Goal: Task Accomplishment & Management: Manage account settings

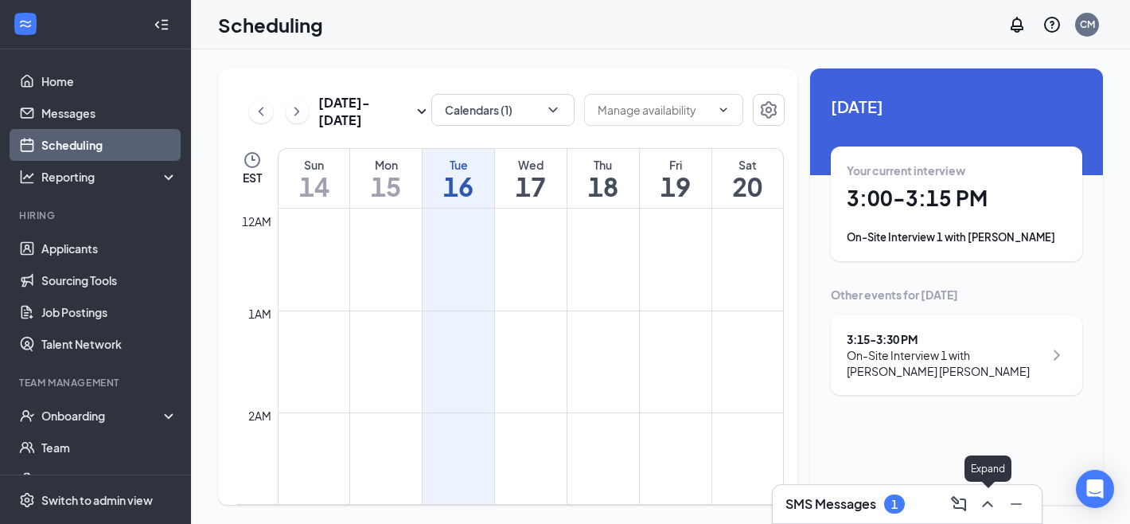
scroll to position [782, 0]
click at [988, 511] on icon "ChevronUp" at bounding box center [987, 503] width 19 height 19
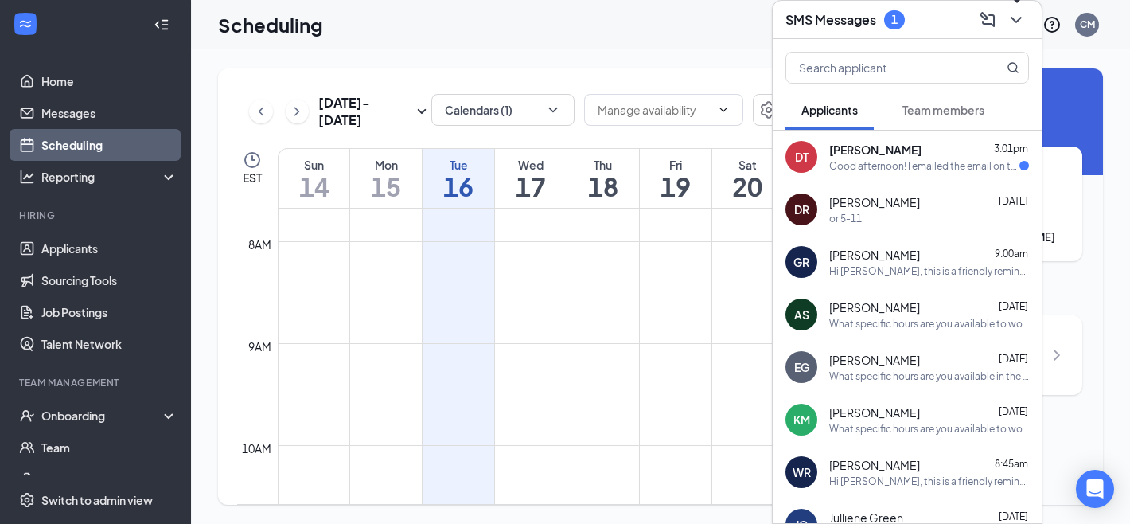
click at [1011, 26] on icon "ChevronDown" at bounding box center [1016, 19] width 19 height 19
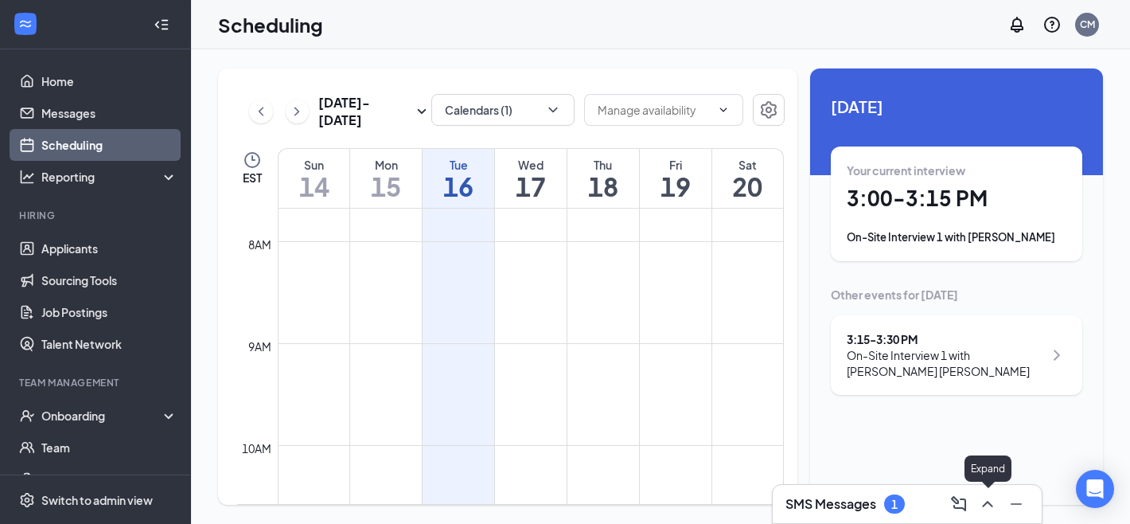
click at [984, 513] on button at bounding box center [987, 503] width 25 height 25
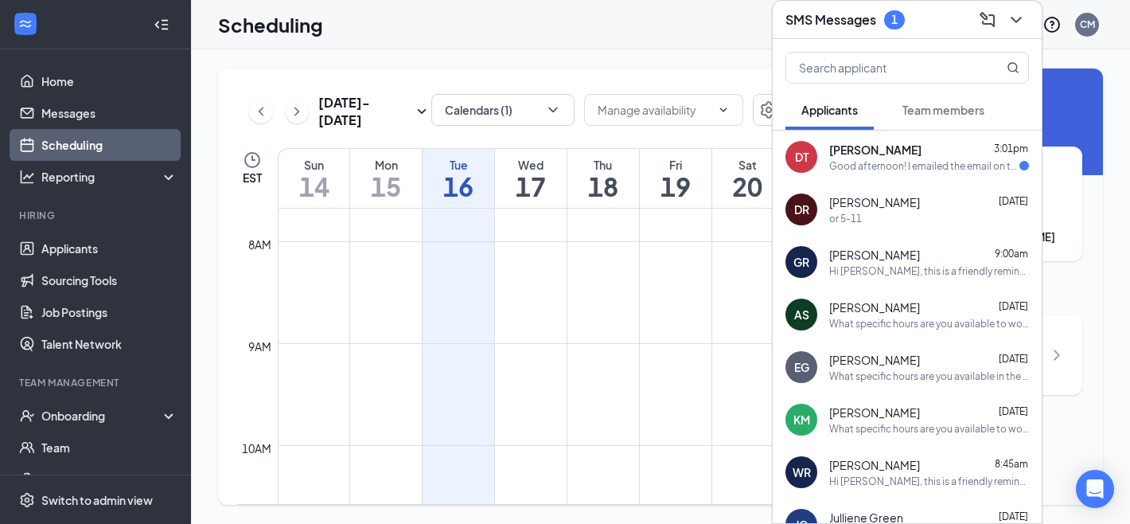
click at [901, 165] on div "Good afternoon! I emailed the email on the website because none of the availabl…" at bounding box center [924, 166] width 190 height 14
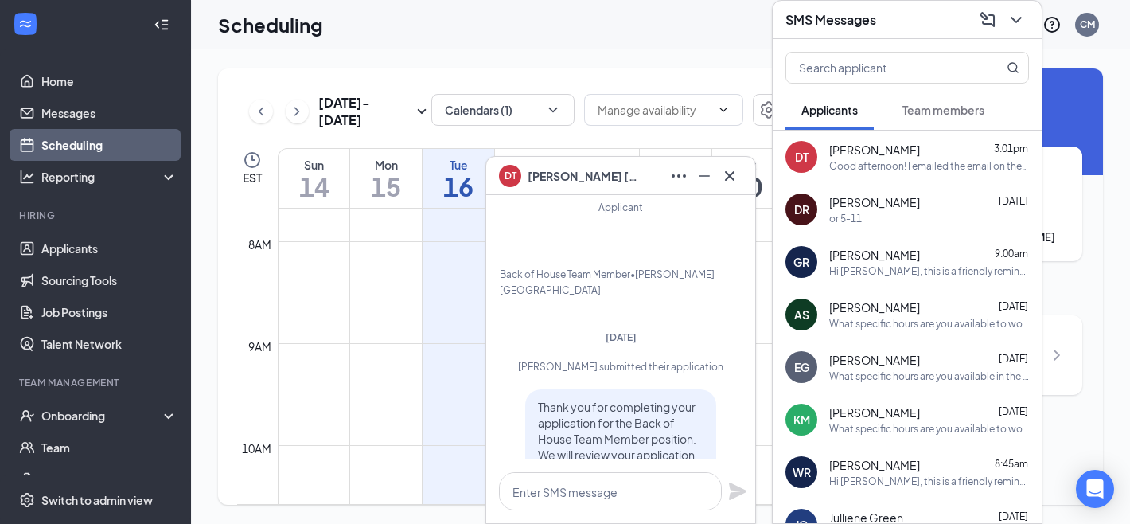
scroll to position [-973, 0]
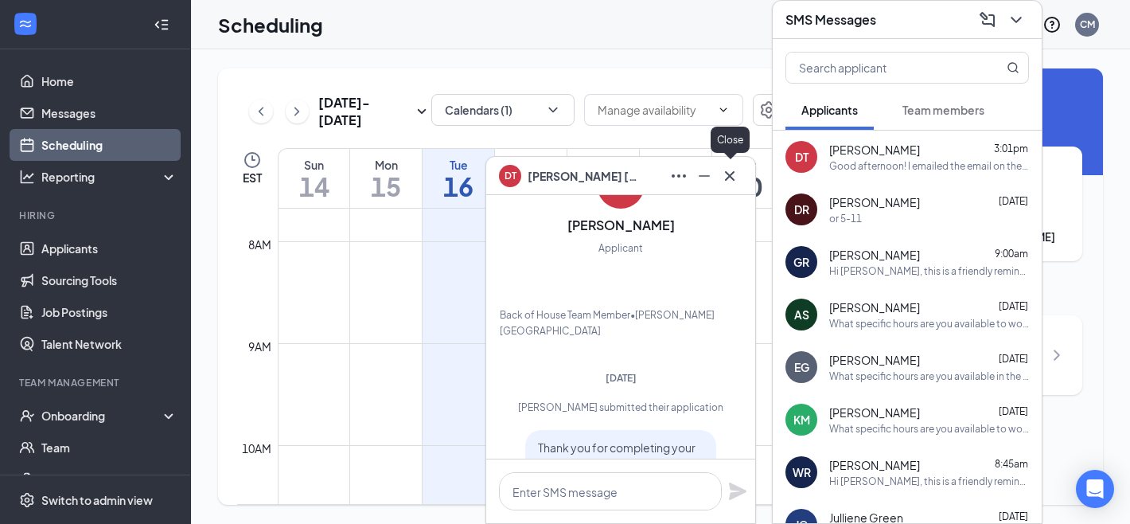
click at [733, 182] on icon "Cross" at bounding box center [729, 175] width 19 height 19
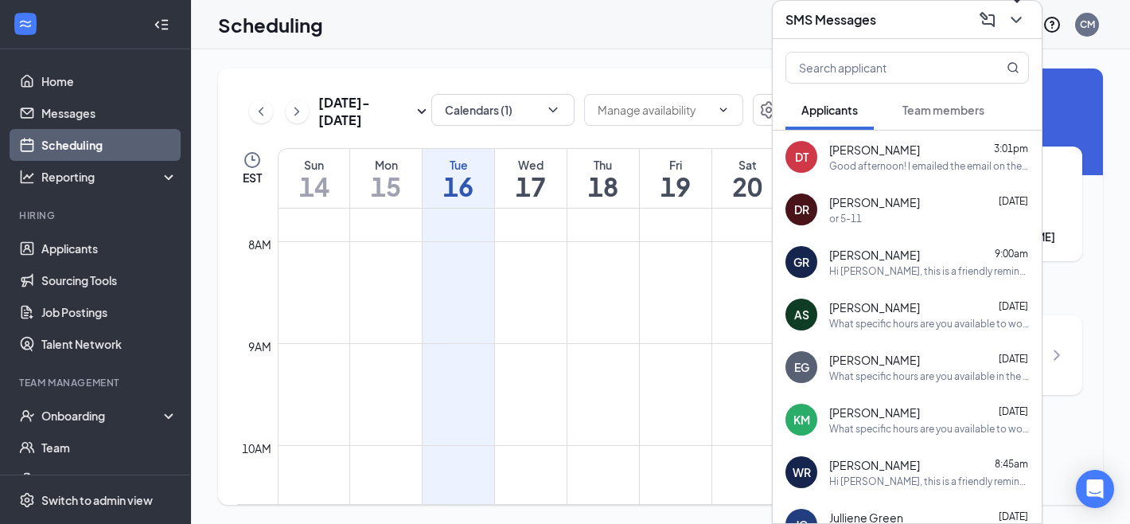
click at [1016, 17] on icon "ChevronDown" at bounding box center [1016, 19] width 19 height 19
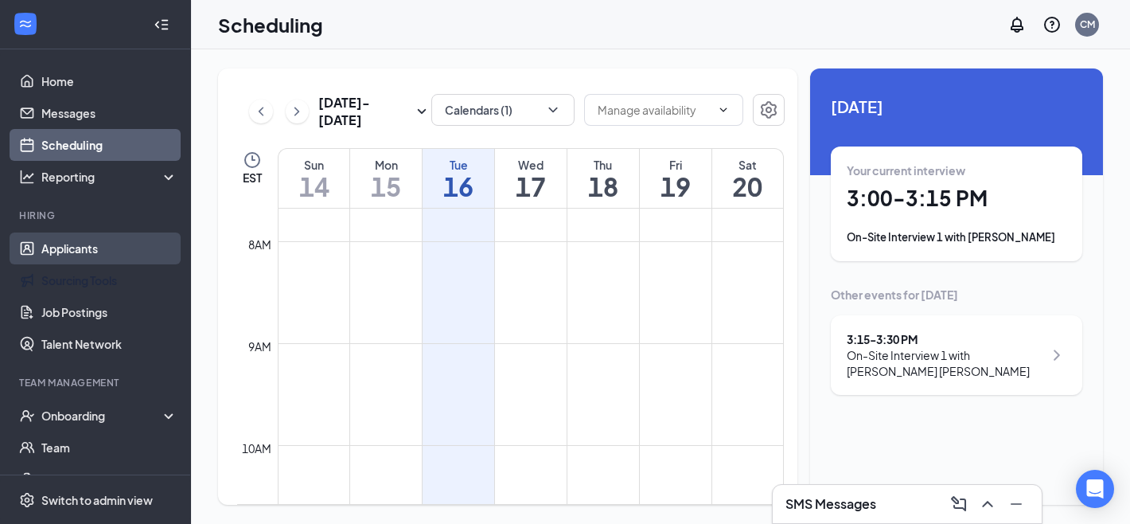
click at [117, 256] on link "Applicants" at bounding box center [109, 248] width 136 height 32
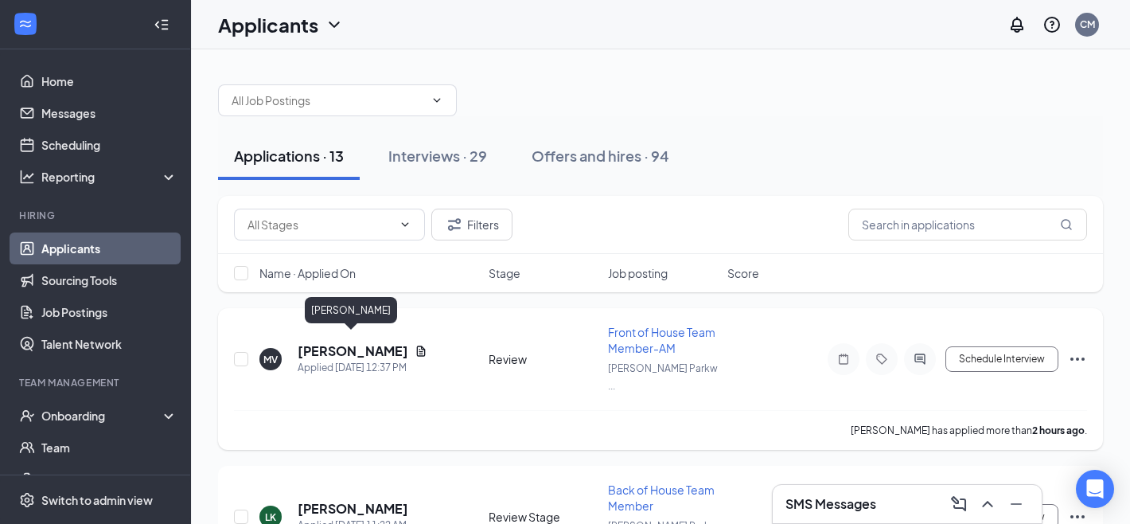
click at [327, 345] on h5 "[PERSON_NAME]" at bounding box center [353, 351] width 111 height 18
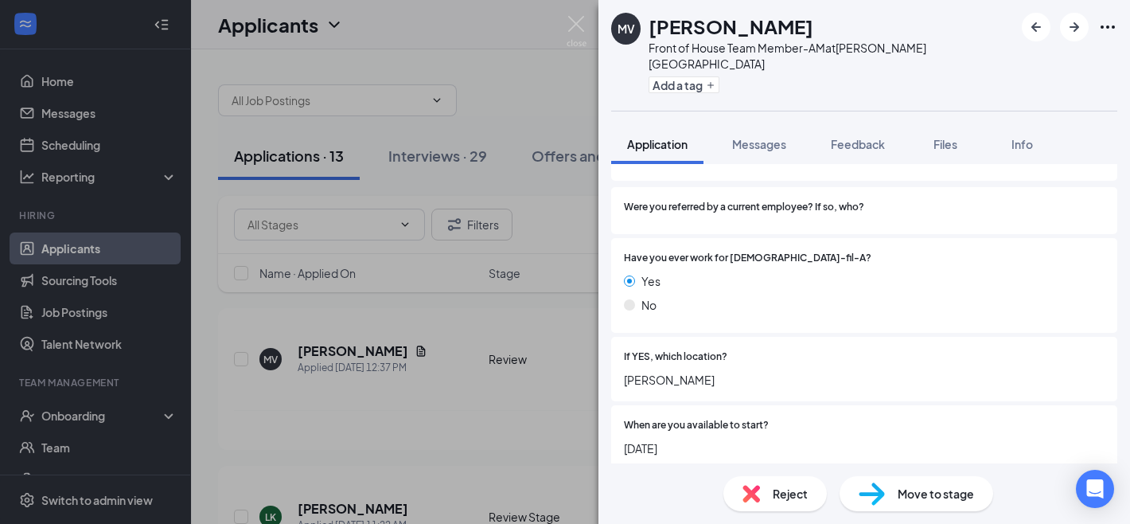
scroll to position [239, 0]
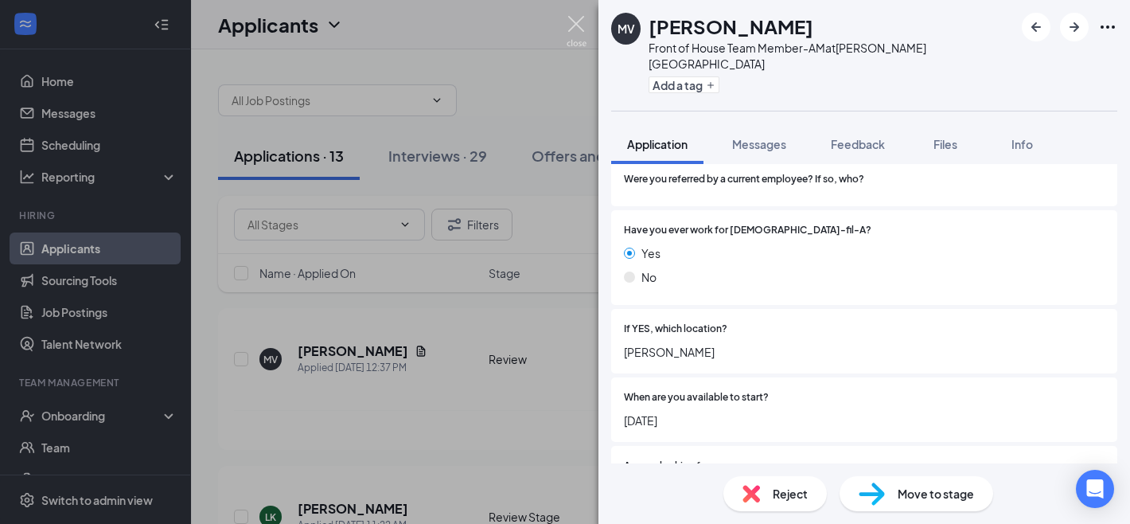
click at [576, 29] on img at bounding box center [577, 31] width 20 height 31
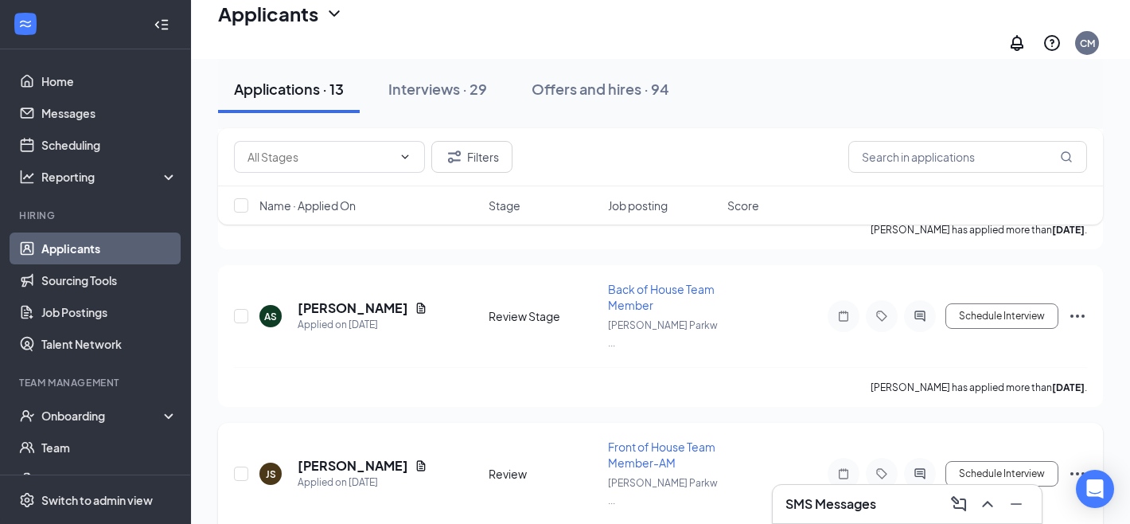
scroll to position [988, 0]
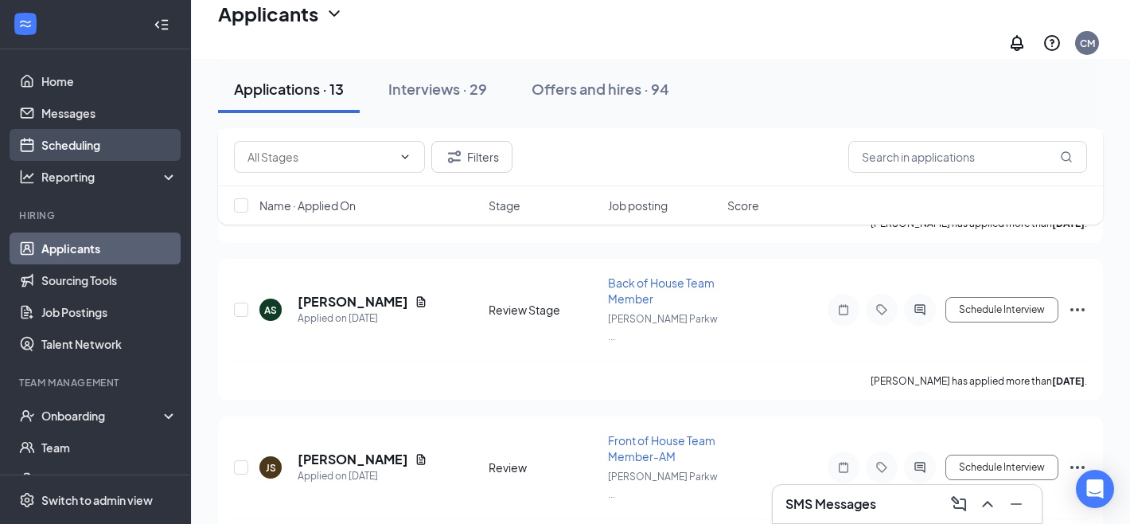
click at [87, 143] on link "Scheduling" at bounding box center [109, 145] width 136 height 32
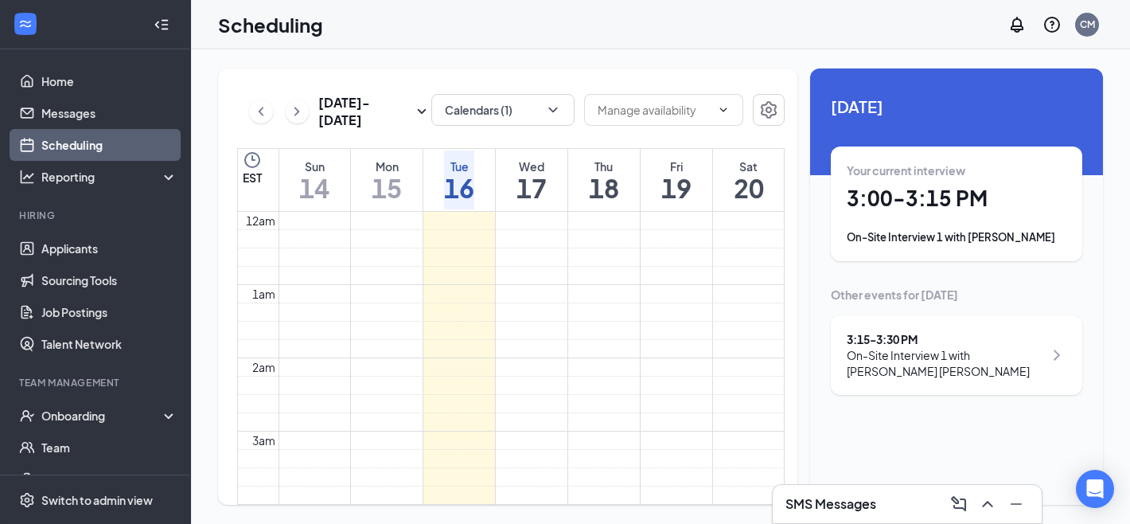
scroll to position [782, 0]
click at [973, 349] on div "On-Site Interview 1 with [PERSON_NAME] [PERSON_NAME]" at bounding box center [945, 363] width 197 height 32
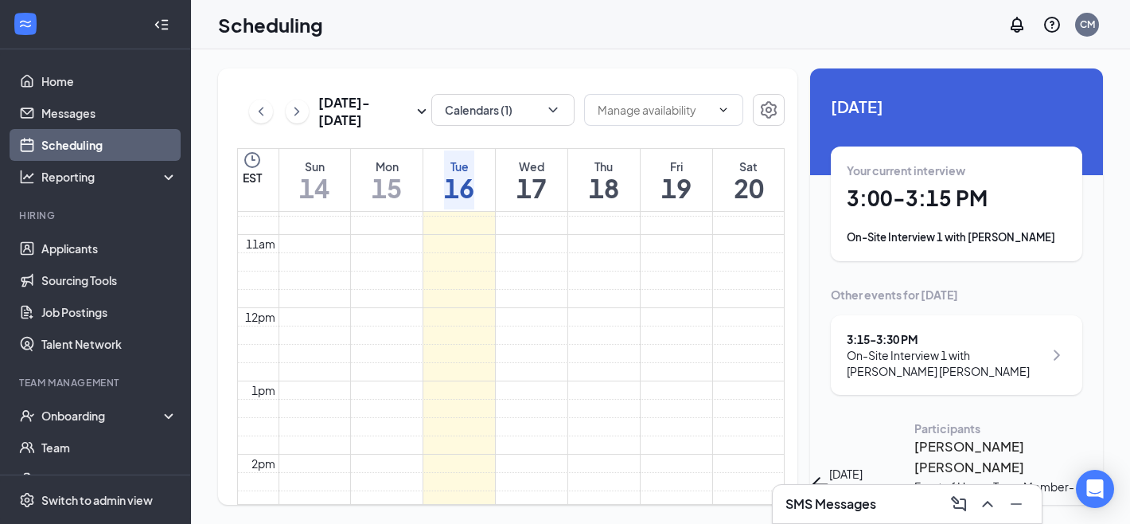
click at [829, 474] on icon "ArrowLeft" at bounding box center [819, 483] width 19 height 19
click at [913, 233] on div "On-Site Interview 1 with [PERSON_NAME]" at bounding box center [957, 237] width 220 height 16
click at [914, 436] on h3 "[PERSON_NAME]" at bounding box center [997, 446] width 167 height 21
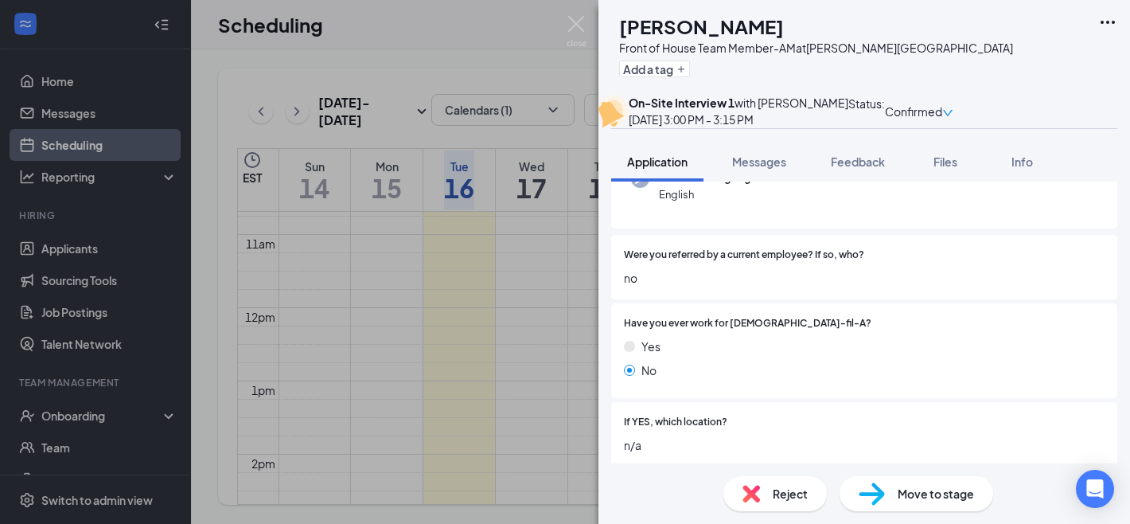
scroll to position [370, 0]
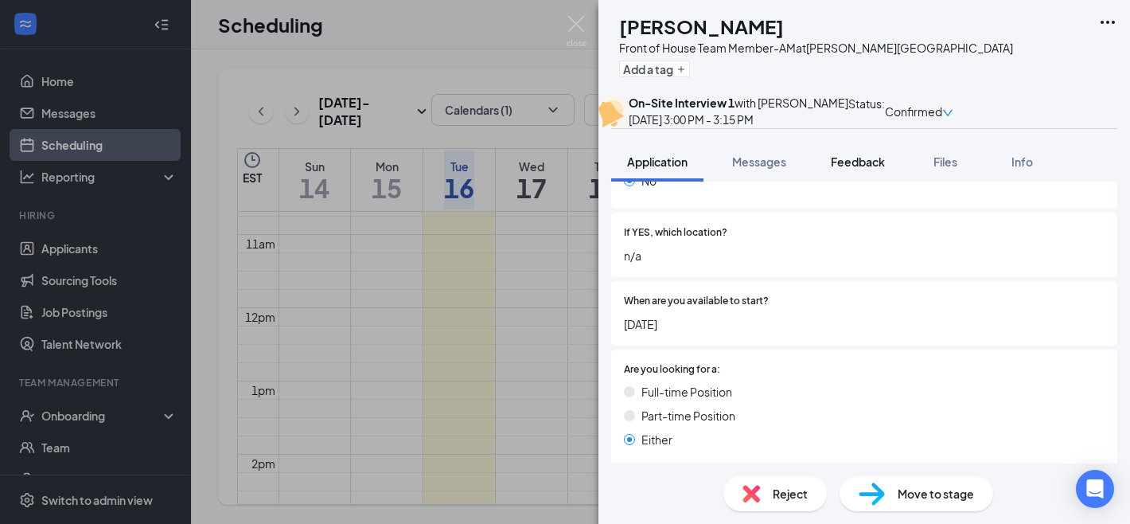
click at [851, 169] on span "Feedback" at bounding box center [858, 161] width 54 height 14
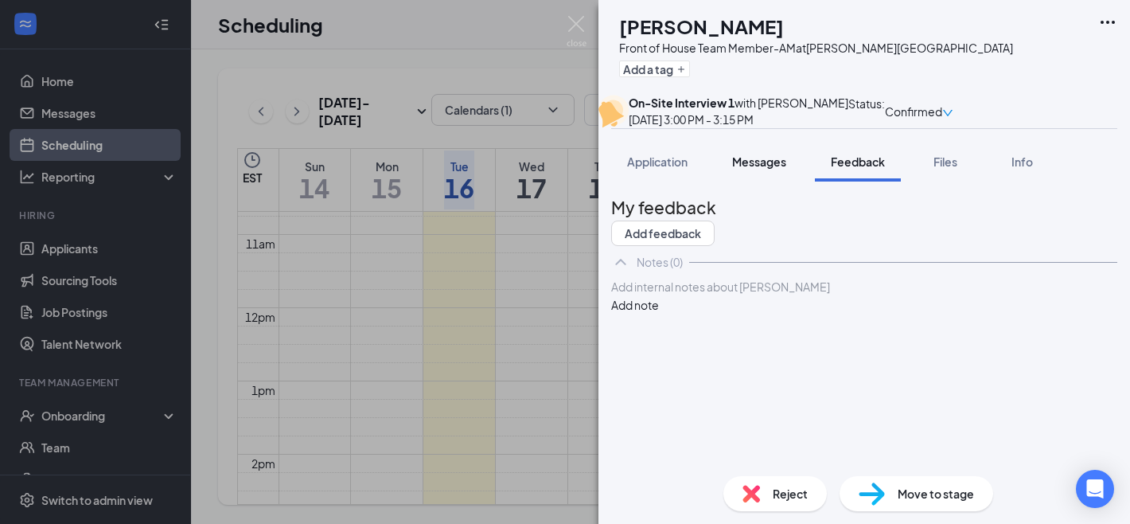
click at [762, 169] on span "Messages" at bounding box center [759, 161] width 54 height 14
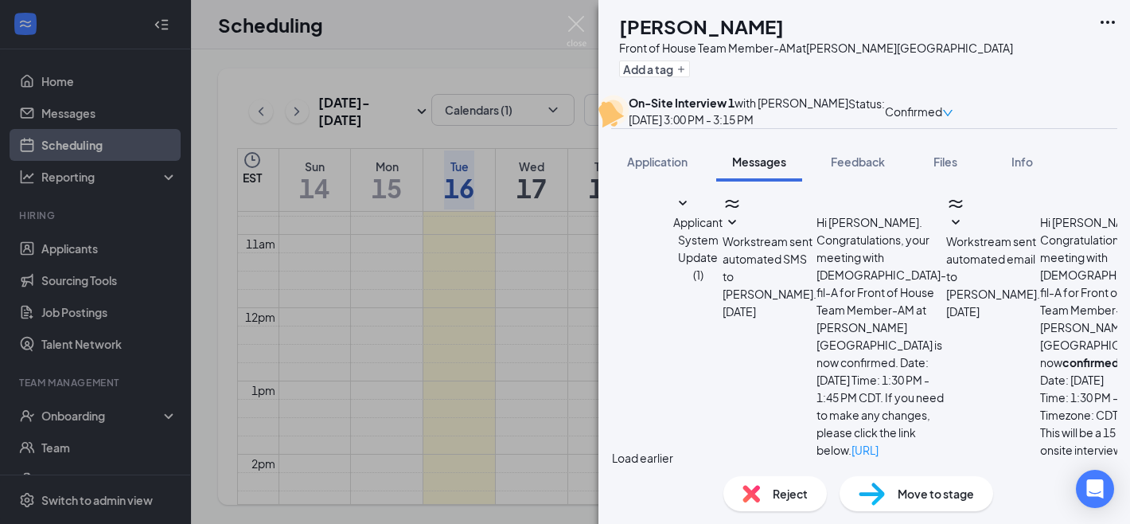
scroll to position [358, 0]
click at [579, 37] on img at bounding box center [577, 31] width 20 height 31
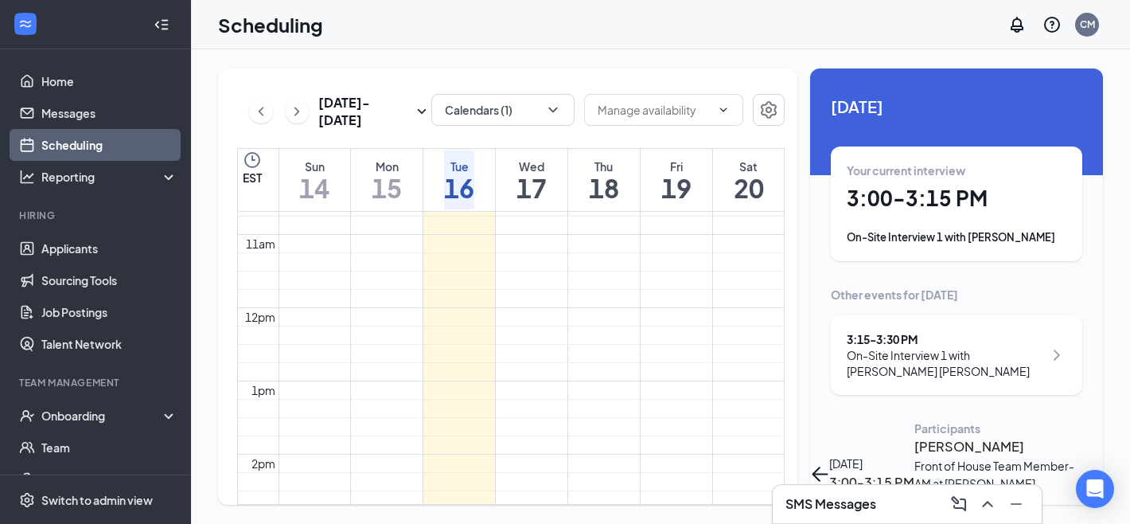
click at [829, 464] on button "back-button" at bounding box center [819, 473] width 19 height 19
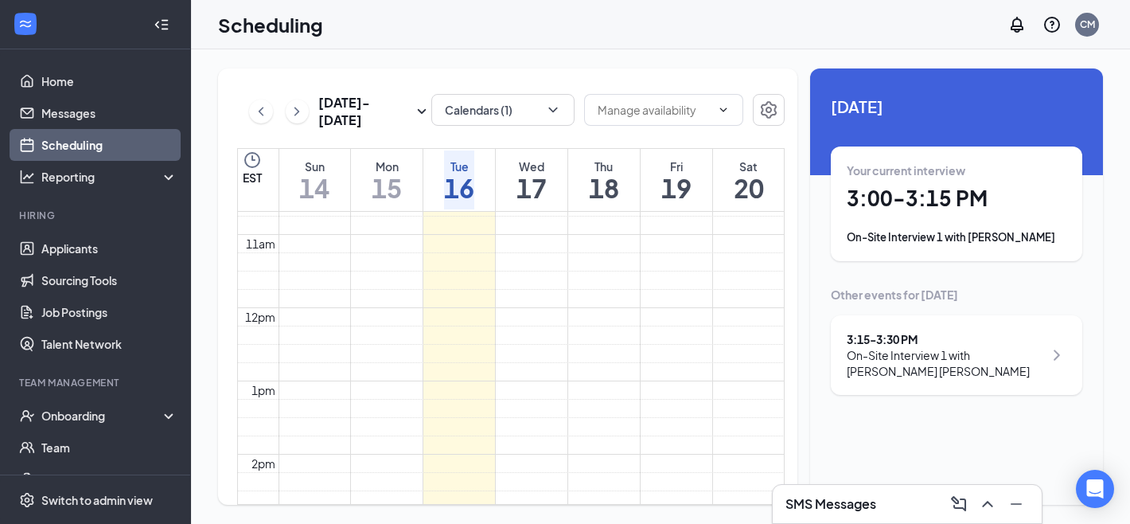
click at [906, 353] on div "On-Site Interview 1 with [PERSON_NAME] [PERSON_NAME]" at bounding box center [945, 363] width 197 height 32
click at [914, 436] on h3 "[PERSON_NAME] [PERSON_NAME]" at bounding box center [997, 456] width 167 height 41
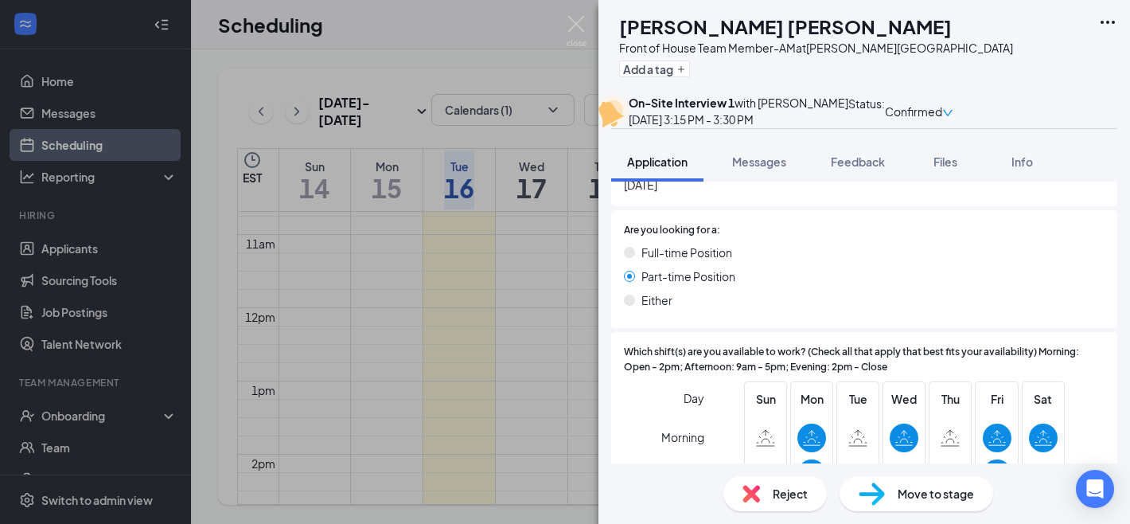
scroll to position [551, 0]
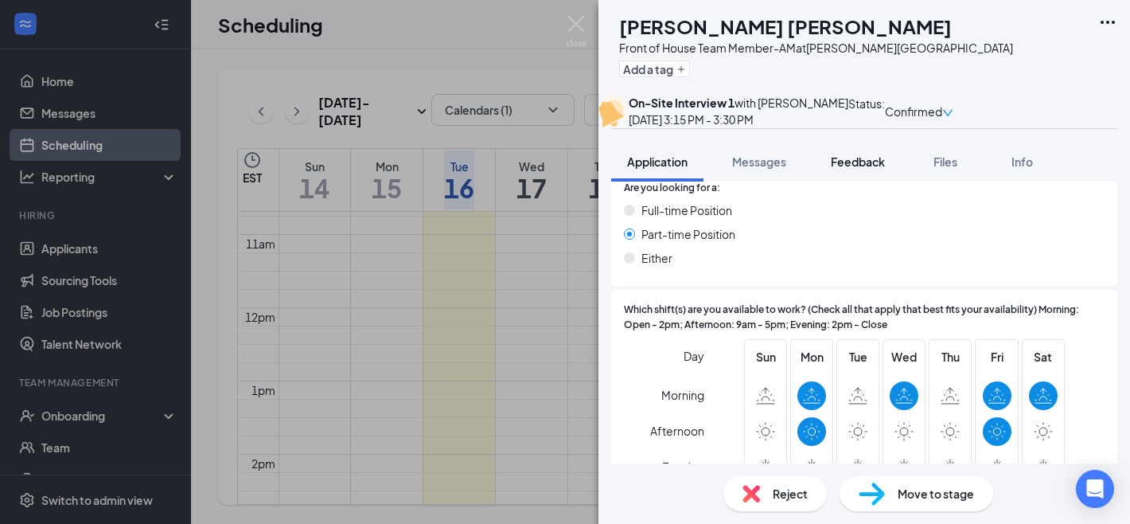
click at [855, 169] on span "Feedback" at bounding box center [858, 161] width 54 height 14
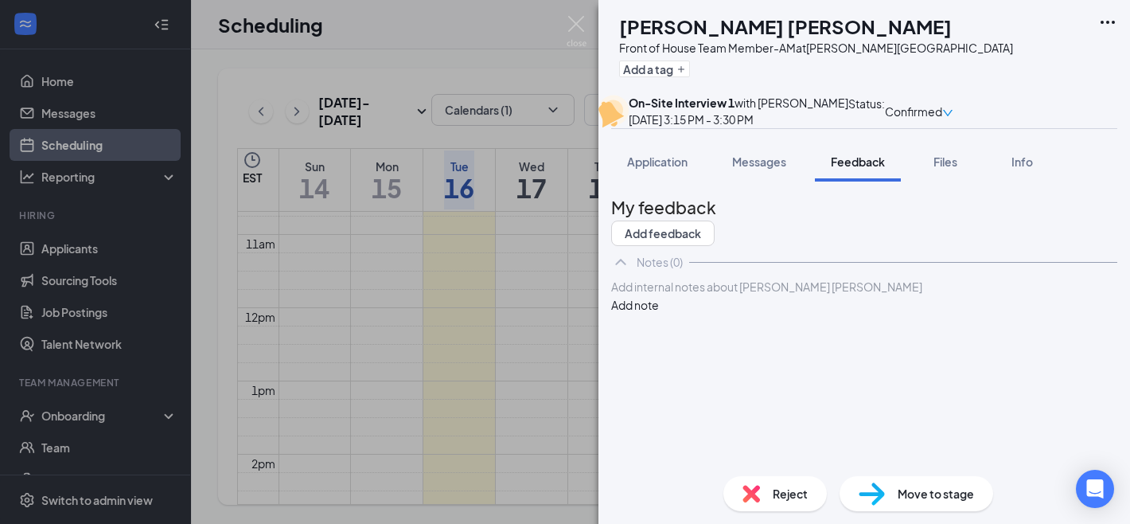
click at [1023, 242] on div "My feedback Add feedback" at bounding box center [864, 220] width 506 height 52
click at [715, 246] on button "Add feedback" at bounding box center [662, 232] width 103 height 25
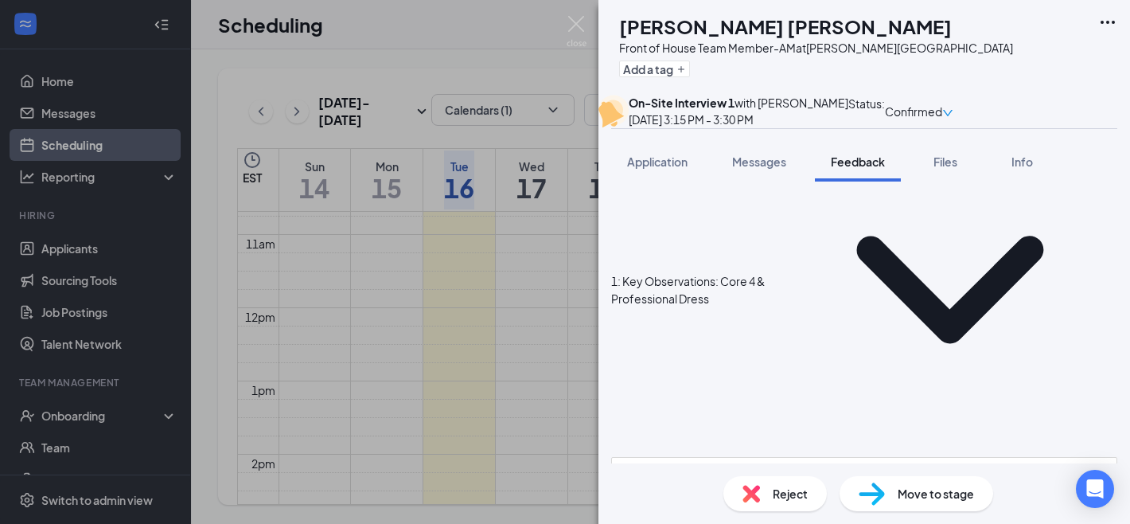
scroll to position [249, 0]
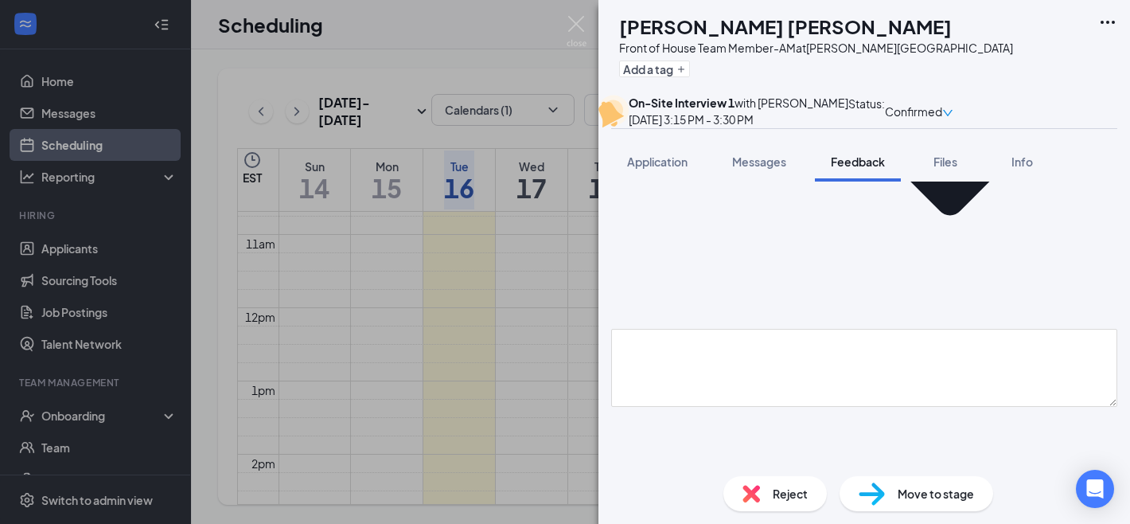
scroll to position [429, 0]
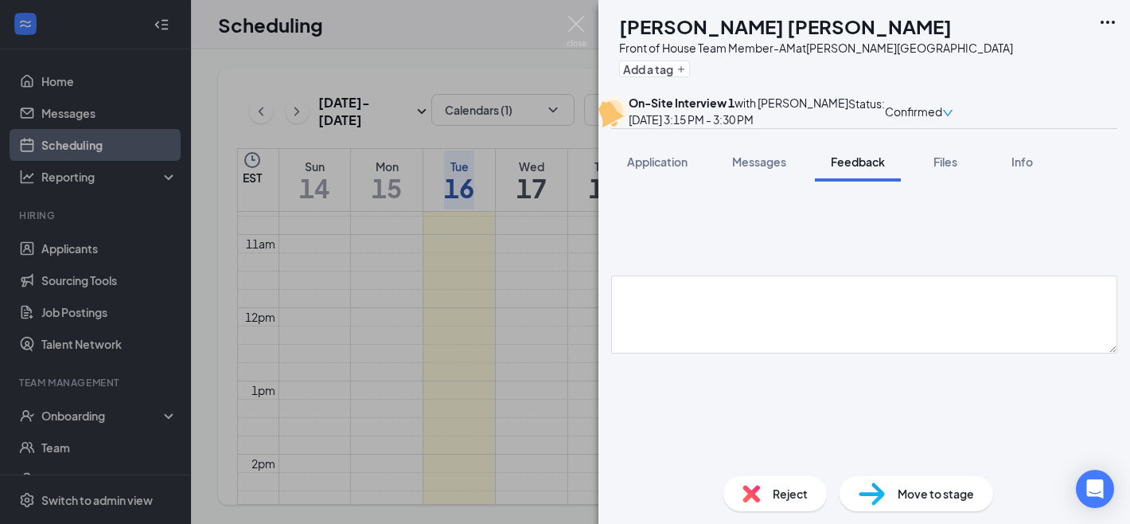
type textarea "[DATE] 7-4, [DATE] off, Wed 7-1 or 2. [DATE], Fri 7-4, and some Saturdays Part …"
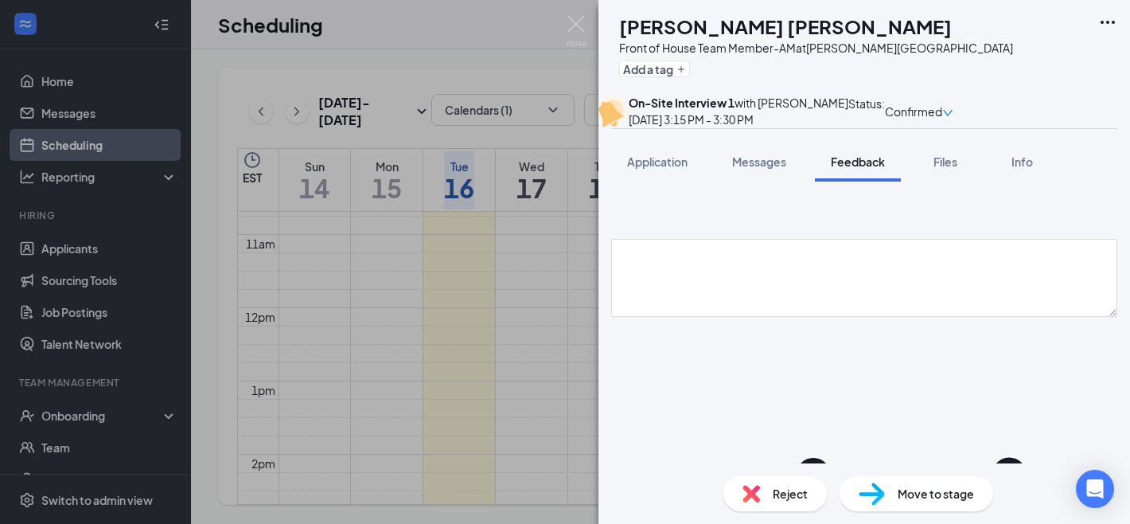
type textarea "Little Cesars- [DATE]- [DATE] Shift Lead/ Assistant GM"
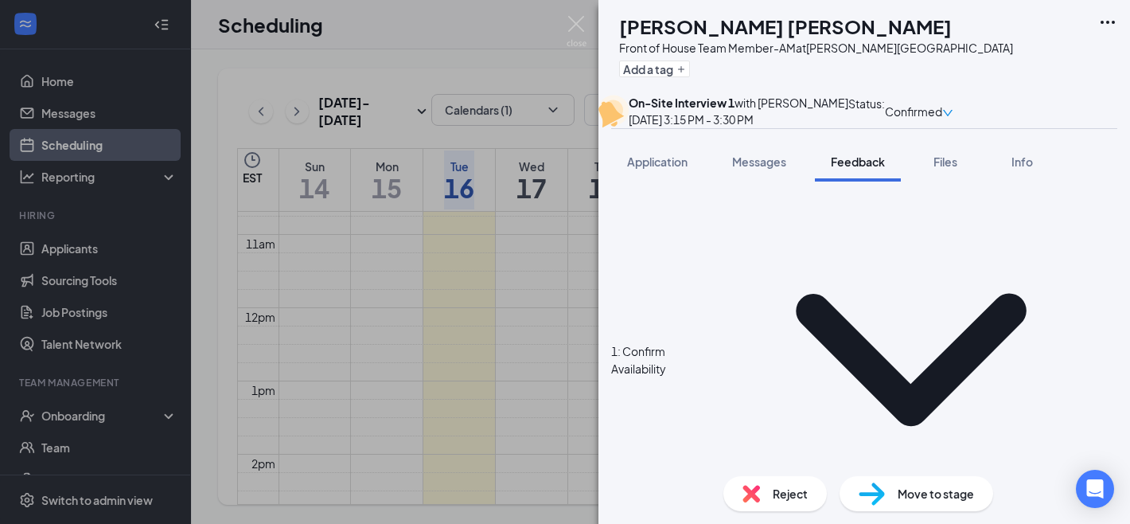
scroll to position [654, 0]
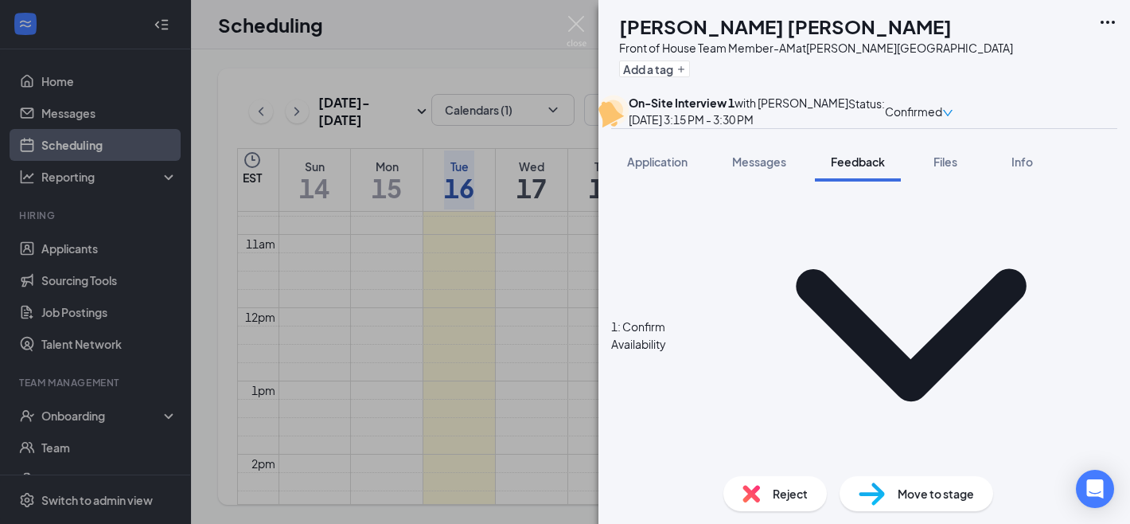
type textarea "Spends time with her son"
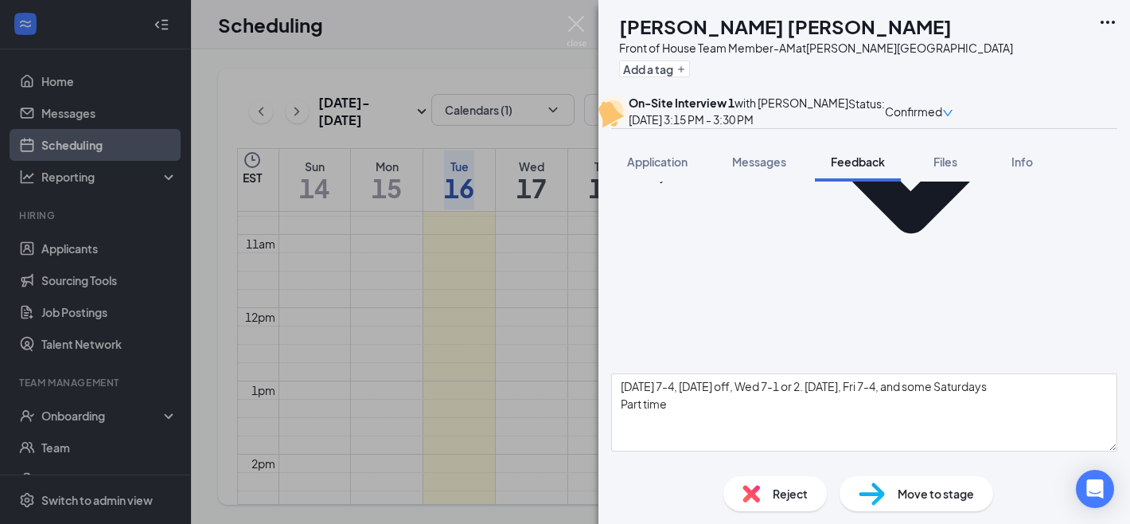
scroll to position [827, 0]
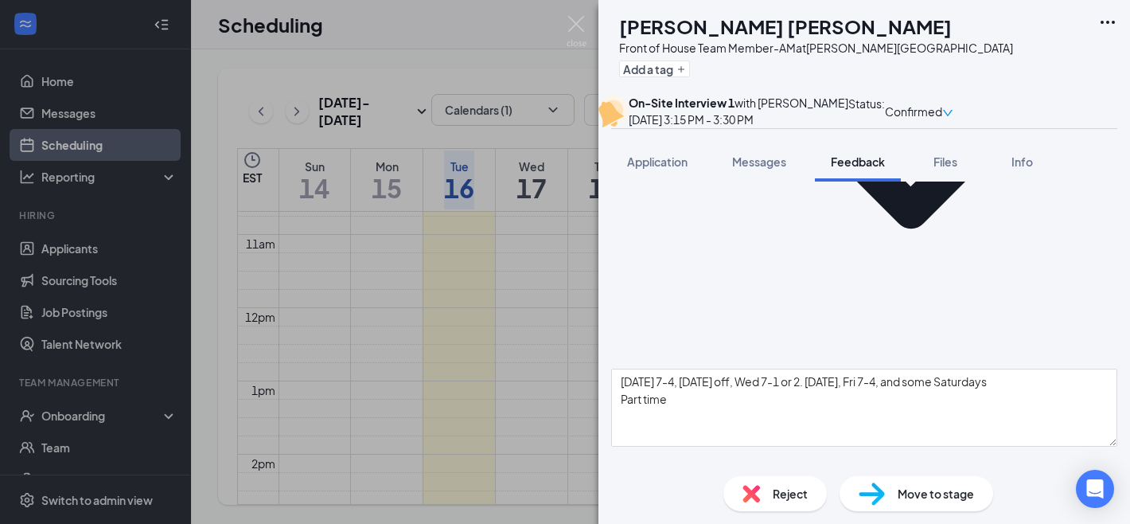
type textarea "She feels she can strive in, positive work attitude"
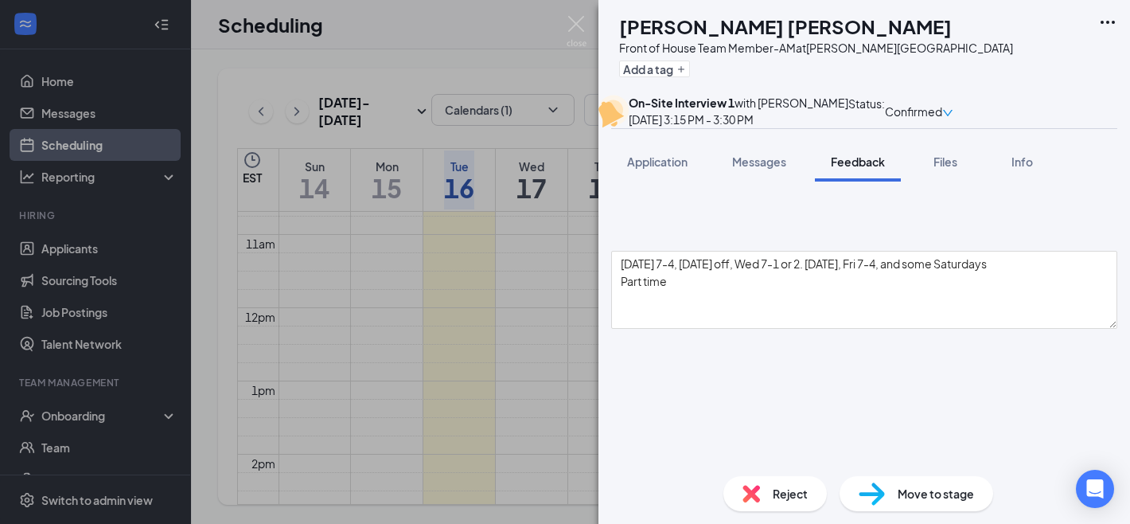
scroll to position [947, 0]
drag, startPoint x: 649, startPoint y: 270, endPoint x: 691, endPoint y: 271, distance: 42.2
drag, startPoint x: 691, startPoint y: 271, endPoint x: 809, endPoint y: 311, distance: 124.3
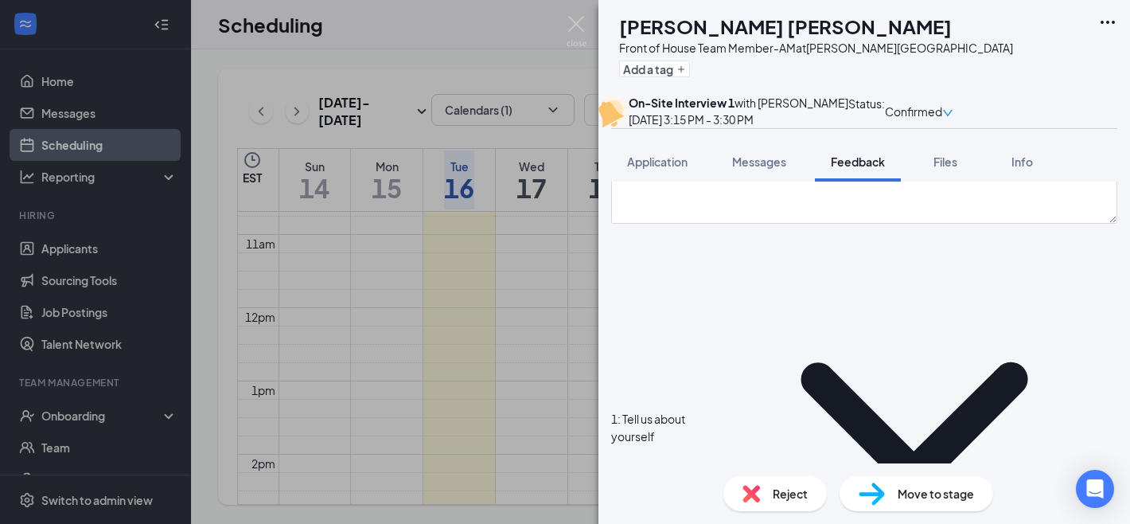
scroll to position [1050, 0]
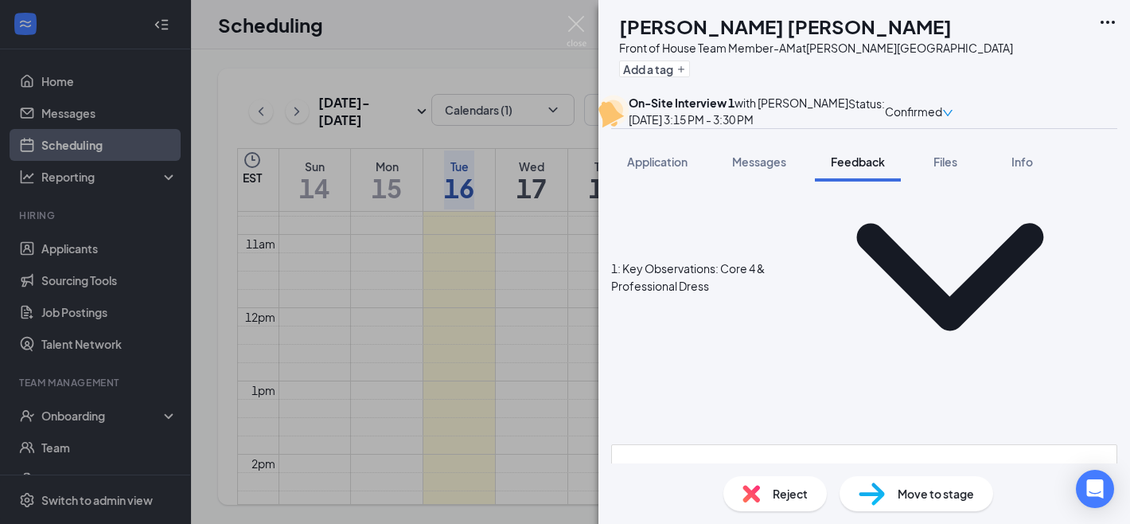
scroll to position [259, 0]
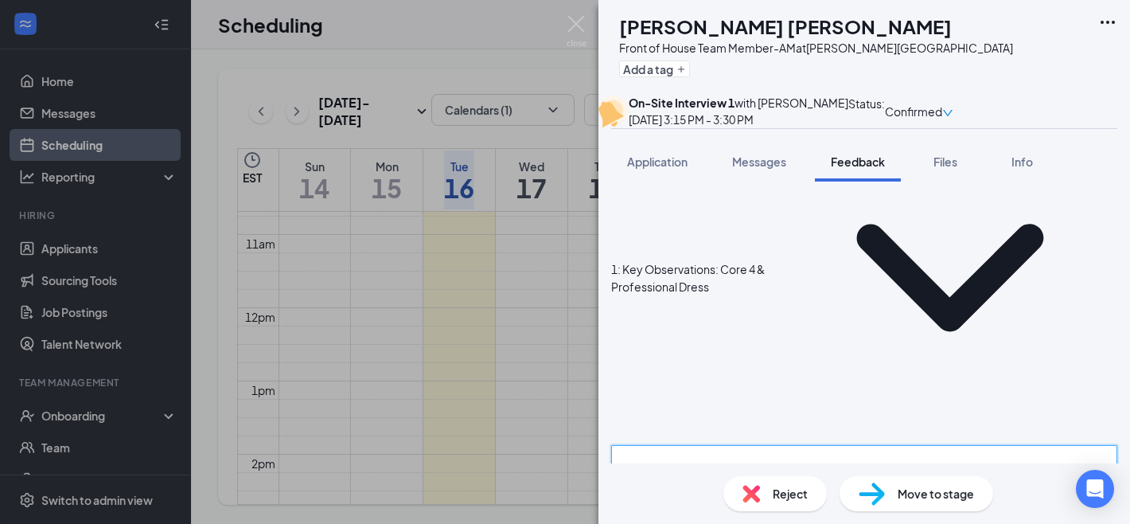
click at [666, 445] on textarea at bounding box center [864, 484] width 506 height 78
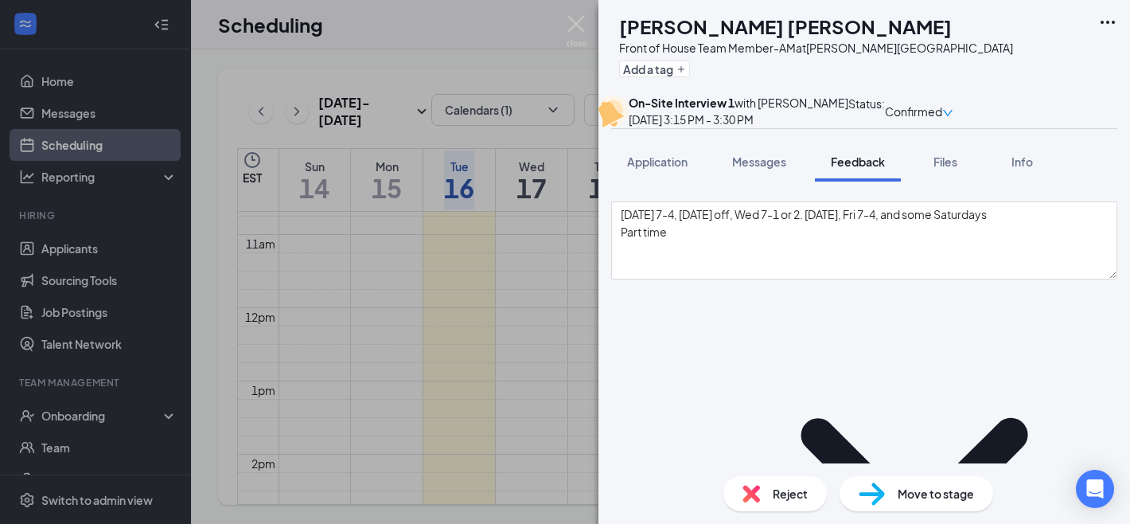
scroll to position [1026, 0]
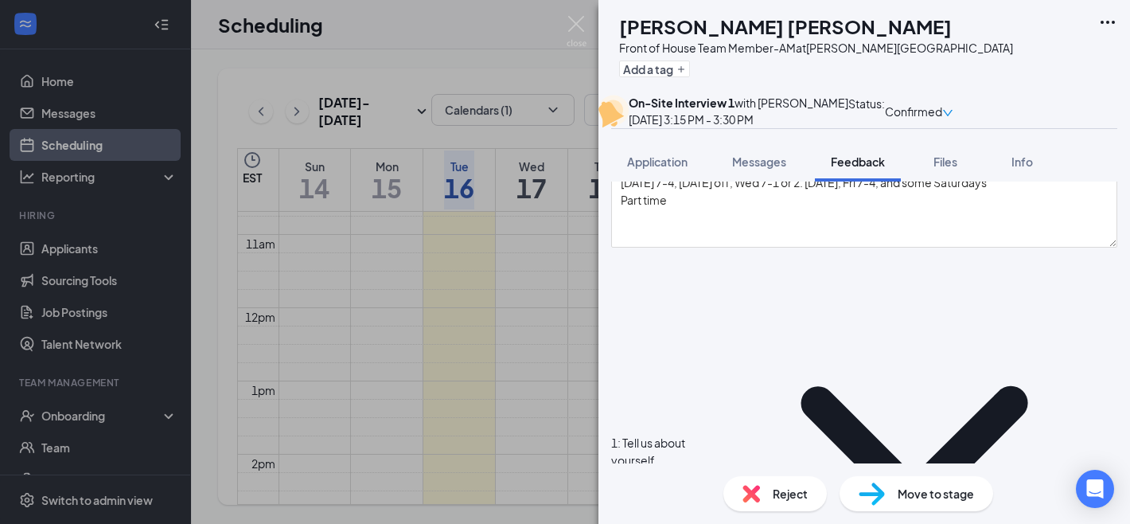
type textarea "Was very nervous"
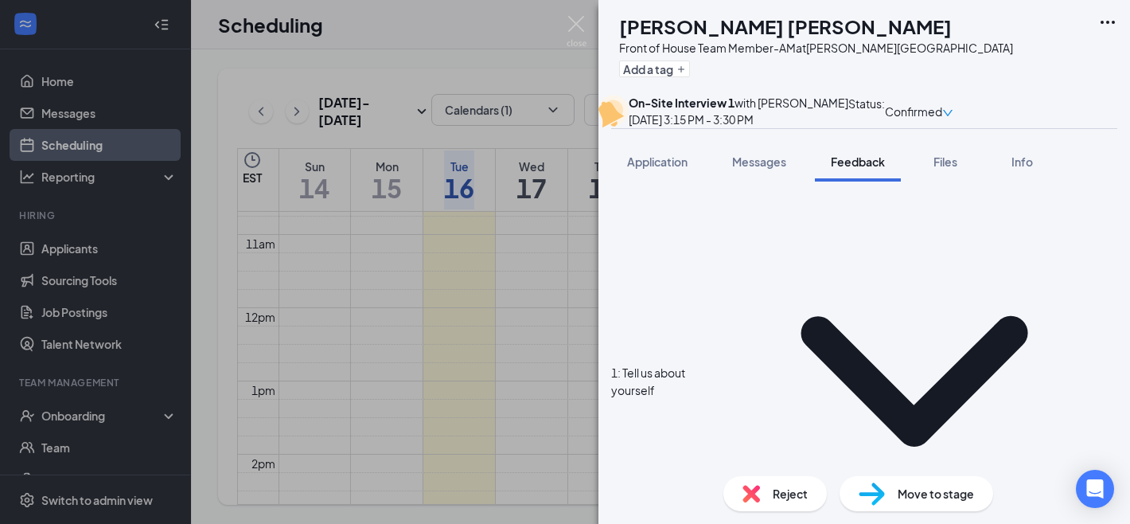
scroll to position [1112, 0]
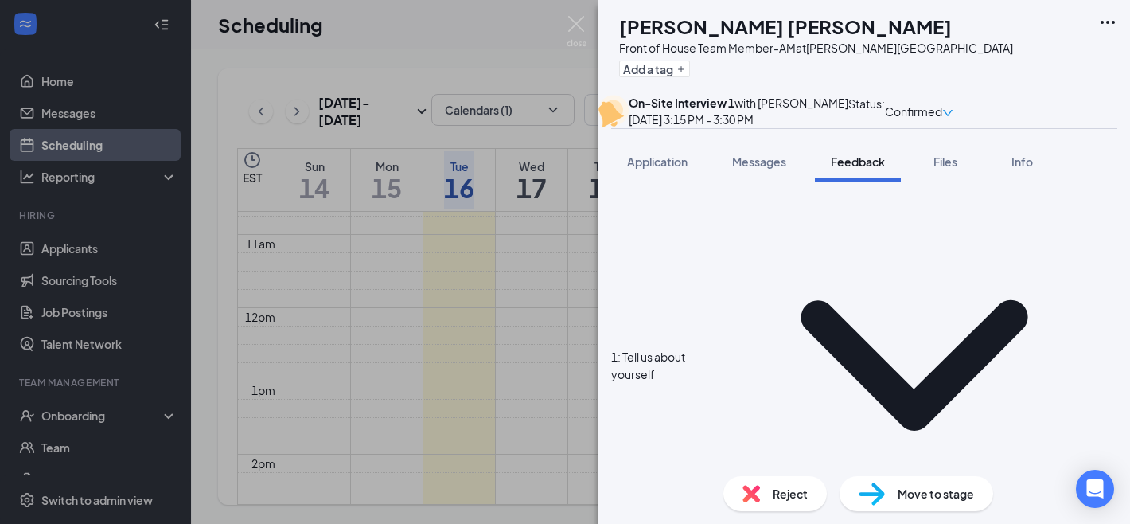
type textarea "Fast paced but room to grow"
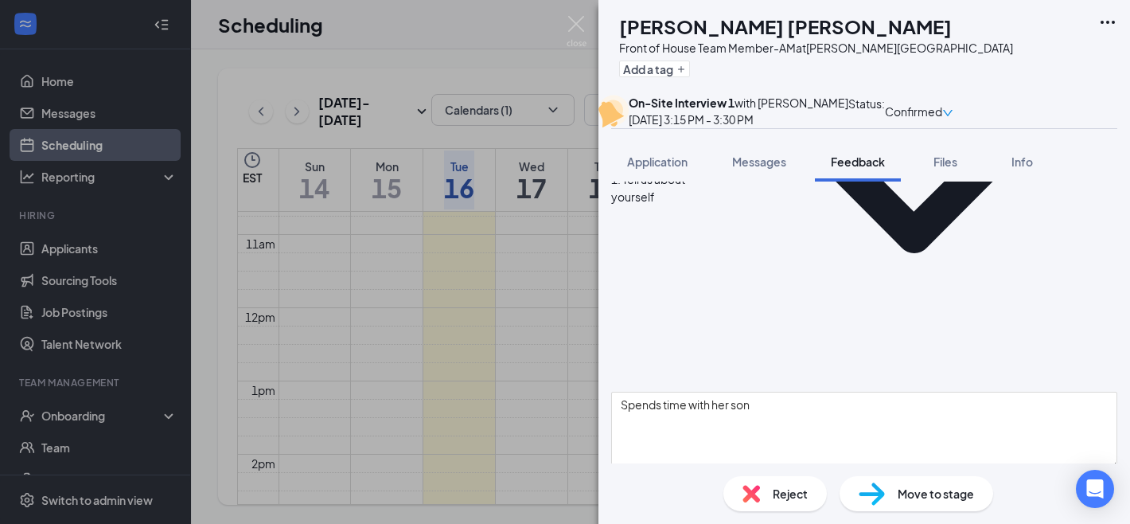
scroll to position [1291, 0]
type textarea "Settled them down, upsell"
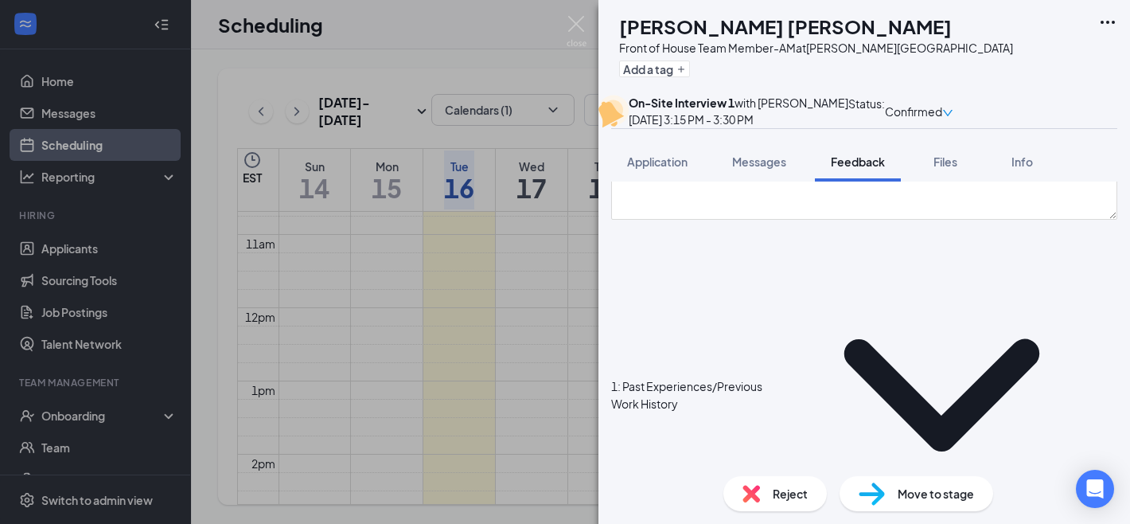
scroll to position [1549, 0]
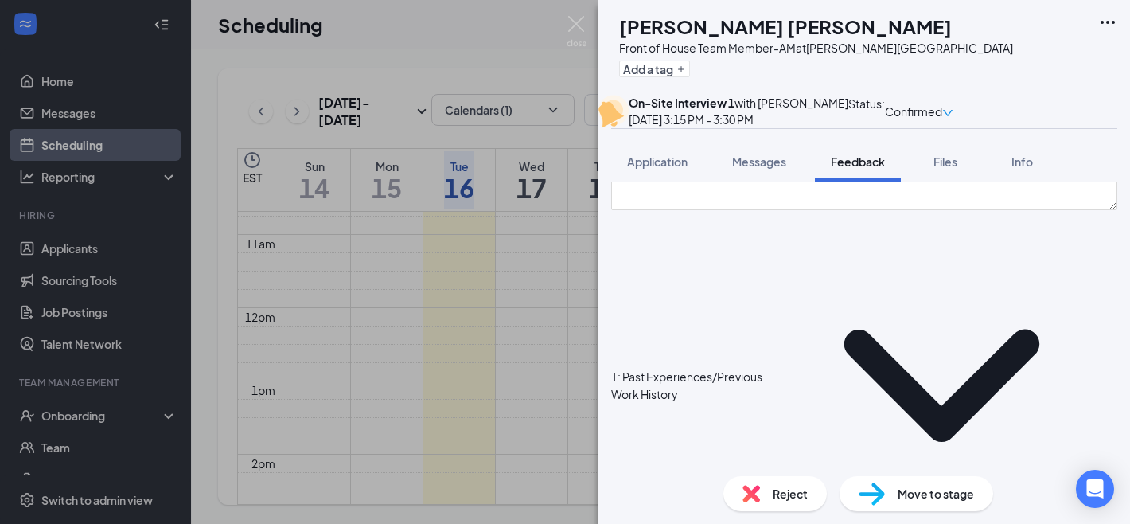
type textarea "Apologixed and remade pizza"
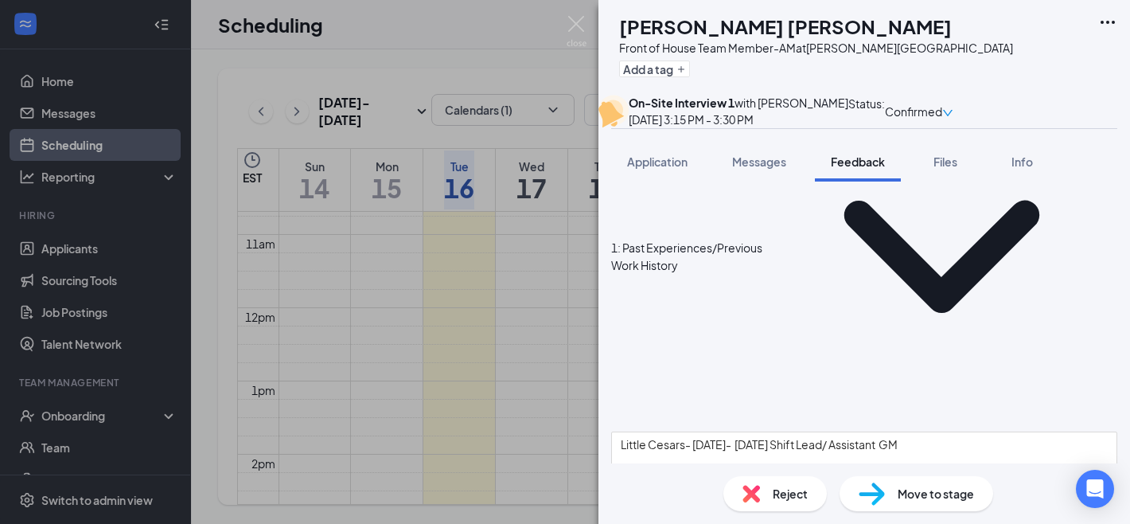
scroll to position [1679, 0]
type textarea "Talked it out"
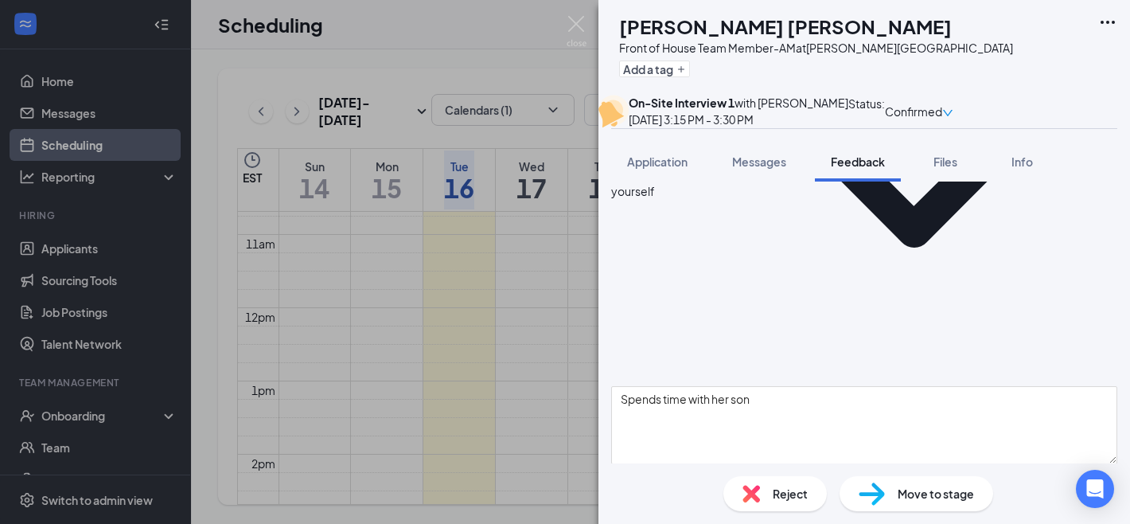
scroll to position [1280, 0]
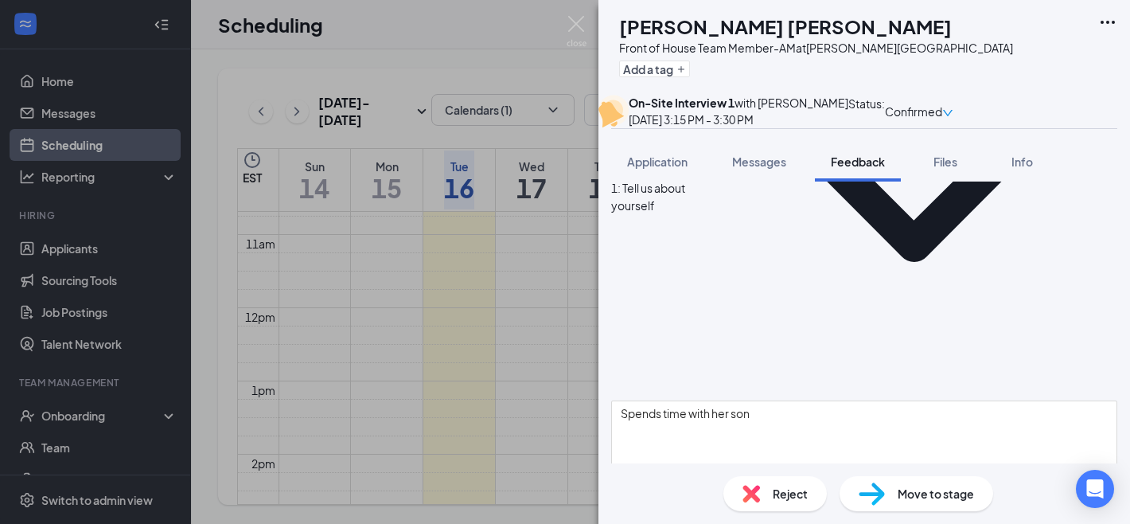
type textarea "Strength- adaptable to different work environments Weakness- taking on more tha…"
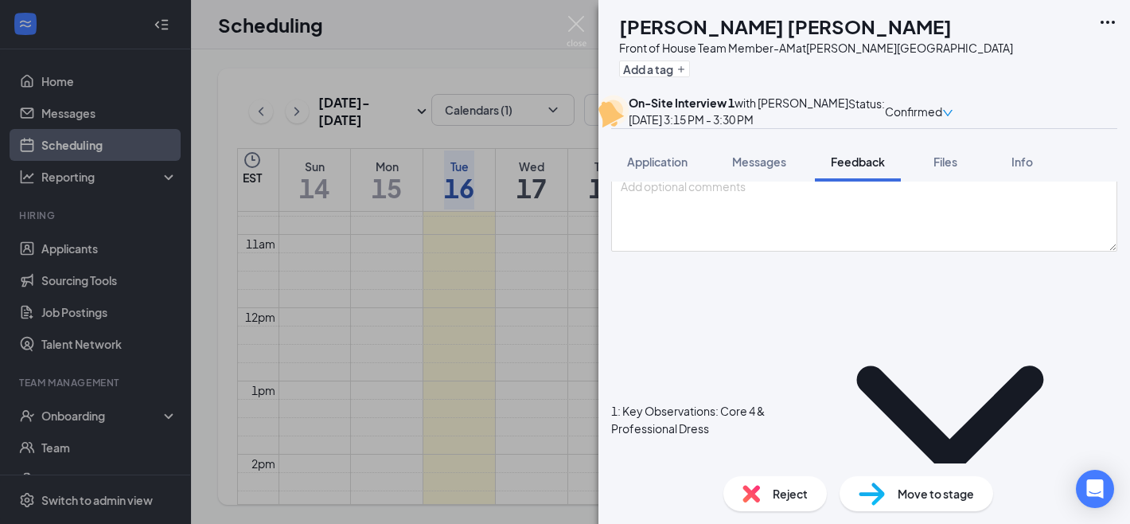
scroll to position [0, 0]
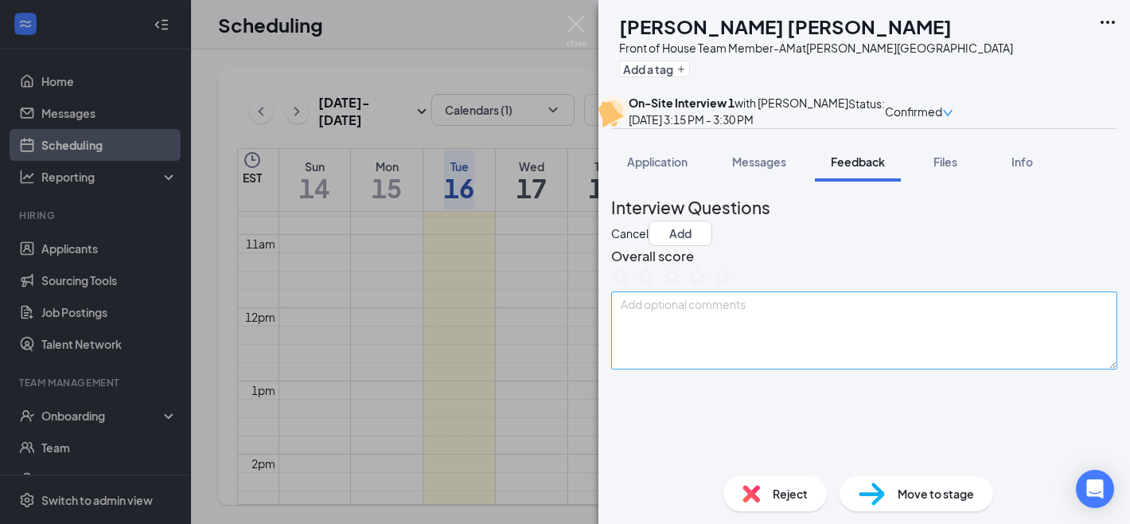
type textarea "Apologized and remade pizza"
click at [699, 369] on textarea at bounding box center [864, 330] width 506 height 78
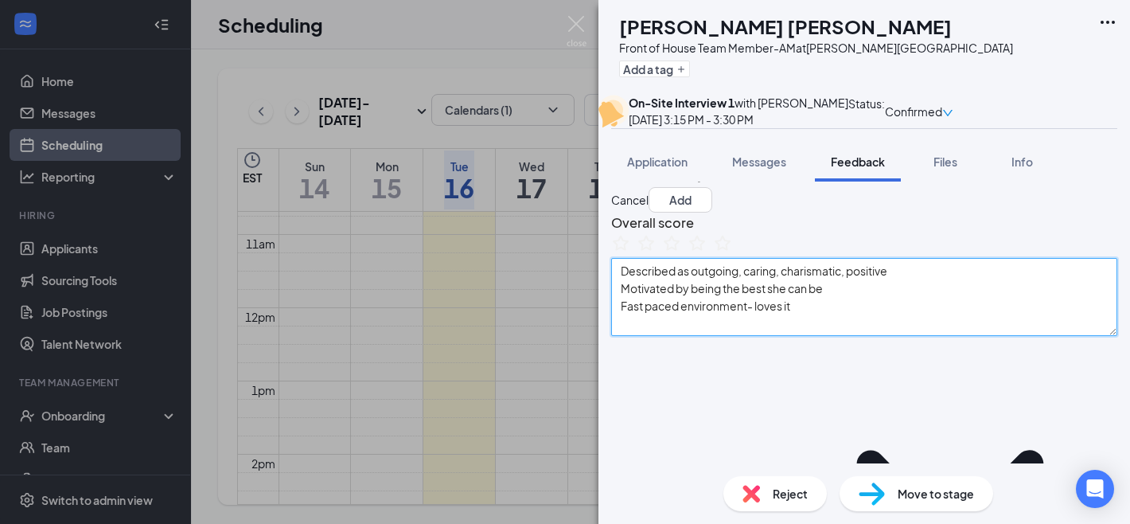
scroll to position [33, 0]
drag, startPoint x: 887, startPoint y: 399, endPoint x: 853, endPoint y: 391, distance: 35.1
click at [887, 336] on textarea "Described as outgoing, caring, charismatic, positive Motivated by being the bes…" at bounding box center [864, 297] width 506 height 78
type textarea "Described as outgoing, caring, charismatic, positive Motivated by being the bes…"
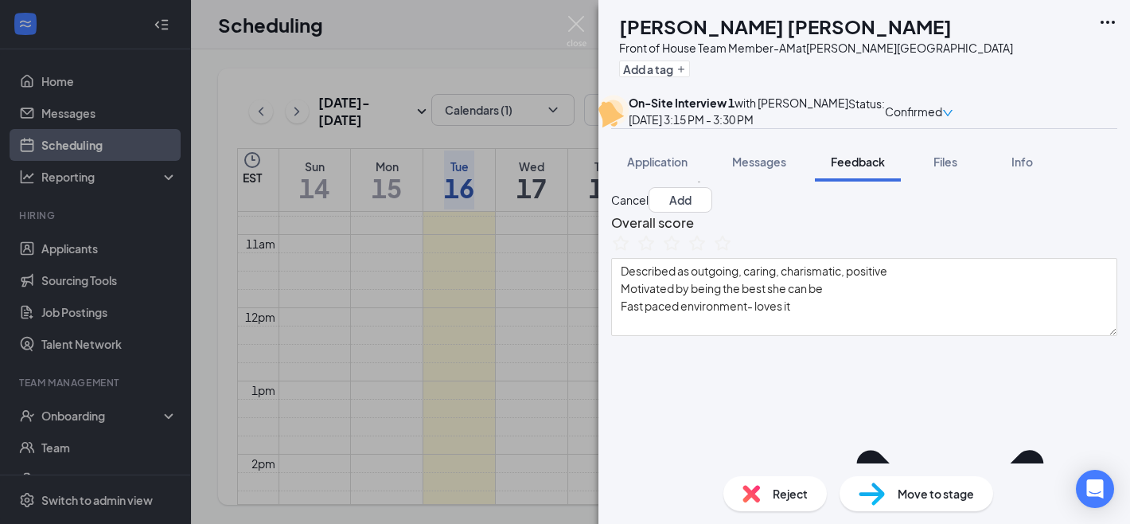
click at [822, 336] on div "Overall score Described as outgoing, caring, charismatic, positive Motivated by…" at bounding box center [864, 273] width 506 height 123
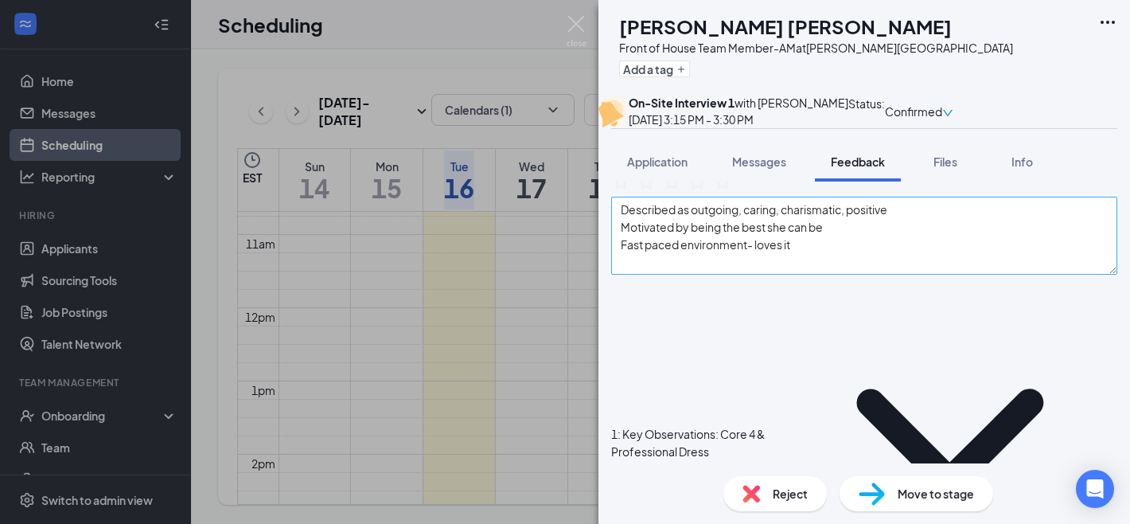
scroll to position [95, 0]
click at [707, 191] on icon "StarBorder" at bounding box center [697, 180] width 21 height 21
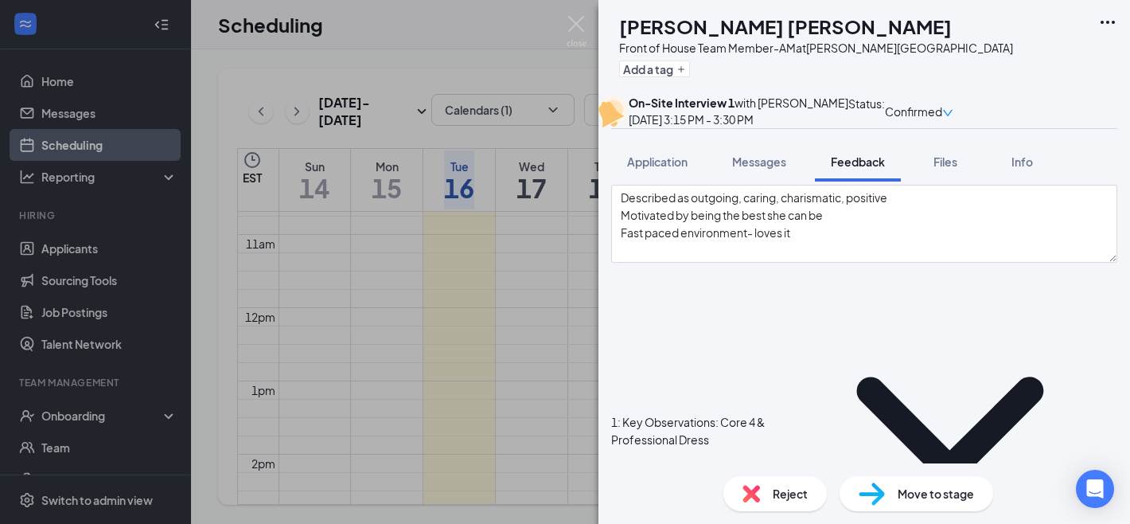
scroll to position [24, 0]
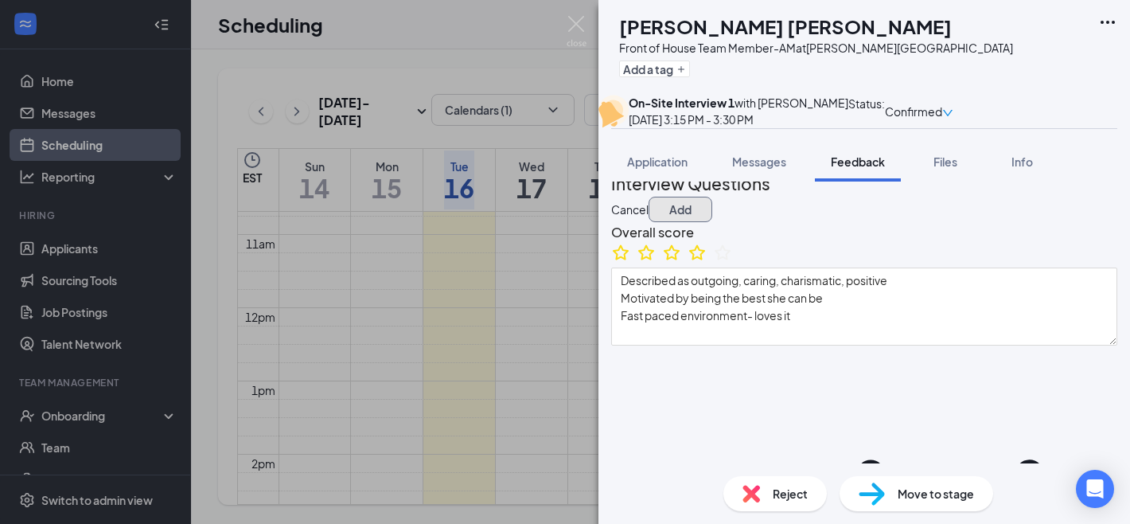
click at [712, 222] on button "Add" at bounding box center [681, 209] width 64 height 25
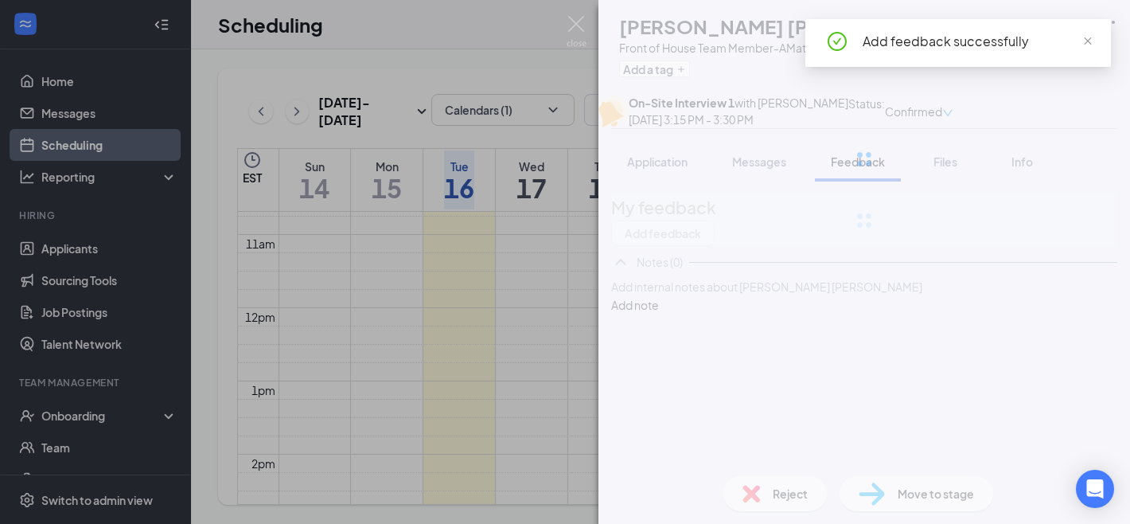
scroll to position [0, 0]
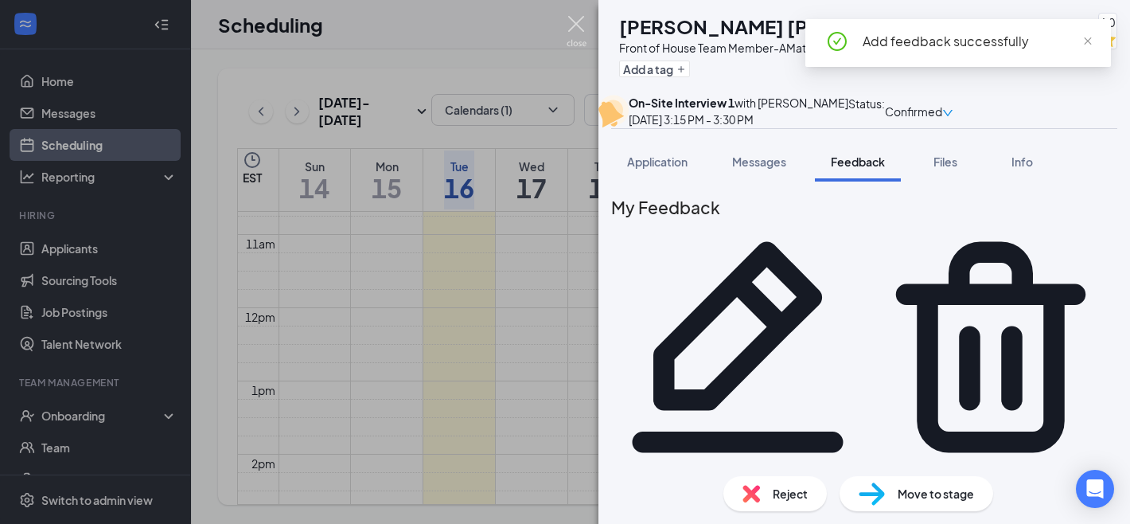
click at [571, 25] on img at bounding box center [577, 31] width 20 height 31
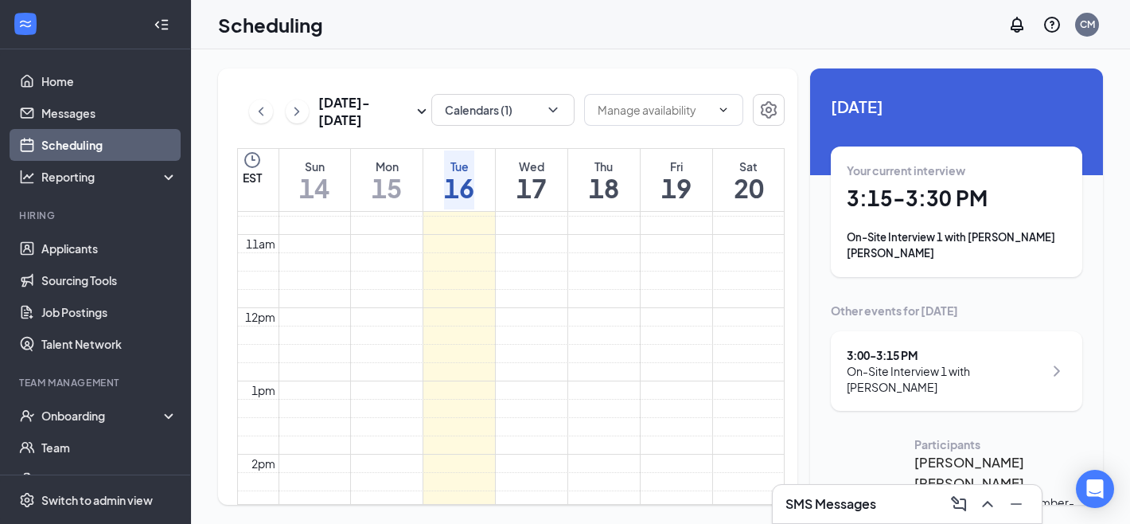
click at [570, 24] on div "Scheduling CM" at bounding box center [660, 24] width 939 height 49
click at [820, 493] on icon "ArrowLeft" at bounding box center [817, 500] width 8 height 15
click at [871, 363] on div "On-Site Interview 1 with [PERSON_NAME]" at bounding box center [945, 379] width 197 height 32
click at [914, 452] on h3 "[PERSON_NAME]" at bounding box center [997, 462] width 167 height 21
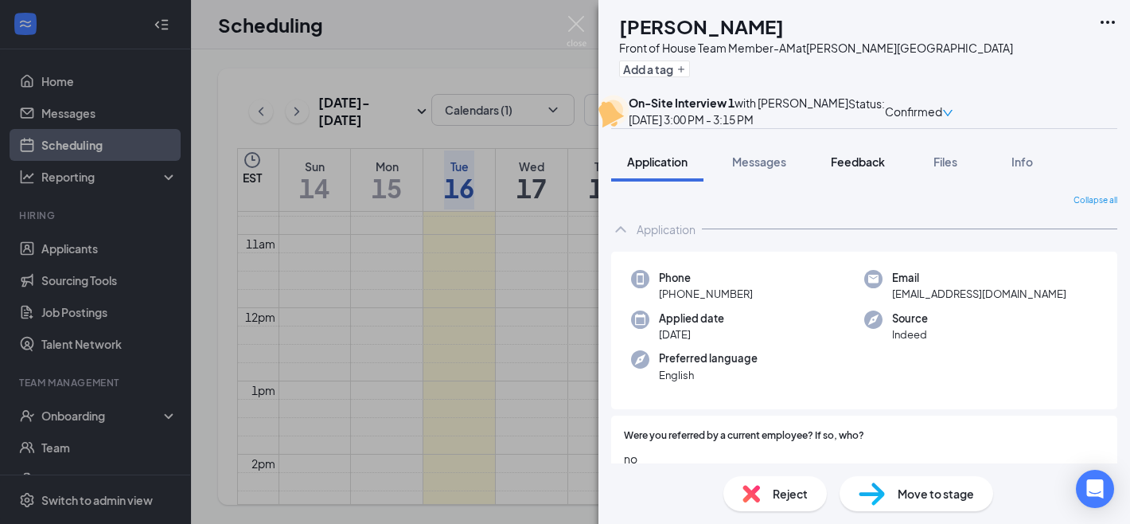
click at [860, 169] on span "Feedback" at bounding box center [858, 161] width 54 height 14
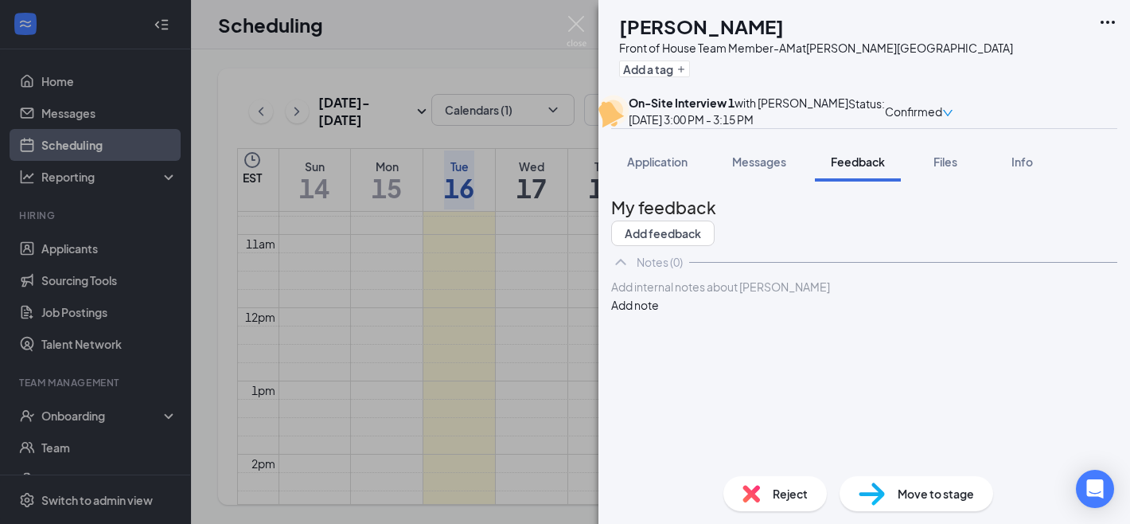
click at [728, 314] on div "Add internal notes about [PERSON_NAME] Add note" at bounding box center [864, 296] width 506 height 36
click at [738, 295] on div at bounding box center [864, 287] width 505 height 17
click at [659, 314] on button "Add note" at bounding box center [635, 305] width 48 height 18
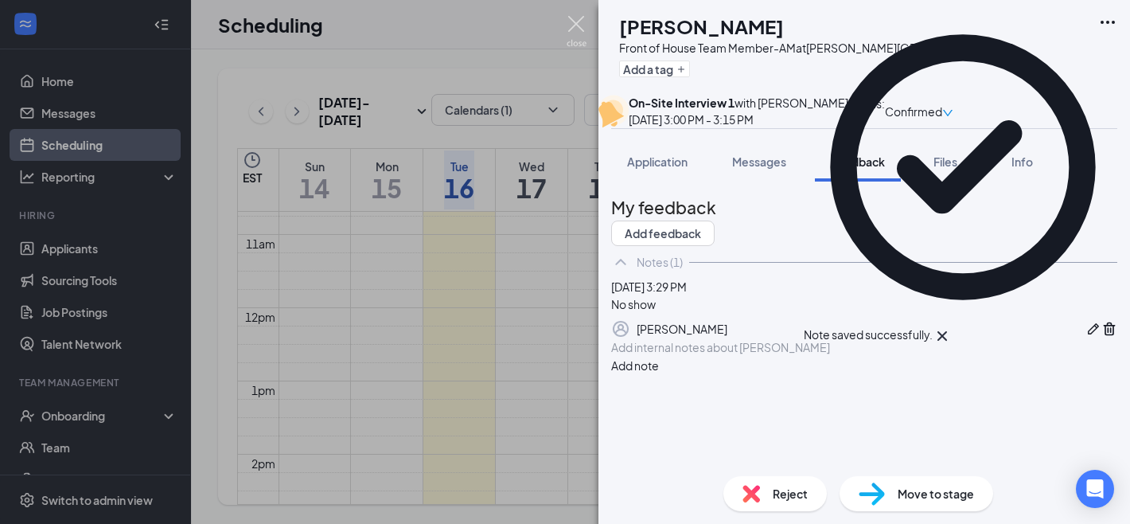
click at [579, 32] on img at bounding box center [577, 31] width 20 height 31
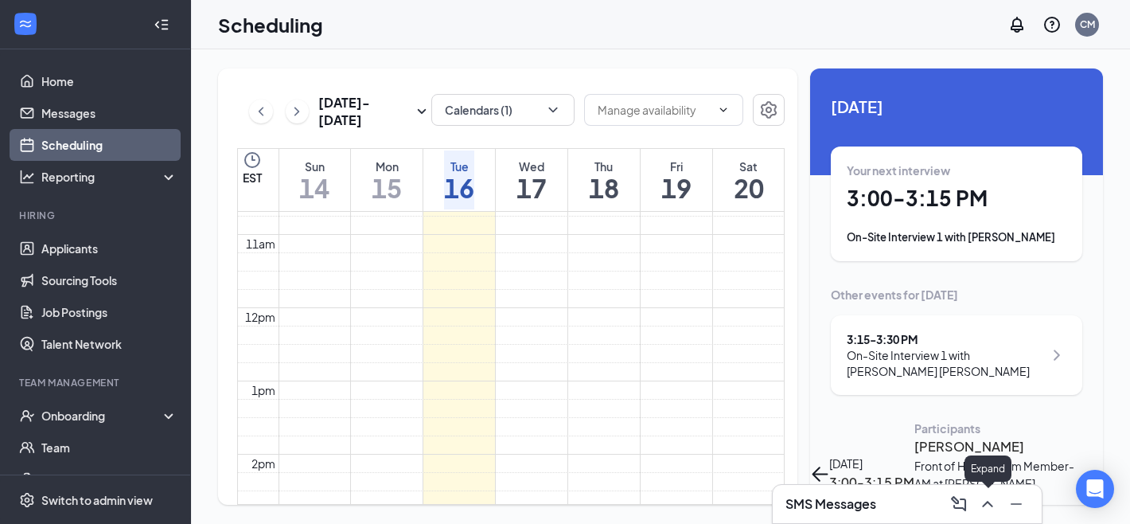
click at [992, 497] on icon "ChevronUp" at bounding box center [987, 503] width 19 height 19
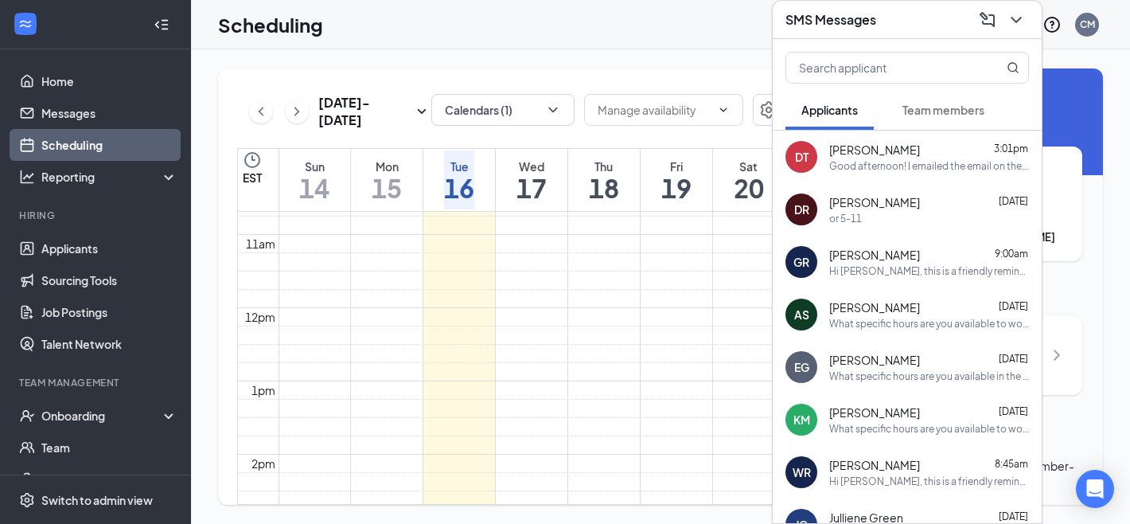
click at [956, 170] on div "Good afternoon! I emailed the email on the website because none of the availabl…" at bounding box center [929, 166] width 200 height 14
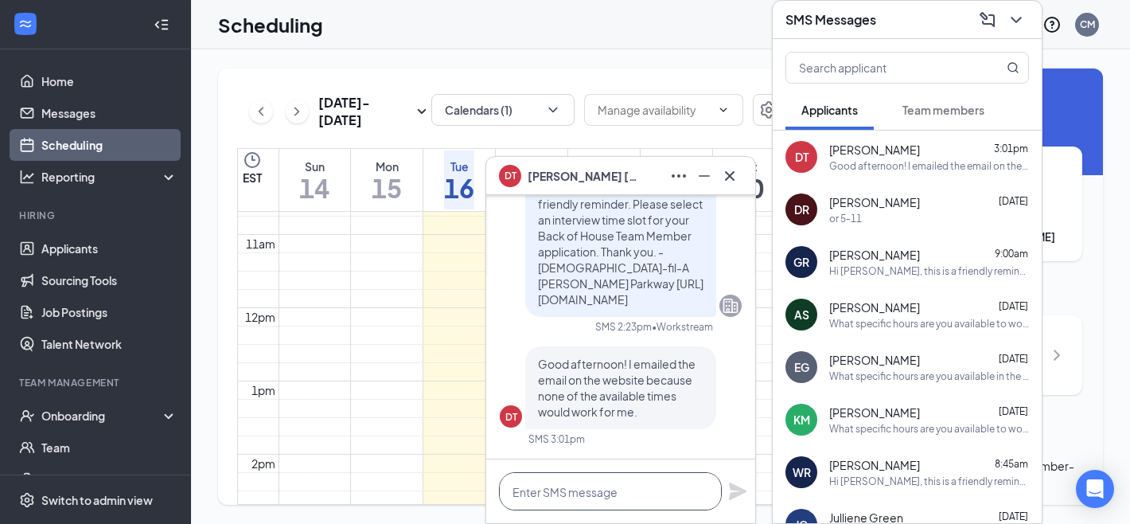
click at [581, 489] on textarea at bounding box center [610, 491] width 223 height 38
type textarea "What time are you needing?"
click at [733, 487] on icon "Plane" at bounding box center [738, 491] width 18 height 18
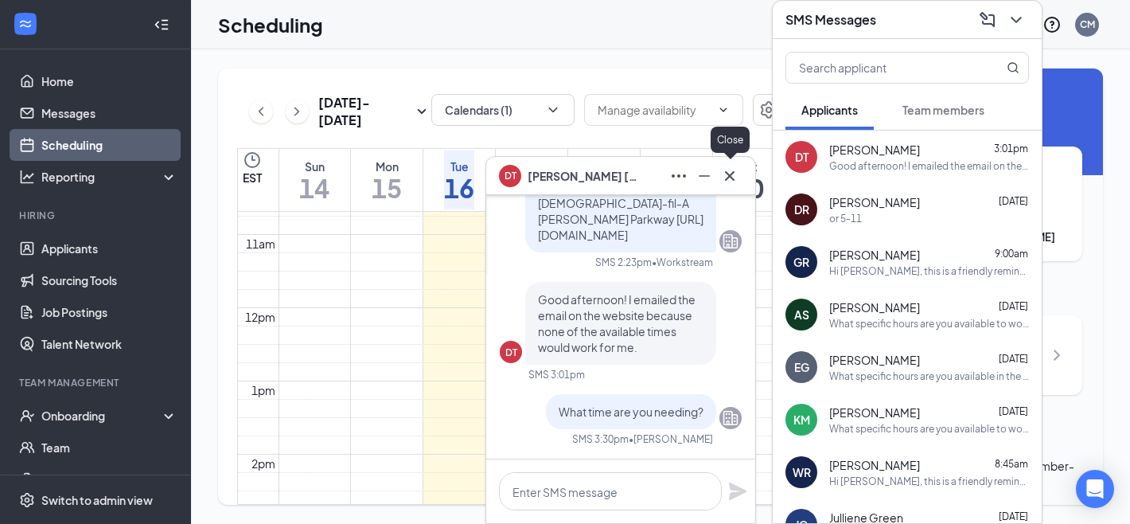
click at [730, 177] on icon "Cross" at bounding box center [729, 175] width 19 height 19
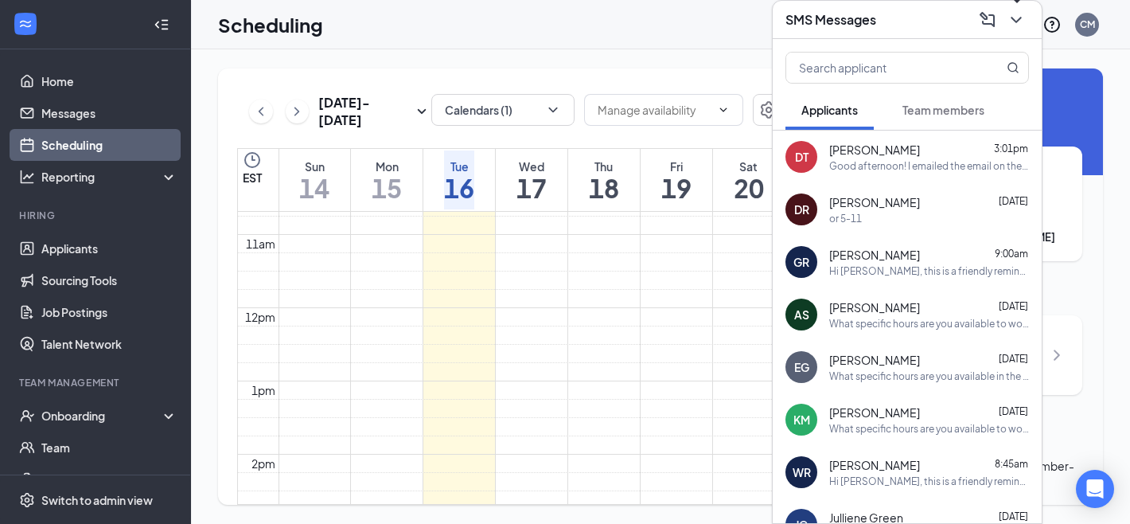
click at [1019, 17] on icon "ChevronDown" at bounding box center [1016, 19] width 19 height 19
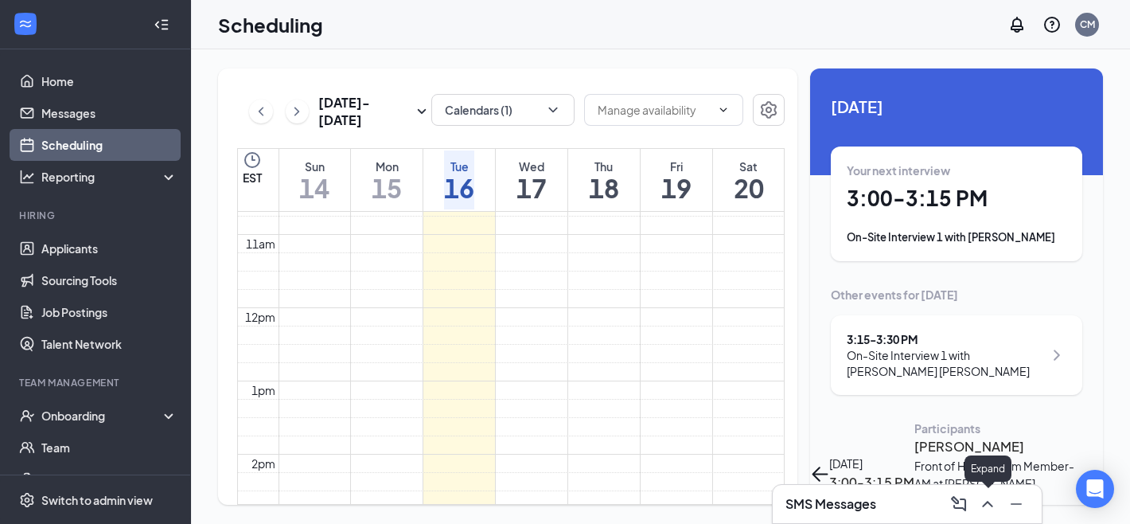
click at [994, 499] on icon "ChevronUp" at bounding box center [987, 503] width 19 height 19
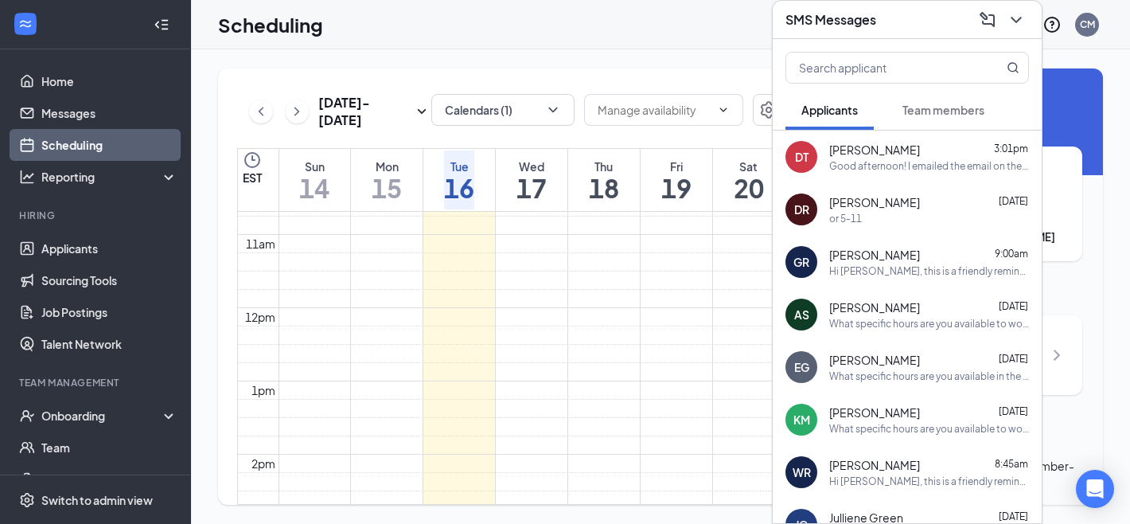
click at [1019, 29] on button at bounding box center [1016, 19] width 25 height 25
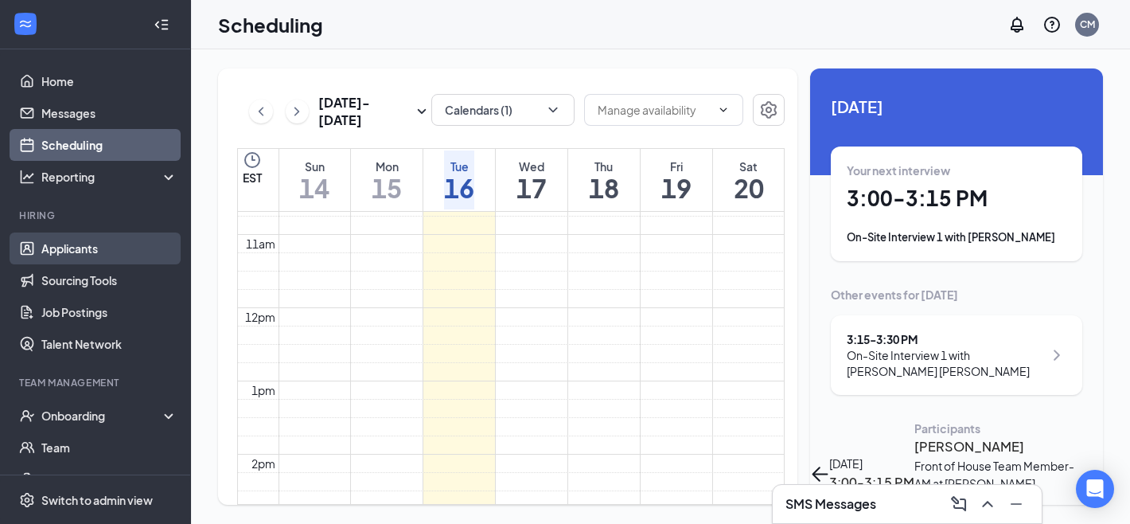
click at [88, 255] on link "Applicants" at bounding box center [109, 248] width 136 height 32
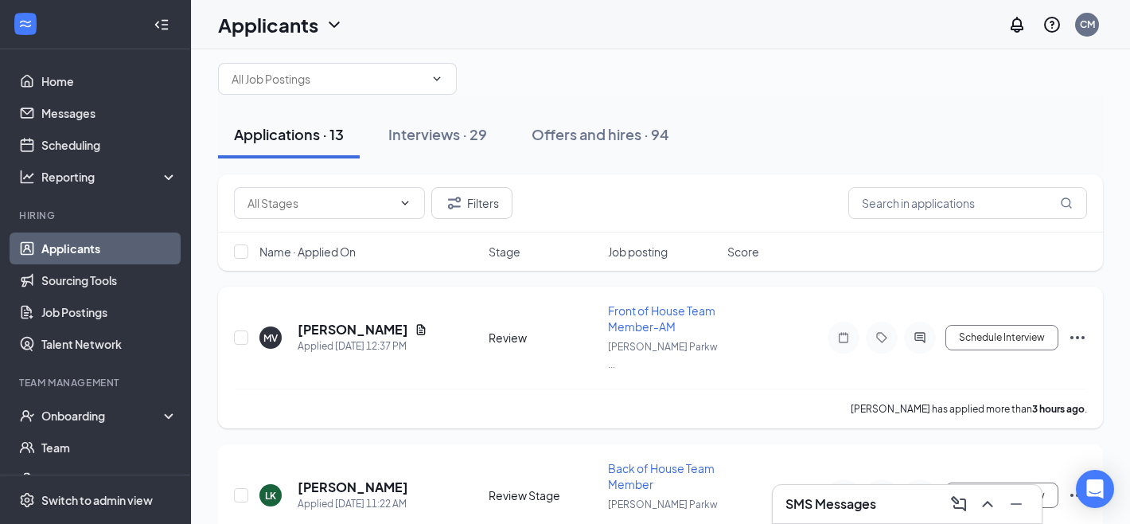
scroll to position [22, 0]
click at [363, 322] on h5 "[PERSON_NAME]" at bounding box center [353, 329] width 111 height 18
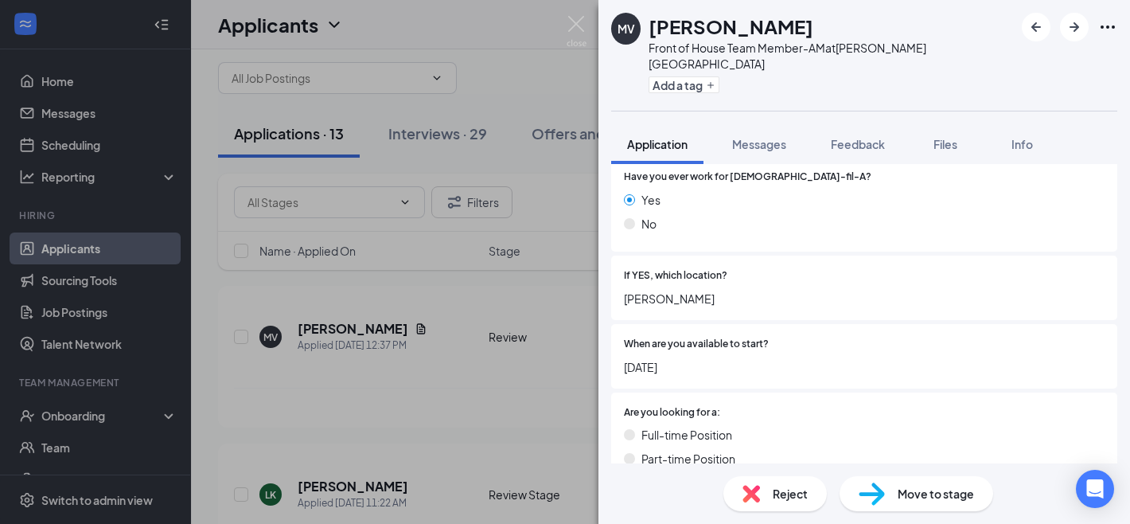
scroll to position [303, 0]
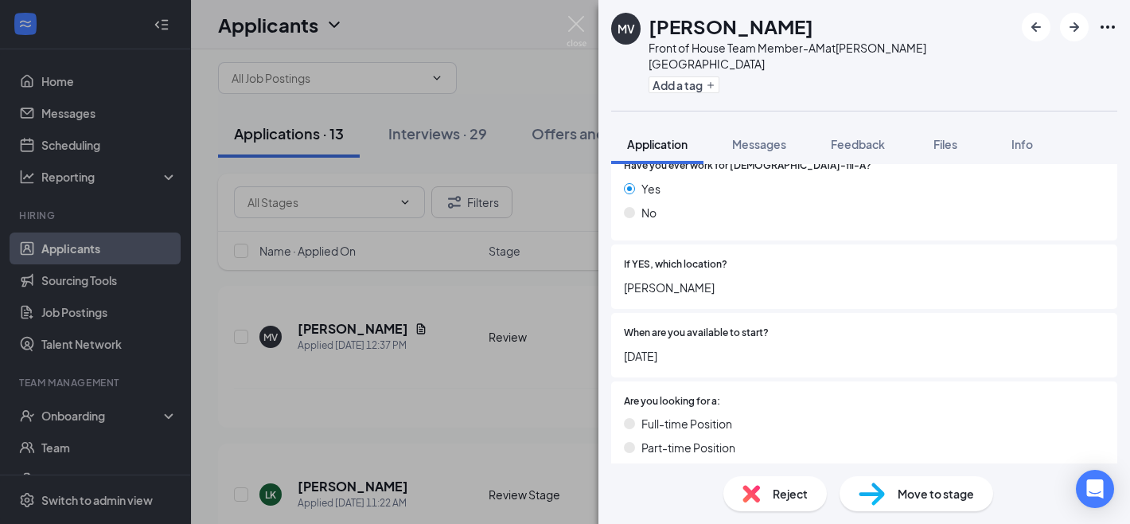
click at [924, 497] on span "Move to stage" at bounding box center [936, 494] width 76 height 18
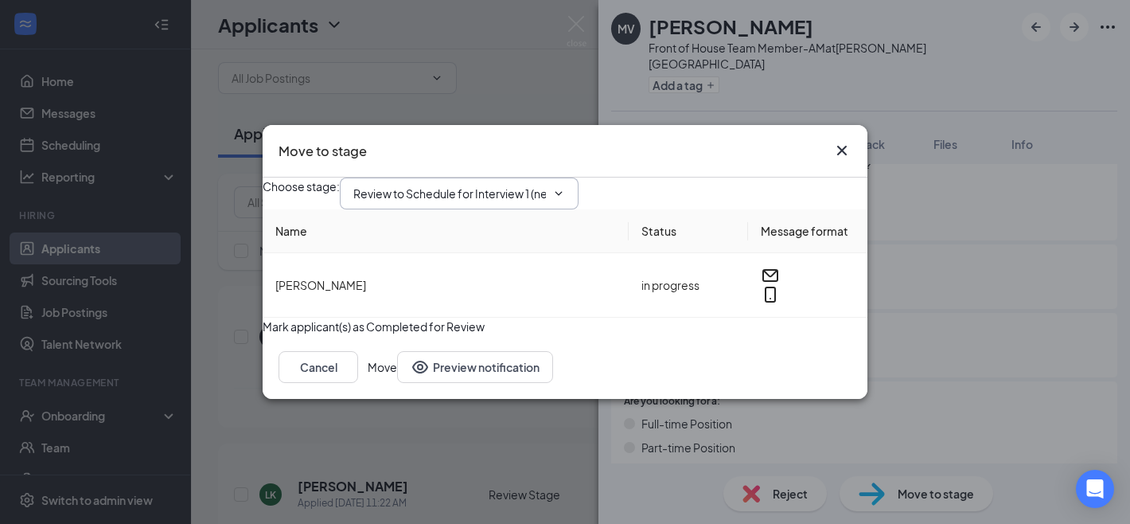
click at [527, 185] on input "Review to Schedule for Interview 1 (next stage)" at bounding box center [449, 194] width 193 height 18
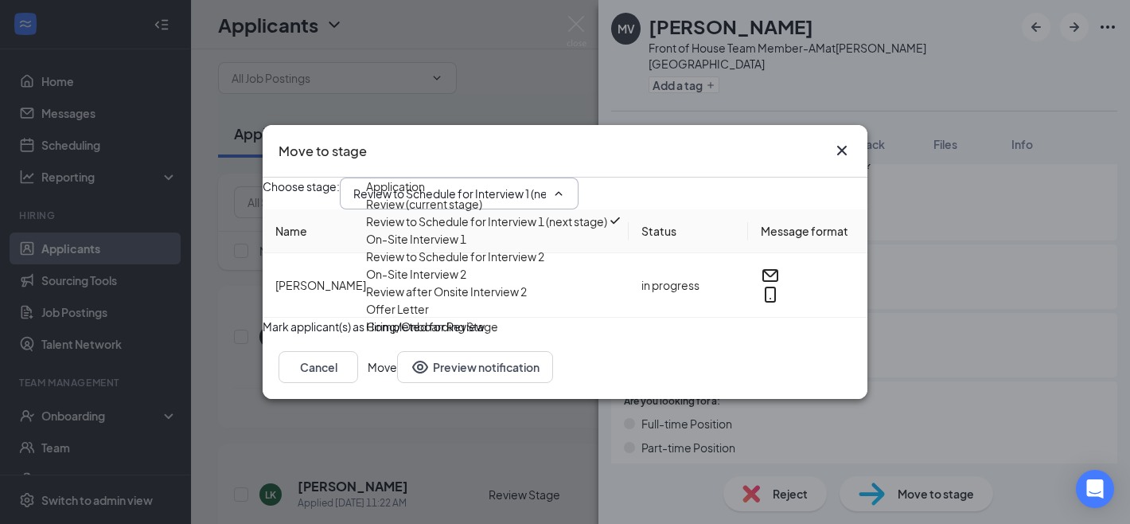
scroll to position [108, 0]
click at [481, 318] on div "Offer Letter" at bounding box center [494, 309] width 257 height 18
type input "Offer Letter"
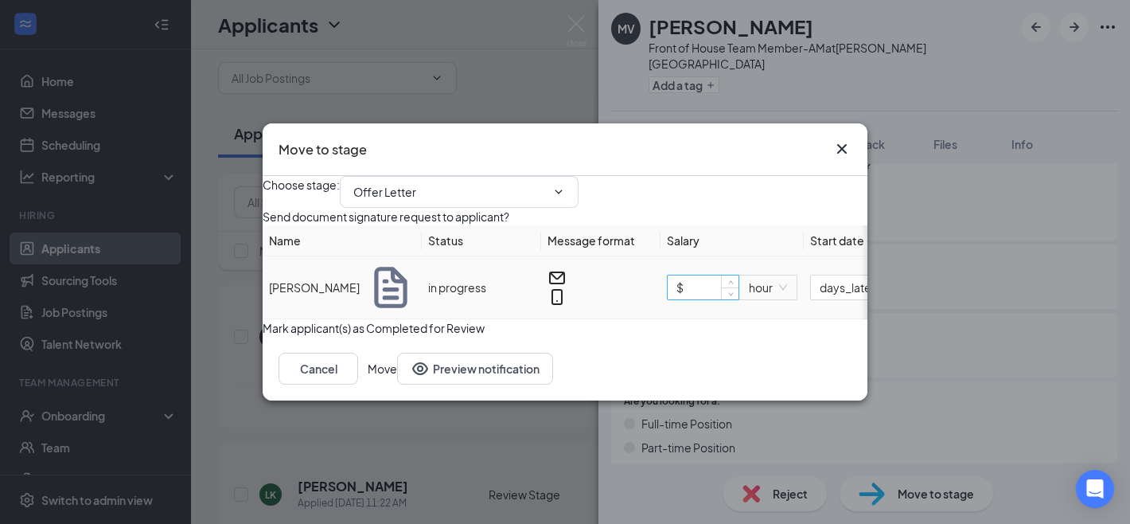
click at [709, 299] on input "$" at bounding box center [703, 287] width 71 height 24
click at [358, 384] on button "Cancel" at bounding box center [319, 369] width 80 height 32
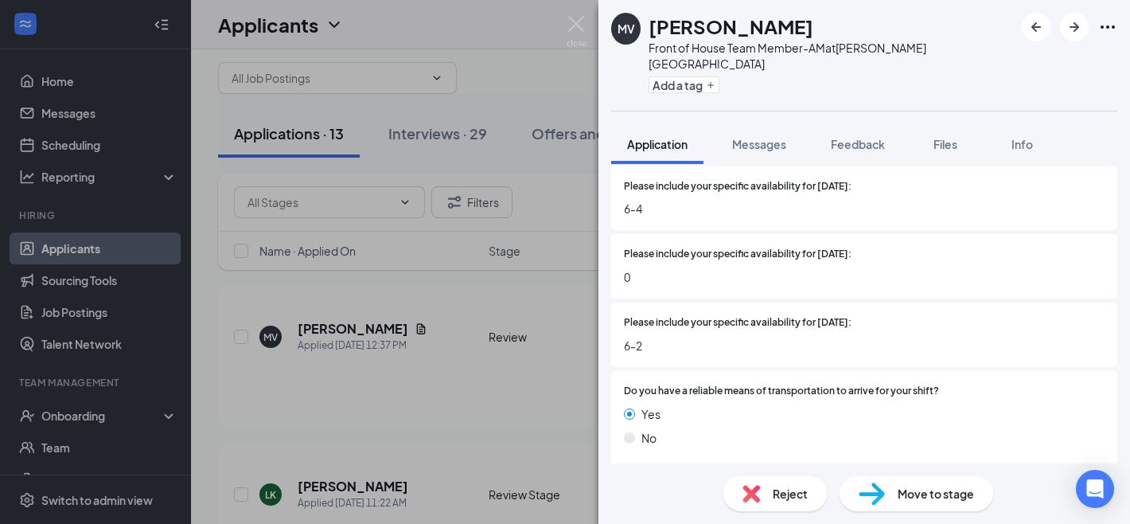
scroll to position [1239, 0]
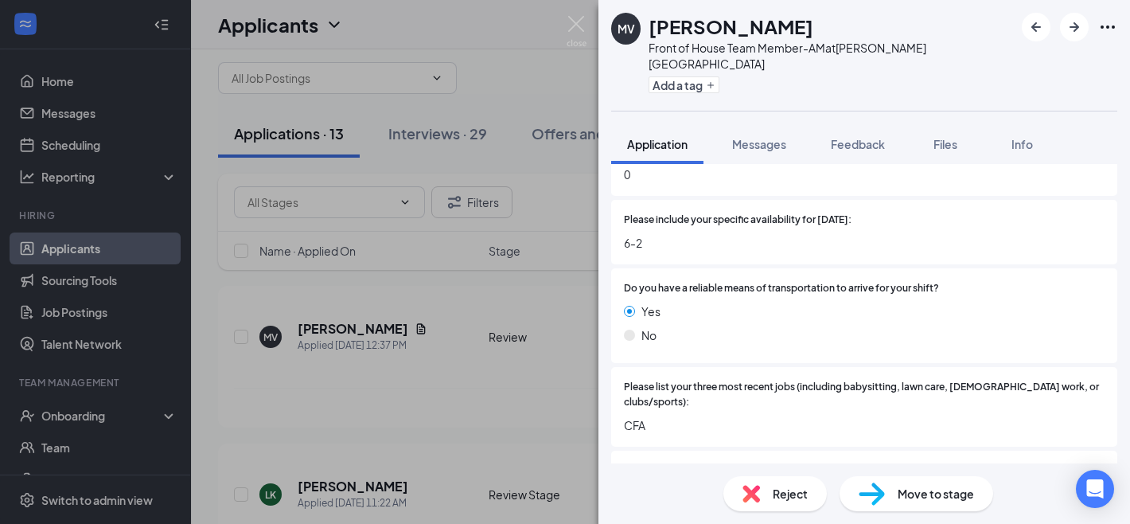
click at [883, 496] on img at bounding box center [872, 493] width 26 height 23
type input "Review to Schedule for Interview 1 (next stage)"
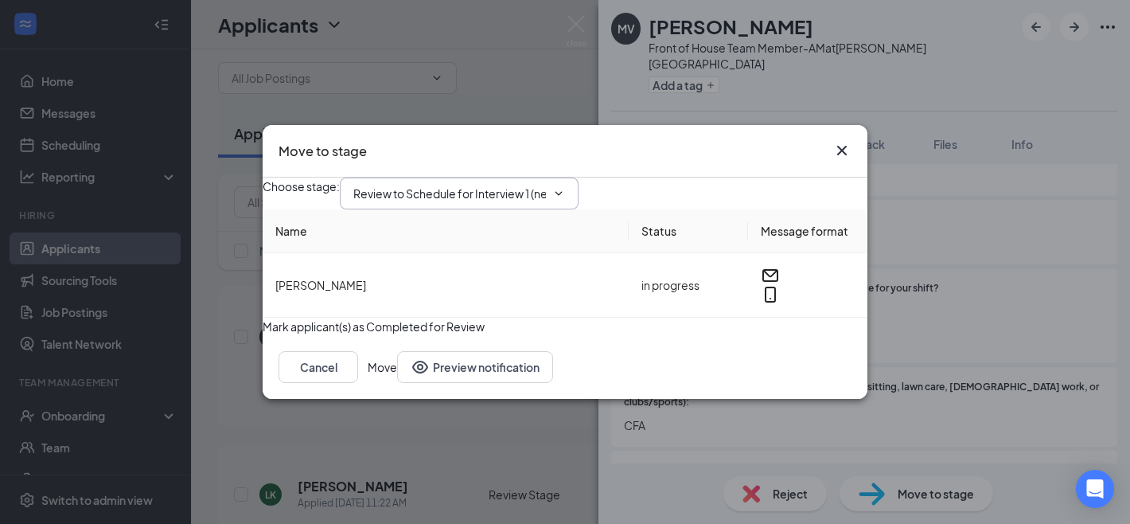
click at [546, 185] on input "Review to Schedule for Interview 1 (next stage)" at bounding box center [449, 194] width 193 height 18
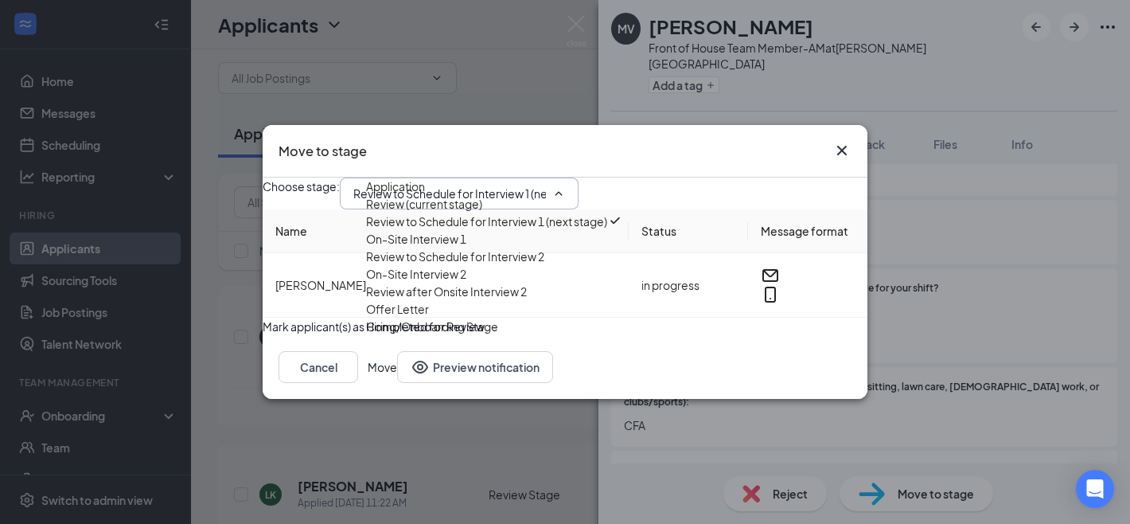
scroll to position [108, 0]
click at [358, 383] on button "Cancel" at bounding box center [319, 367] width 80 height 32
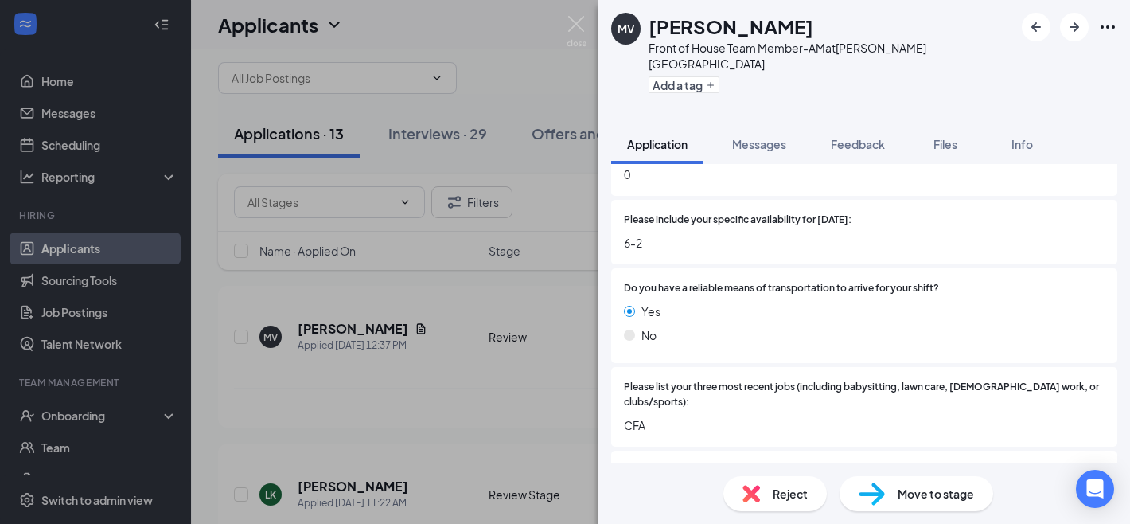
click at [1110, 32] on icon "Ellipses" at bounding box center [1107, 27] width 19 height 19
click at [1024, 281] on div at bounding box center [1022, 288] width 166 height 15
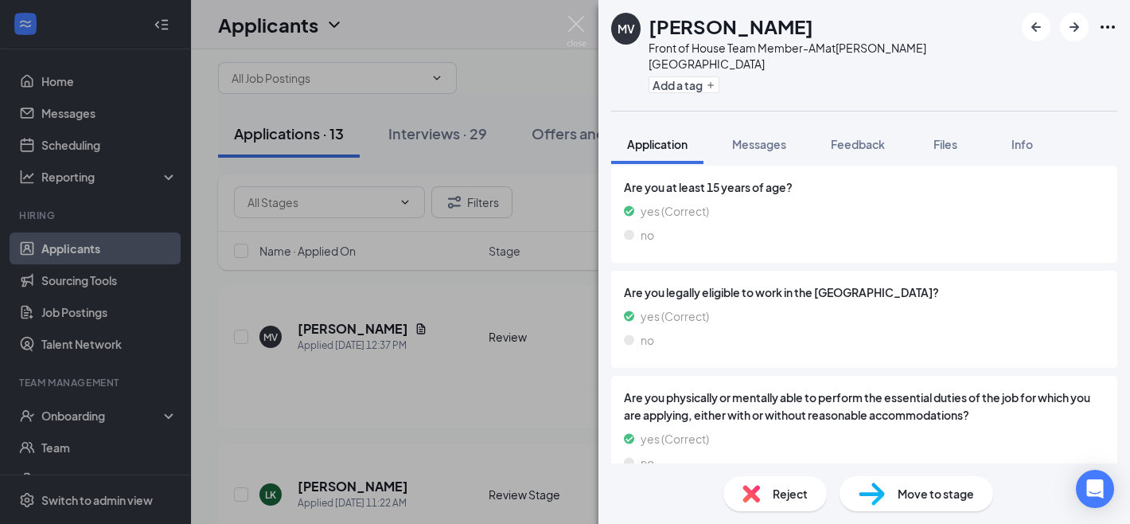
click at [921, 485] on span "Move to stage" at bounding box center [936, 494] width 76 height 18
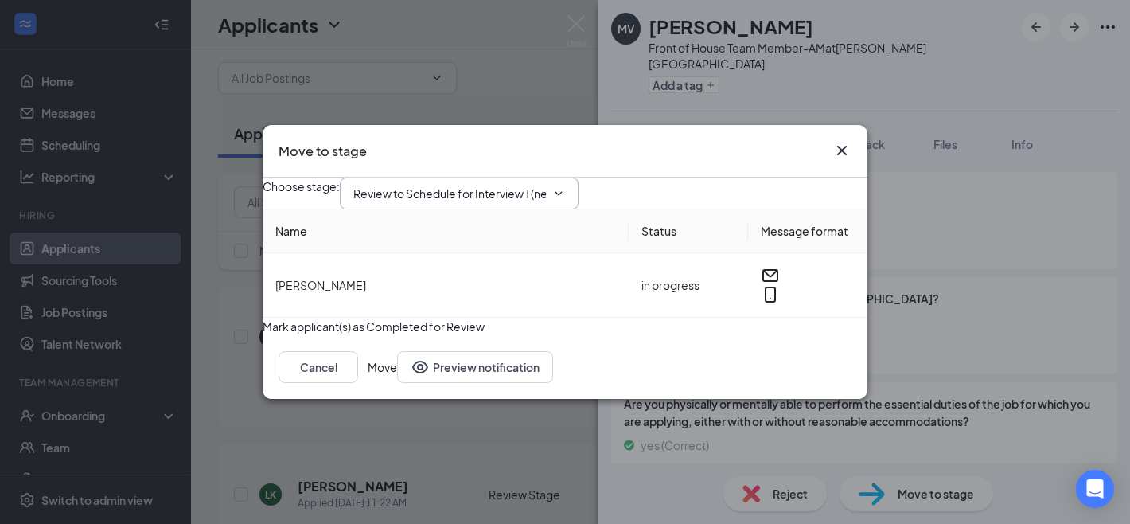
click at [532, 185] on input "Review to Schedule for Interview 1 (next stage)" at bounding box center [449, 194] width 193 height 18
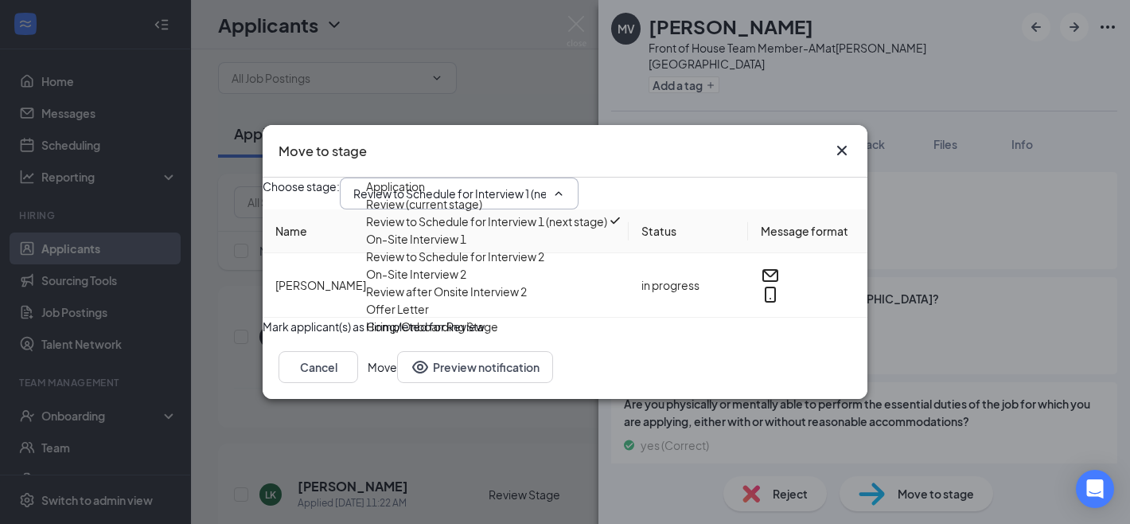
scroll to position [108, 0]
click at [429, 318] on div "Offer Letter" at bounding box center [397, 309] width 63 height 18
type input "Offer Letter"
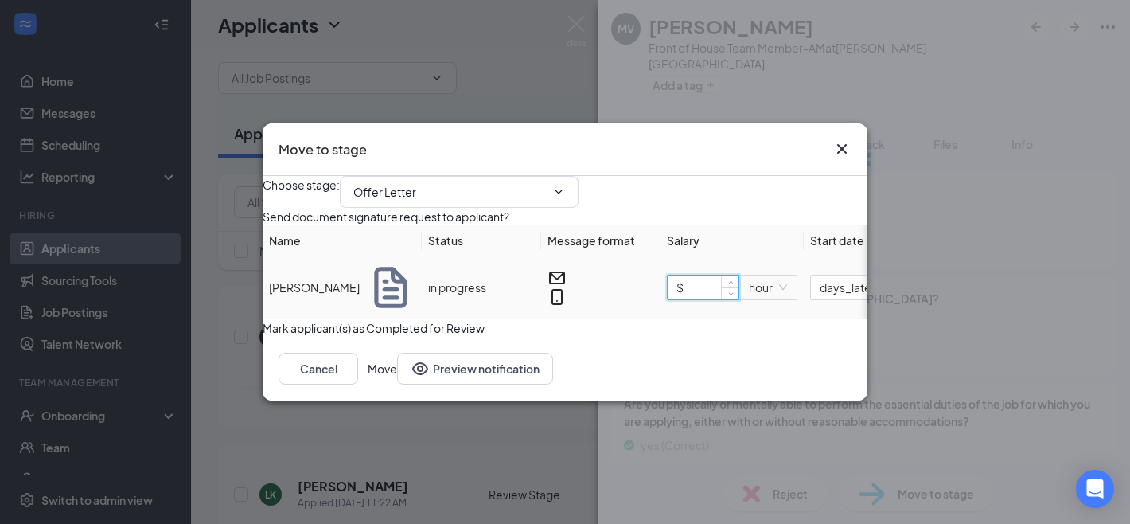
click at [735, 299] on input "$" at bounding box center [703, 287] width 71 height 24
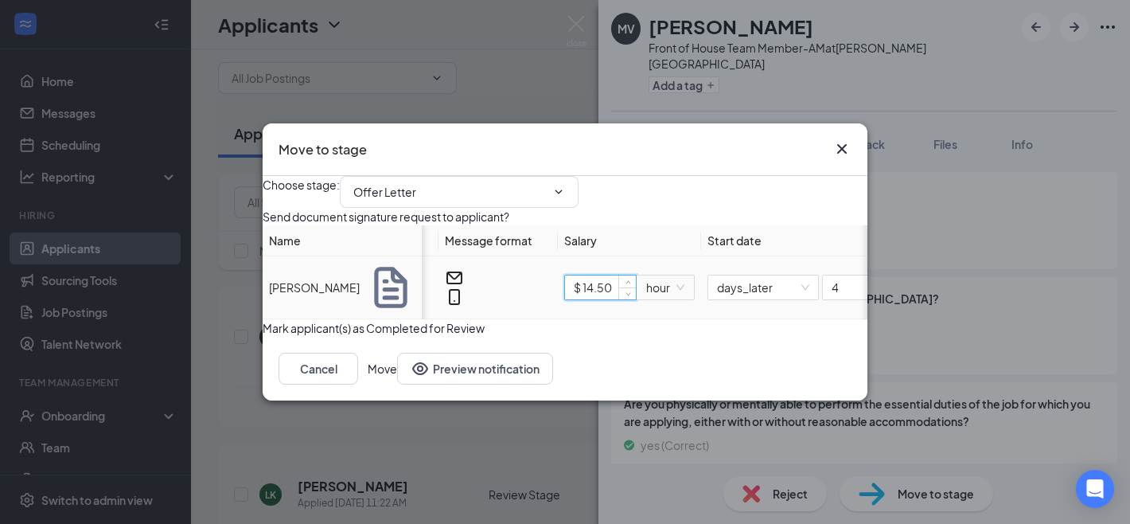
scroll to position [0, 207]
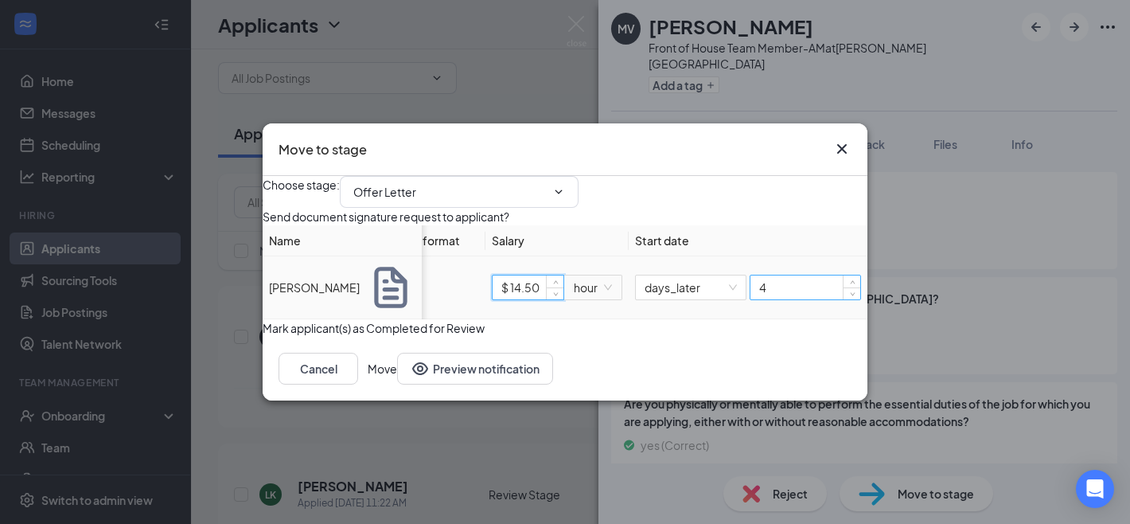
type input "$ 14.5"
click at [760, 299] on input "4" at bounding box center [805, 287] width 110 height 24
click at [717, 299] on span "days_later" at bounding box center [691, 287] width 92 height 24
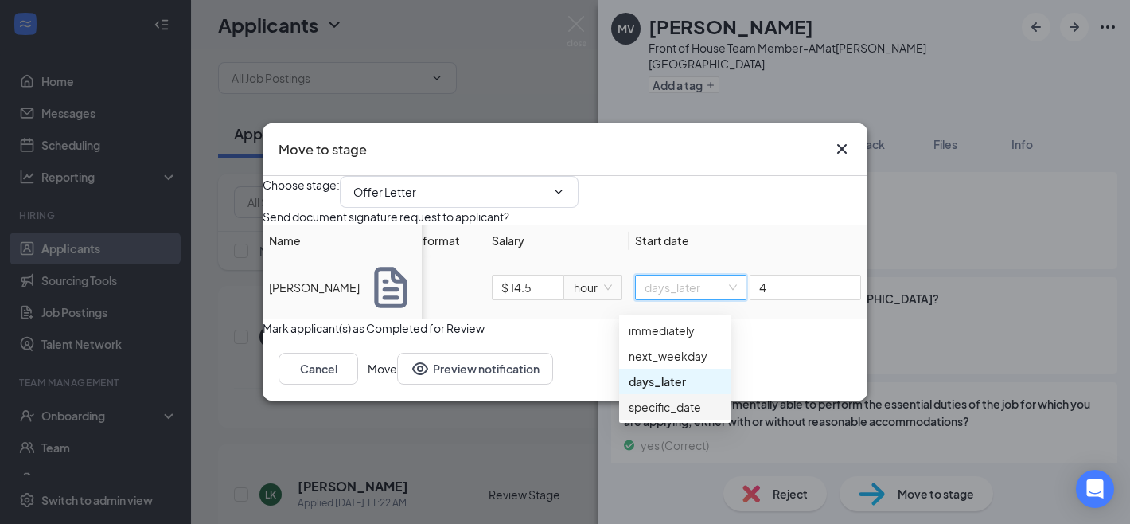
click at [677, 407] on div "specific_date" at bounding box center [675, 407] width 92 height 18
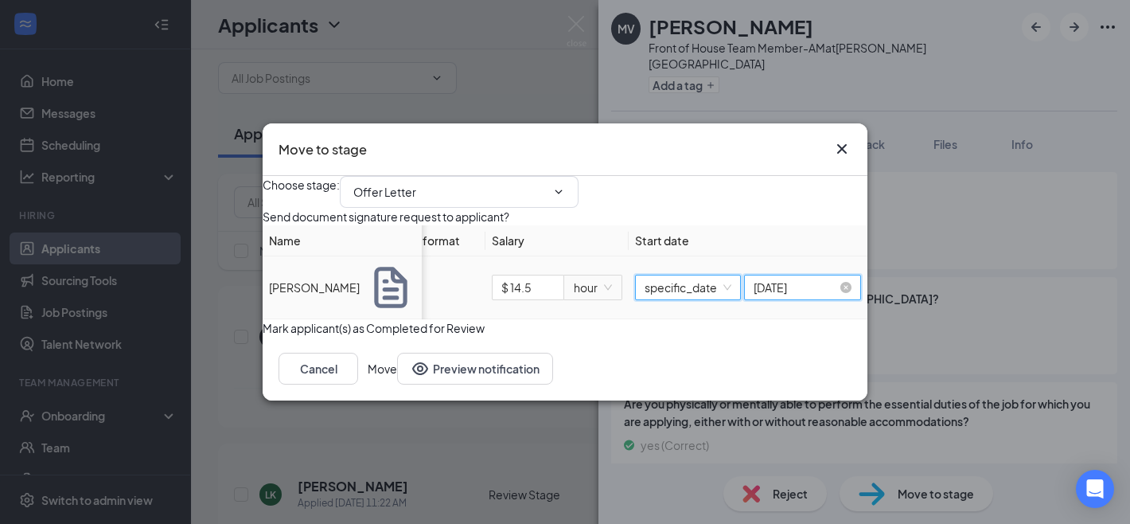
click at [808, 296] on input "[DATE]" at bounding box center [796, 288] width 84 height 18
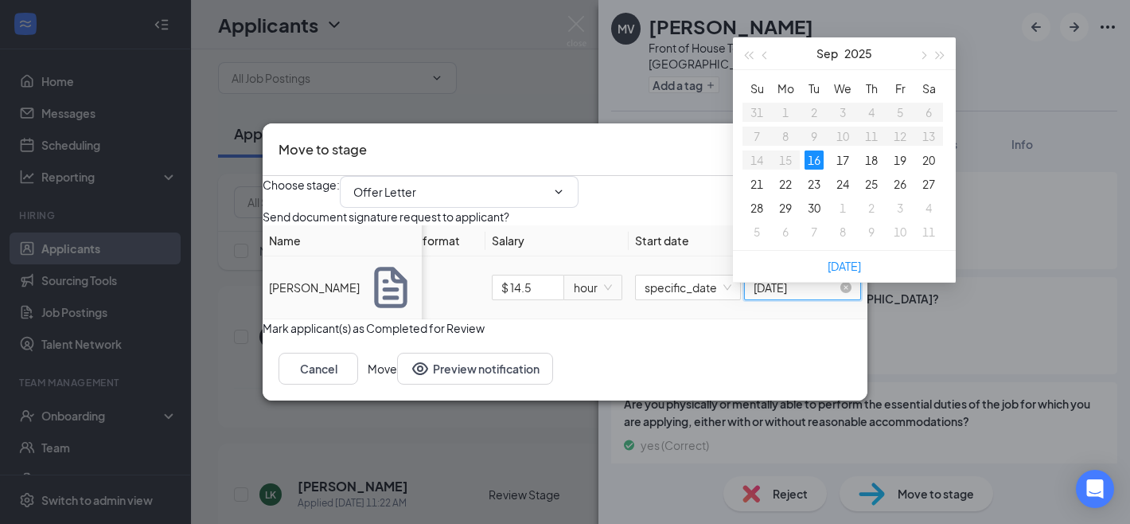
click at [810, 296] on input "[DATE]" at bounding box center [796, 288] width 84 height 18
type input "[DATE]"
click at [849, 158] on div "17" at bounding box center [842, 159] width 19 height 19
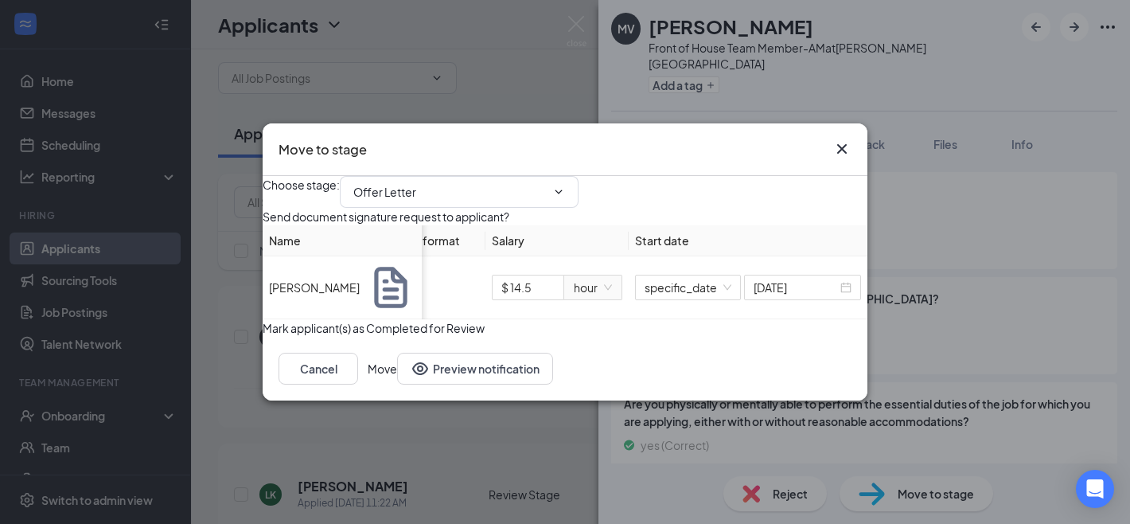
click at [633, 337] on div "Mark applicant(s) as Completed for Review" at bounding box center [565, 328] width 605 height 18
click at [397, 384] on button "Move" at bounding box center [382, 369] width 29 height 32
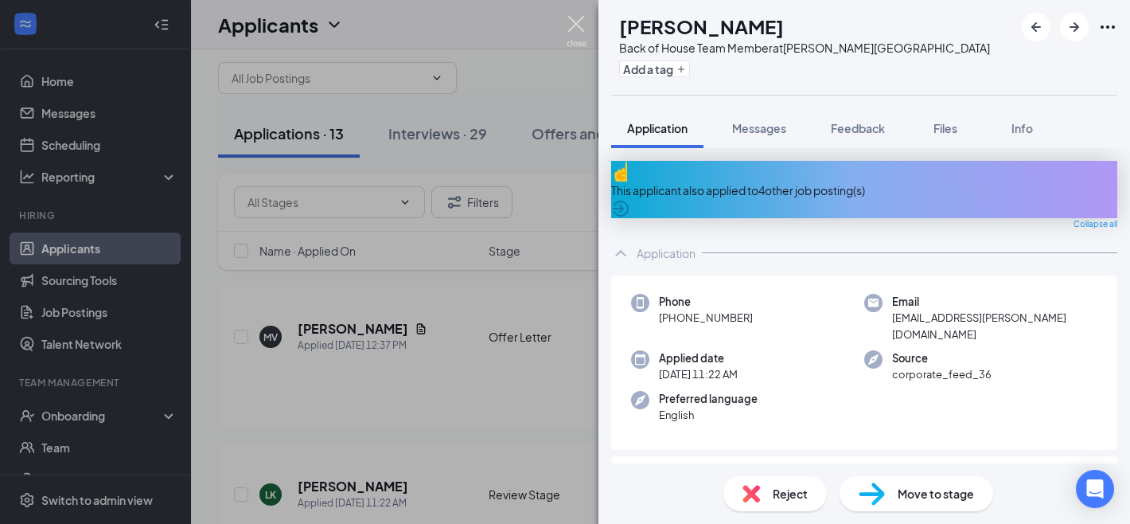
click at [577, 32] on img at bounding box center [577, 31] width 20 height 31
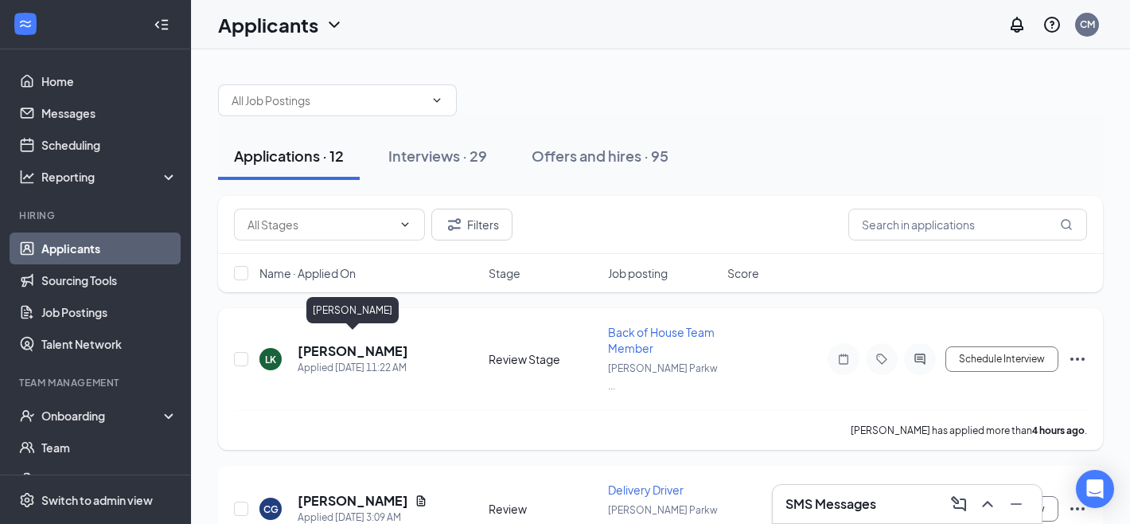
click at [348, 344] on h5 "[PERSON_NAME]" at bounding box center [353, 351] width 111 height 18
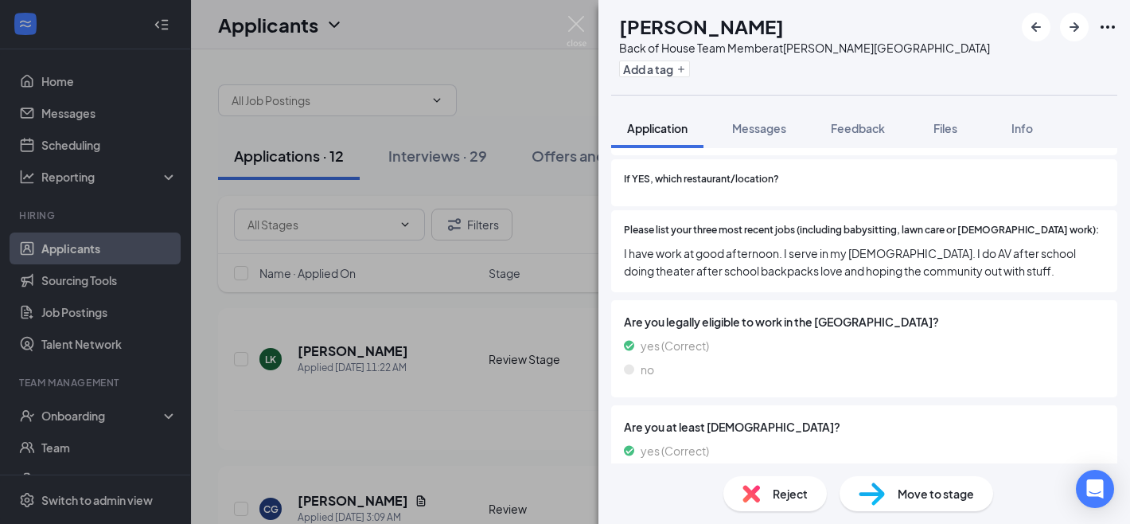
scroll to position [485, 0]
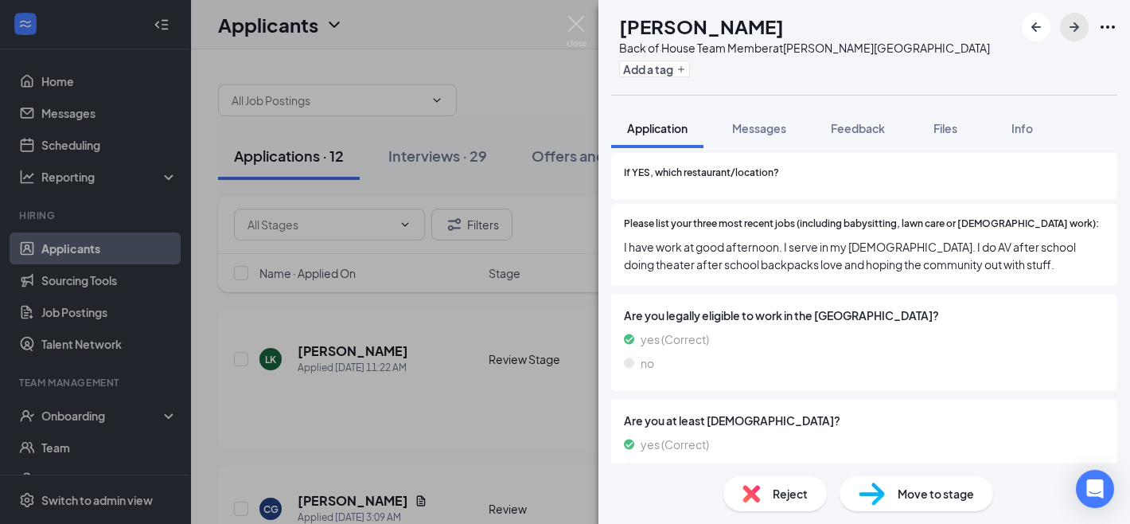
click at [1078, 26] on icon "ArrowRight" at bounding box center [1074, 27] width 19 height 19
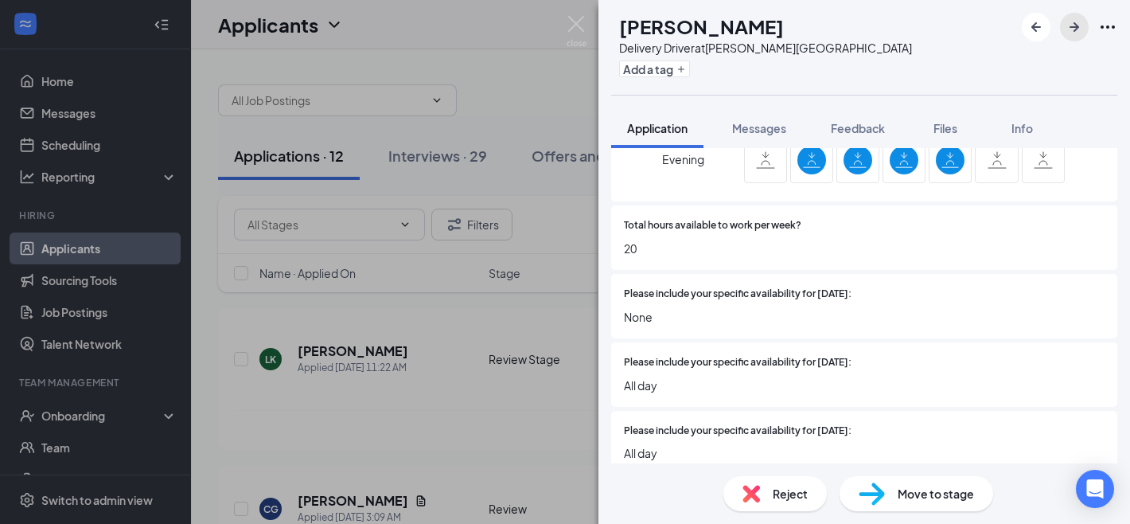
scroll to position [922, 0]
click at [574, 21] on img at bounding box center [577, 31] width 20 height 31
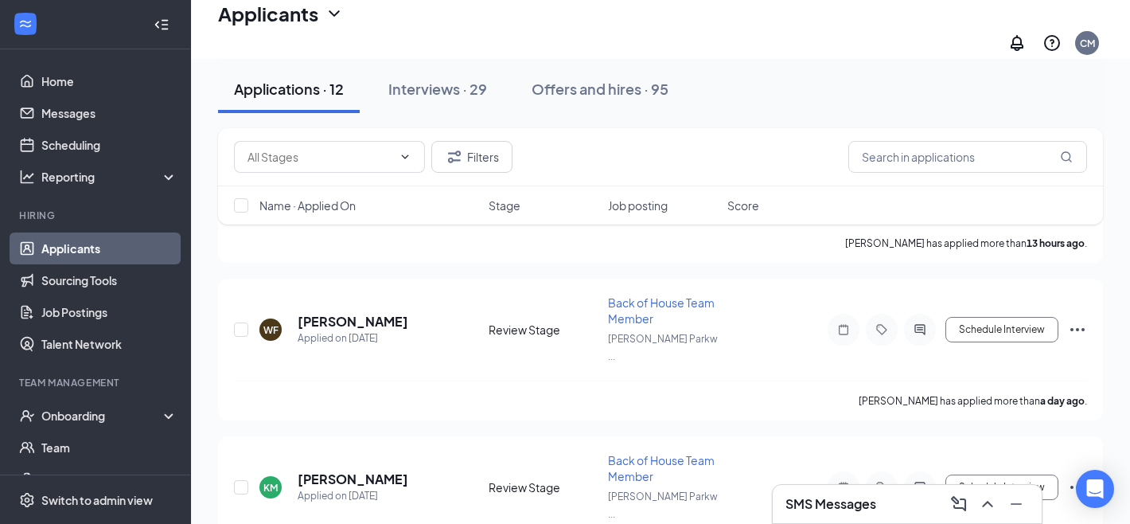
scroll to position [341, 0]
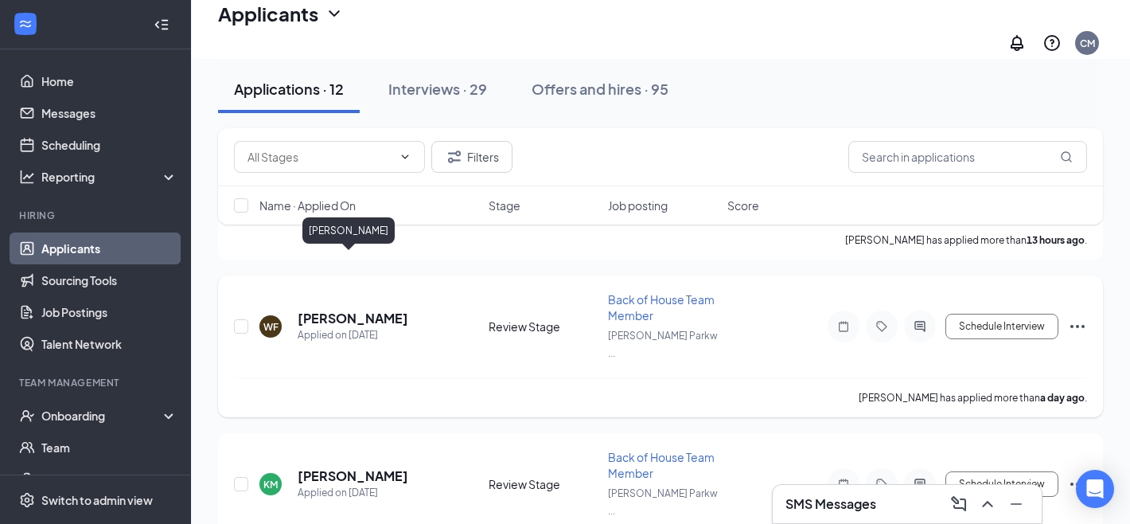
click at [338, 310] on h5 "[PERSON_NAME]" at bounding box center [353, 319] width 111 height 18
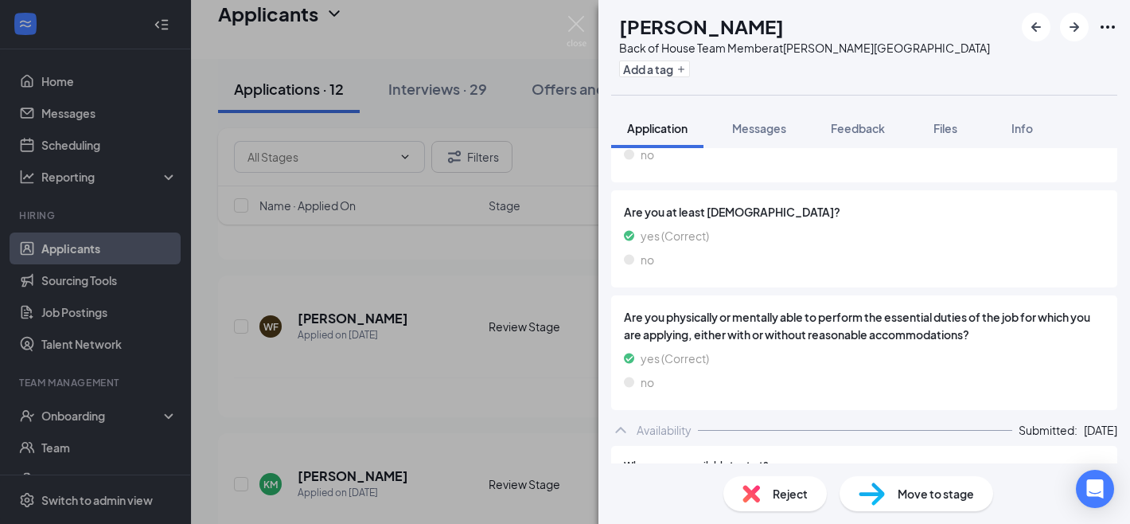
scroll to position [575, 0]
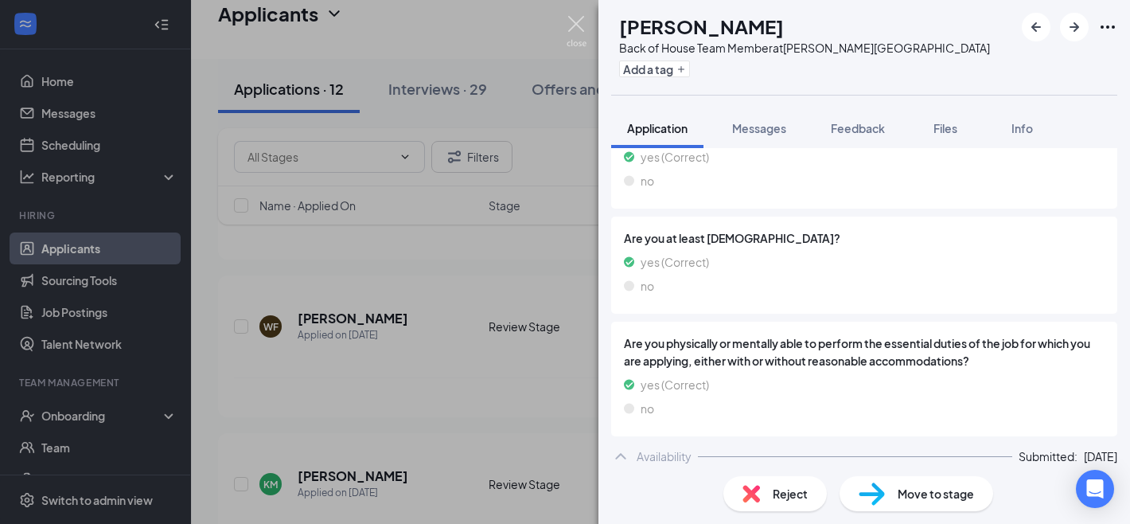
click at [577, 18] on img at bounding box center [577, 31] width 20 height 31
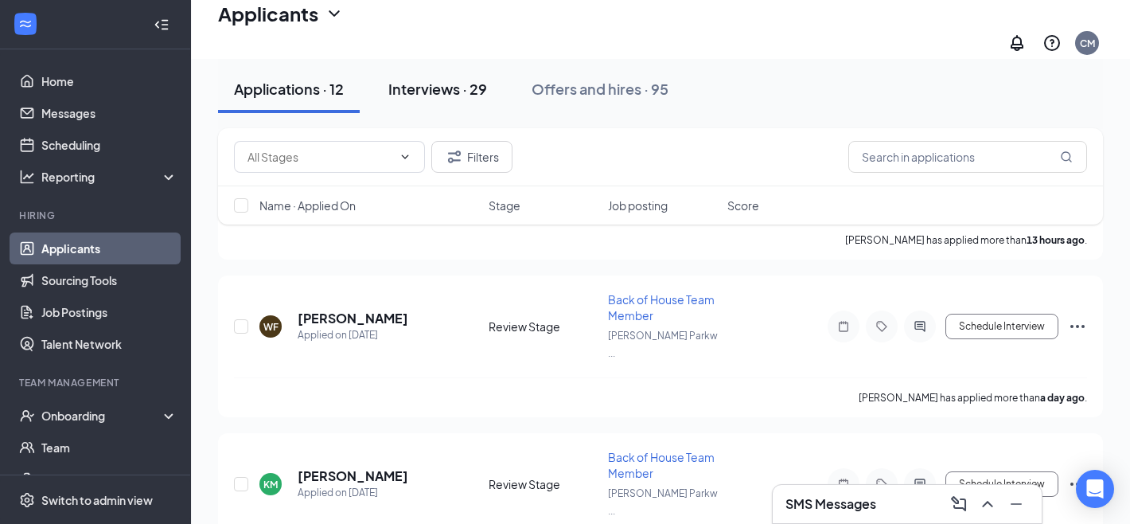
click at [458, 98] on div "Interviews · 29" at bounding box center [437, 89] width 99 height 20
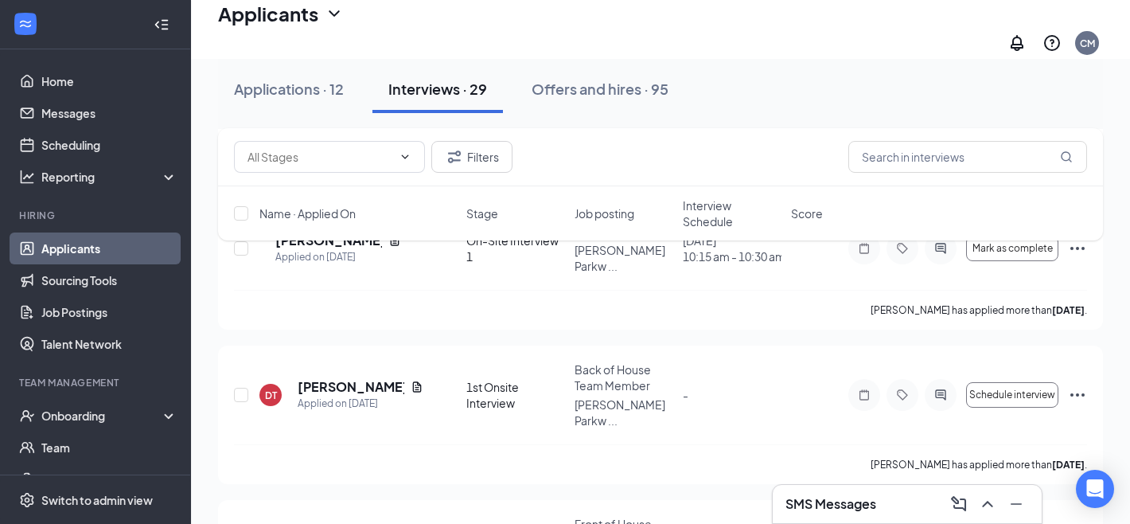
scroll to position [420, 0]
click at [992, 503] on icon "ChevronUp" at bounding box center [987, 503] width 19 height 19
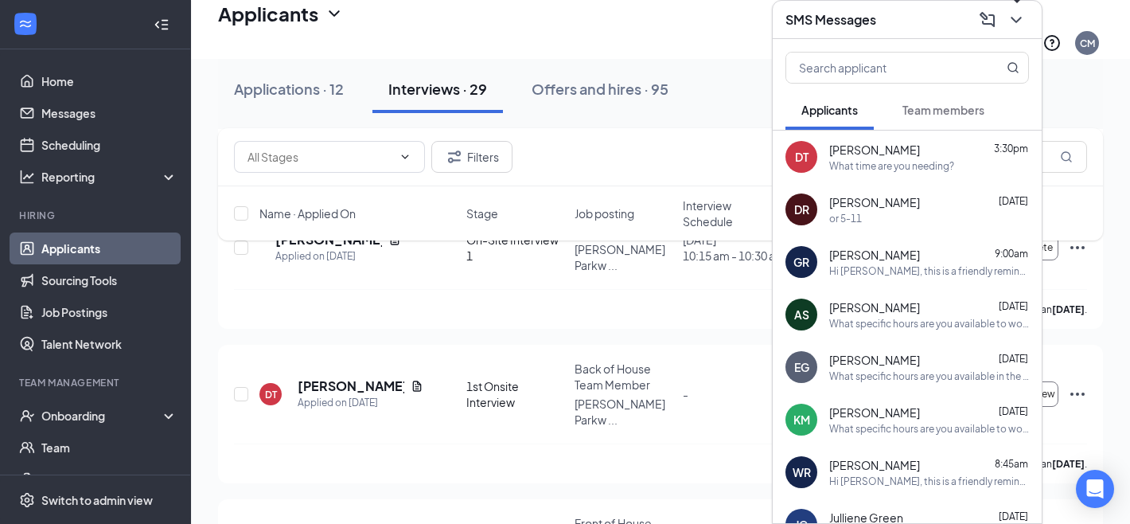
click at [1011, 25] on icon "ChevronDown" at bounding box center [1016, 19] width 19 height 19
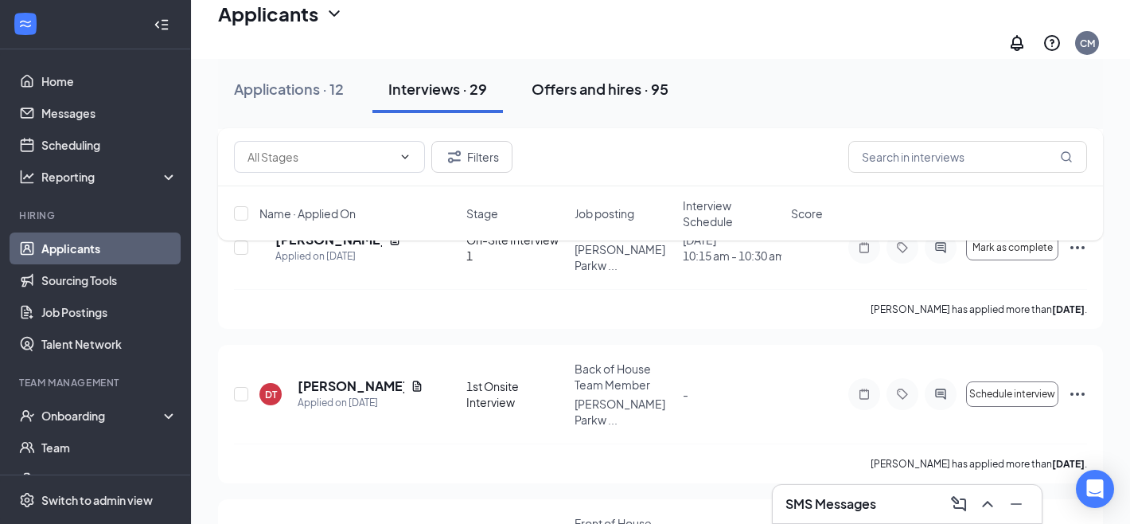
click at [610, 91] on div "Offers and hires · 95" at bounding box center [600, 89] width 137 height 20
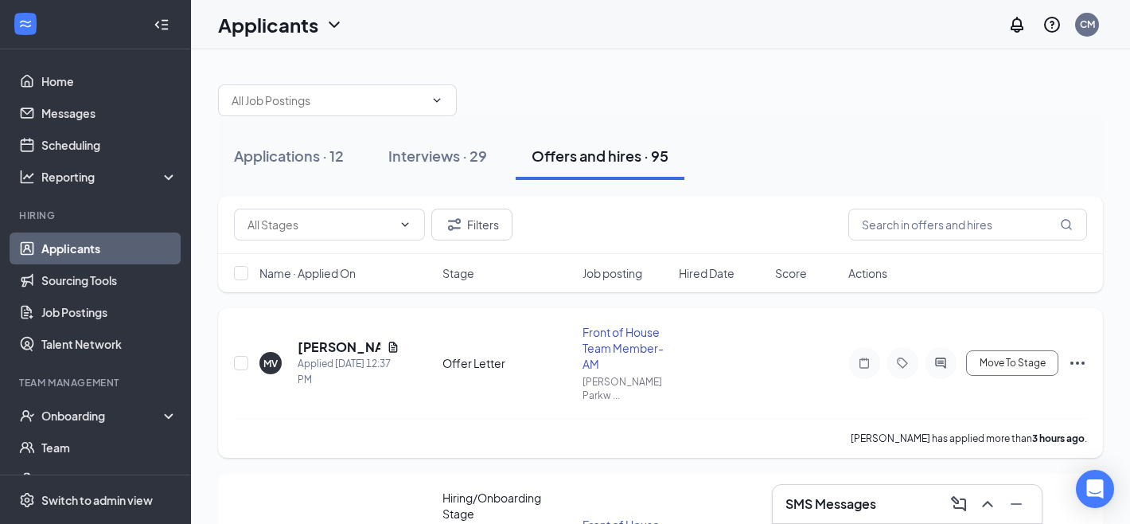
click at [1074, 361] on icon "Ellipses" at bounding box center [1077, 362] width 19 height 19
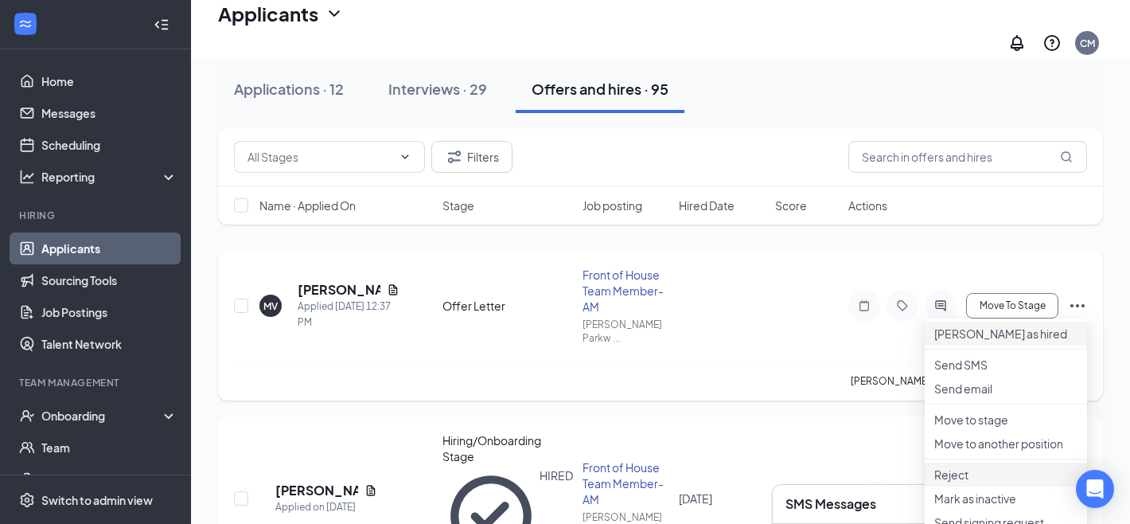
scroll to position [65, 0]
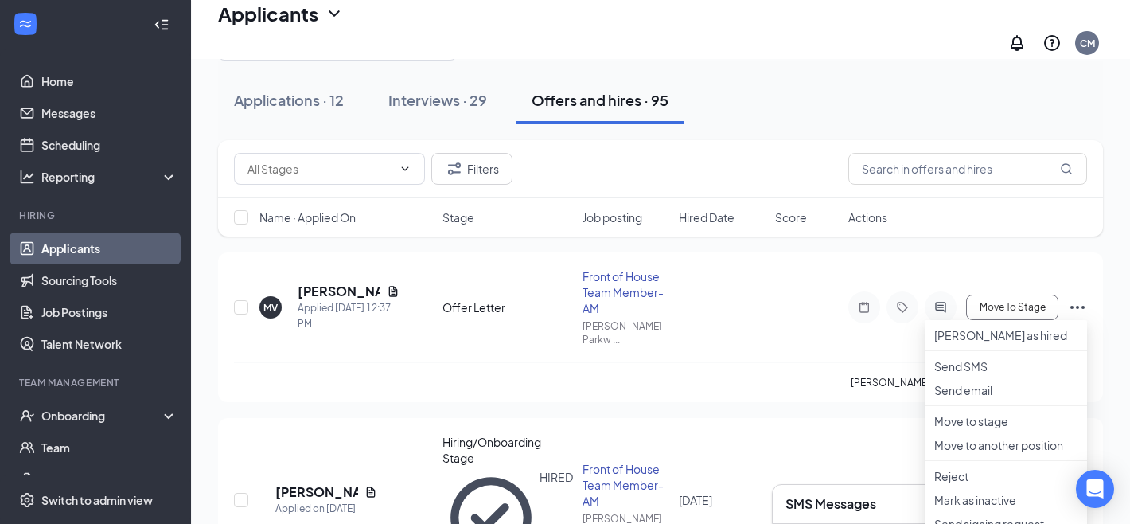
click at [1049, 240] on div "Filters Name · Applied On Stage Job posting Hired Date Score Actions" at bounding box center [660, 196] width 885 height 112
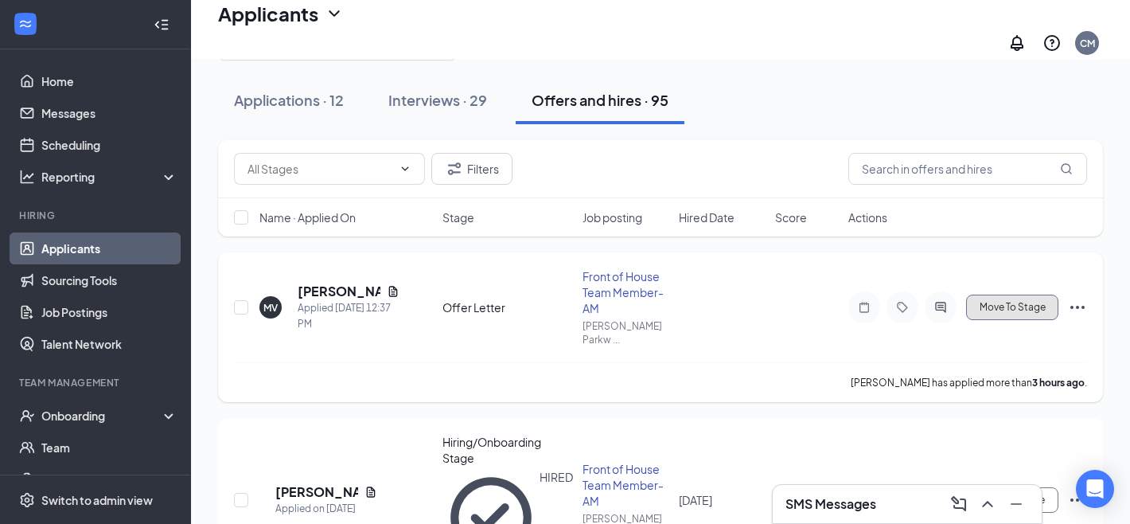
click at [1034, 294] on button "Move To Stage" at bounding box center [1012, 306] width 92 height 25
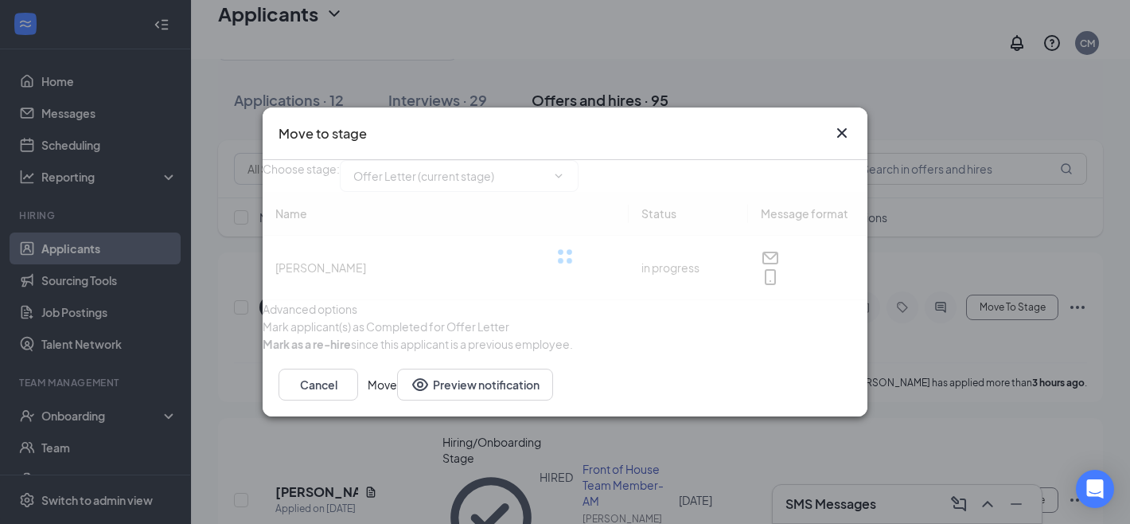
type input "Hiring/Onboarding Stage (final stage)"
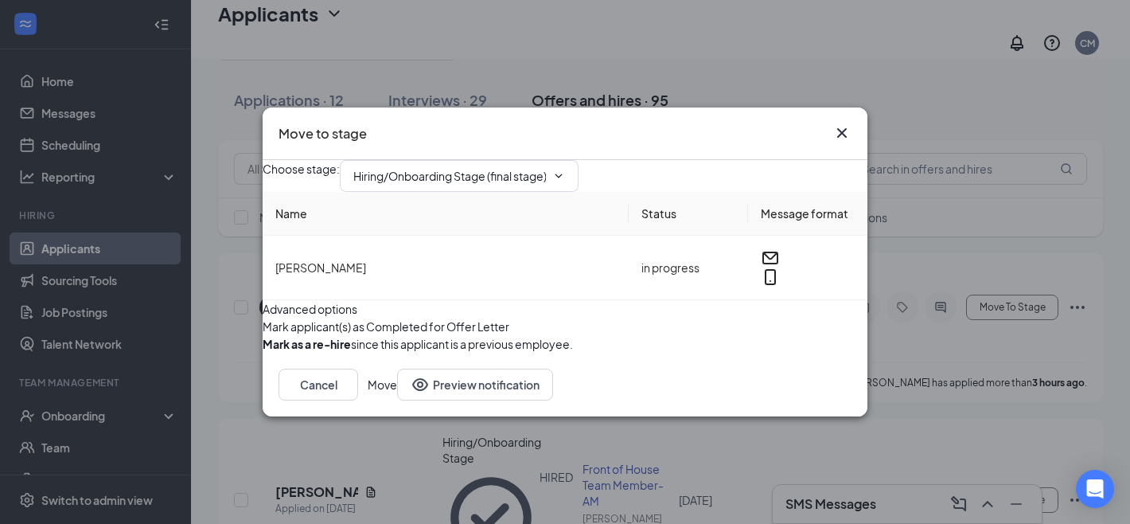
click at [263, 353] on button "button" at bounding box center [263, 344] width 0 height 18
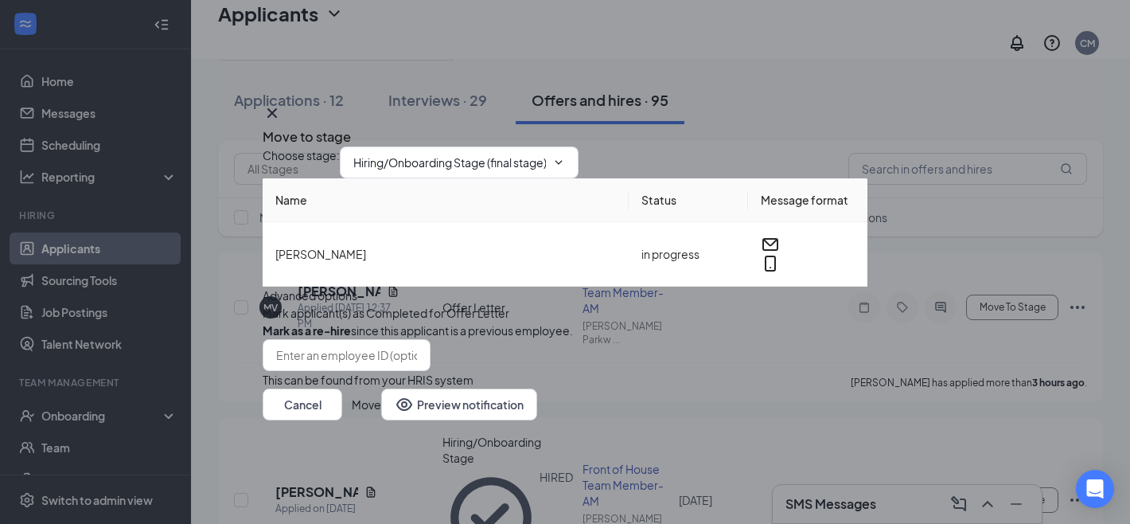
scroll to position [9, 0]
click at [381, 420] on button "Move" at bounding box center [366, 404] width 29 height 32
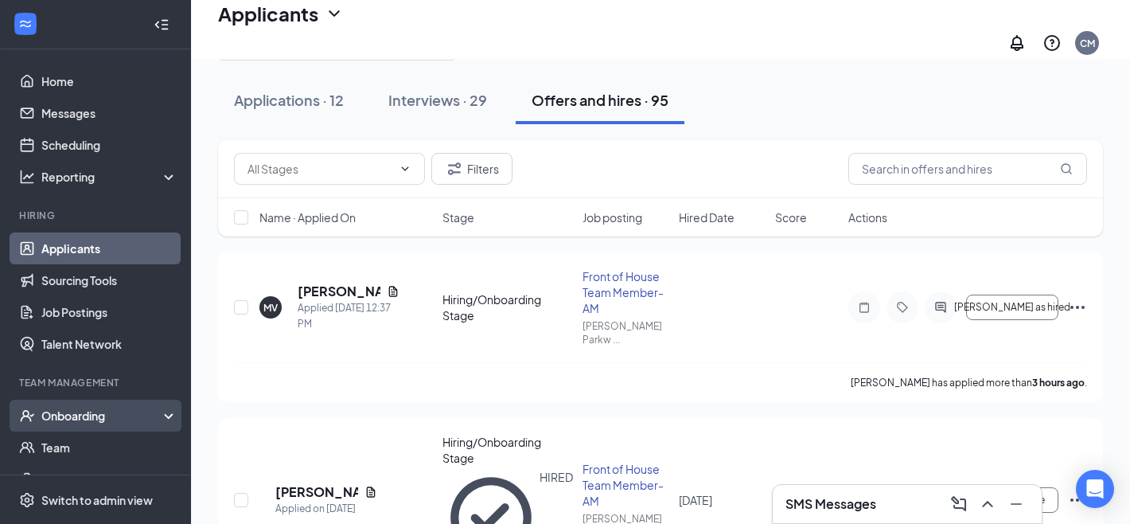
click at [64, 415] on div "Onboarding" at bounding box center [102, 415] width 123 height 16
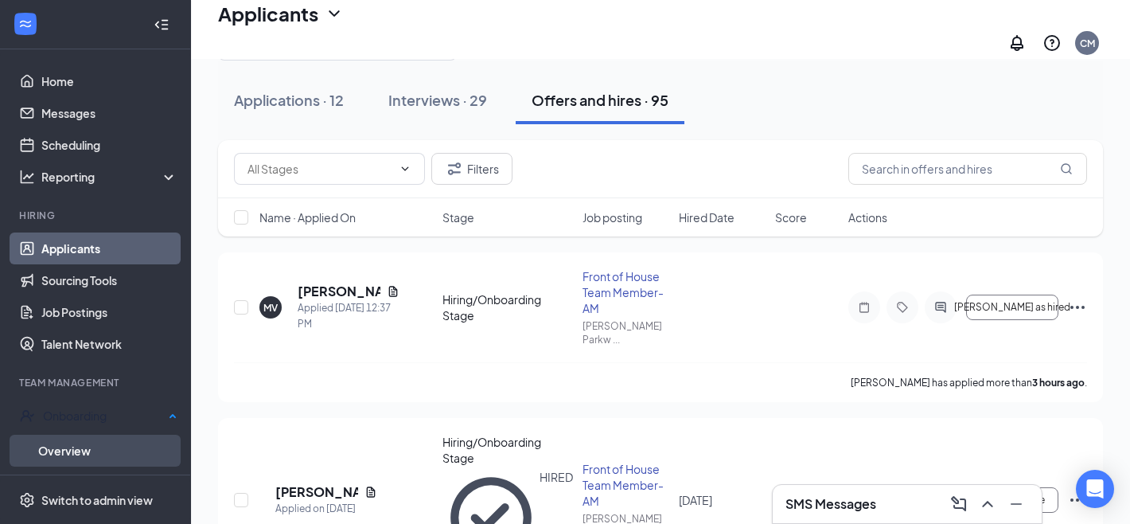
click at [67, 451] on link "Overview" at bounding box center [107, 451] width 139 height 32
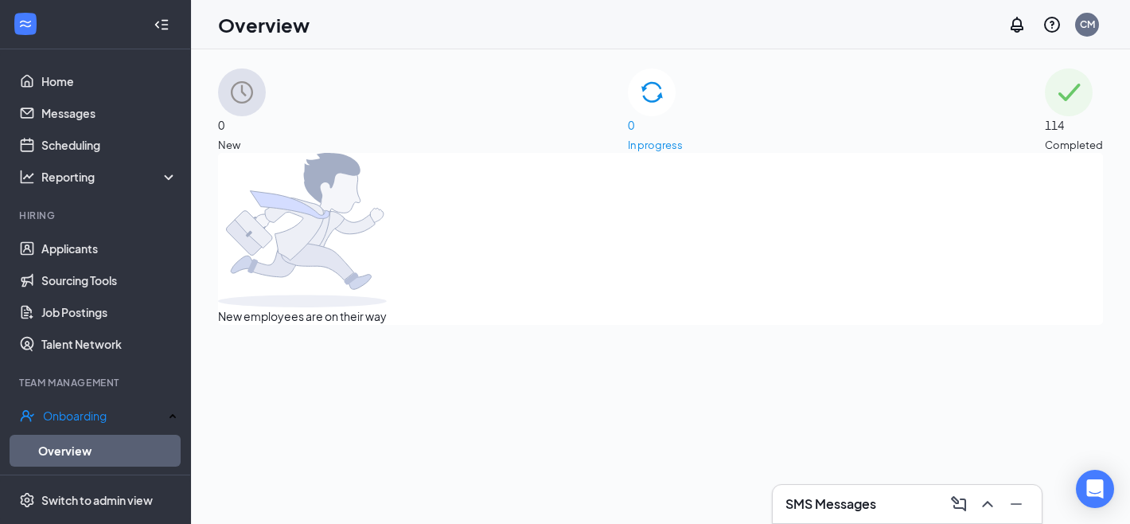
click at [1045, 121] on span "114" at bounding box center [1074, 125] width 58 height 18
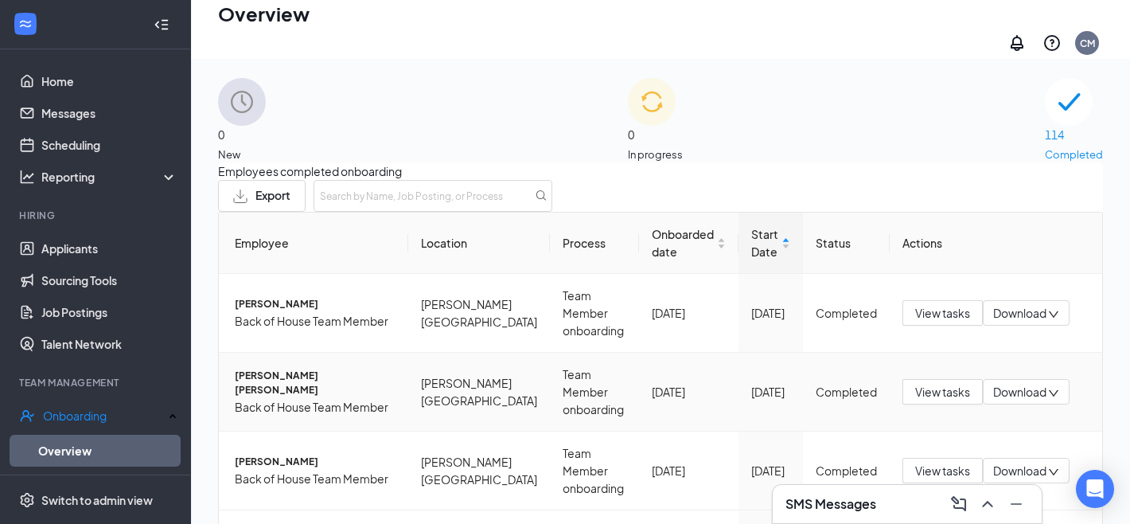
scroll to position [72, 0]
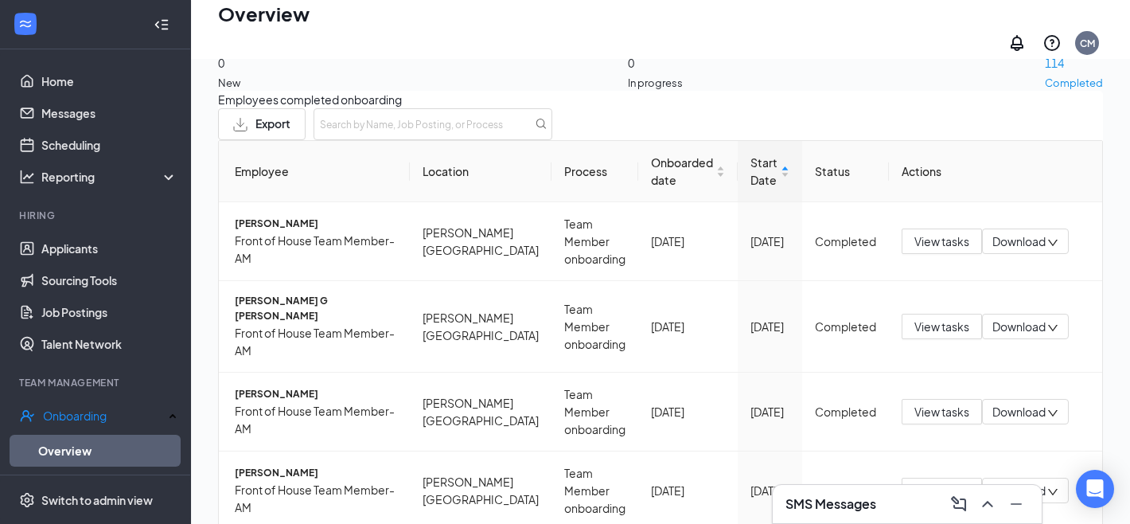
scroll to position [132, 0]
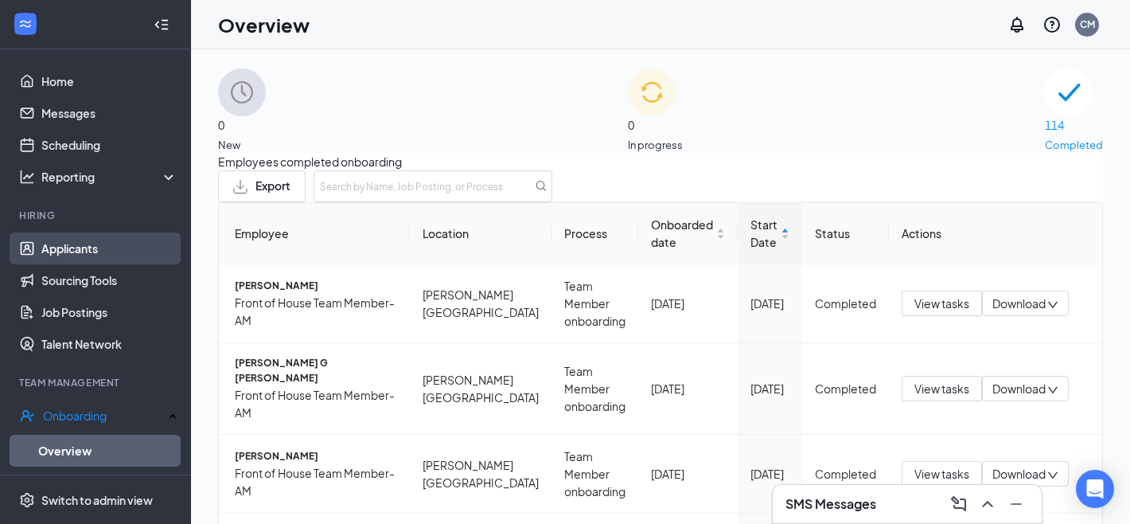
click at [97, 262] on link "Applicants" at bounding box center [109, 248] width 136 height 32
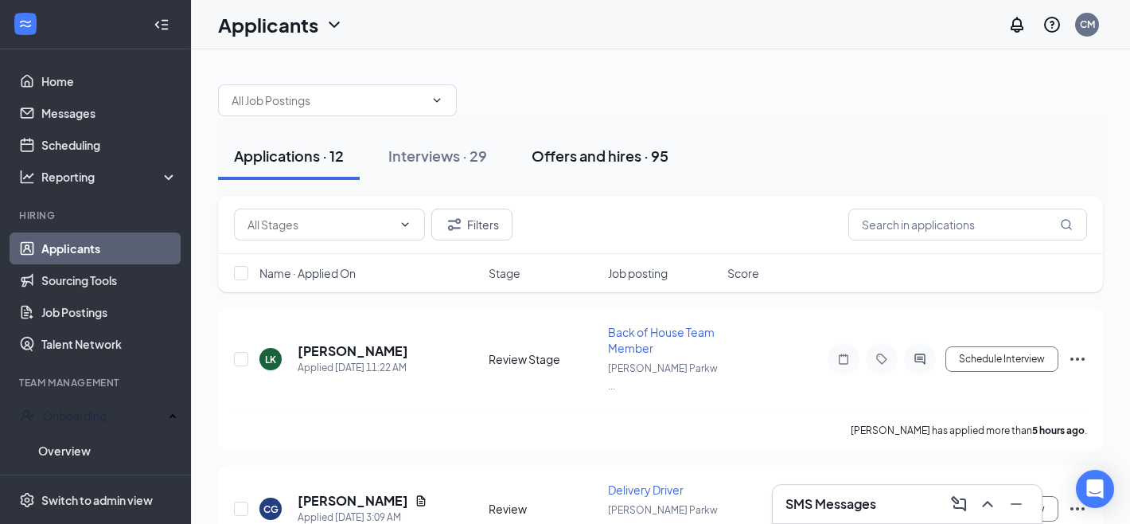
click at [601, 161] on div "Offers and hires · 95" at bounding box center [600, 156] width 137 height 20
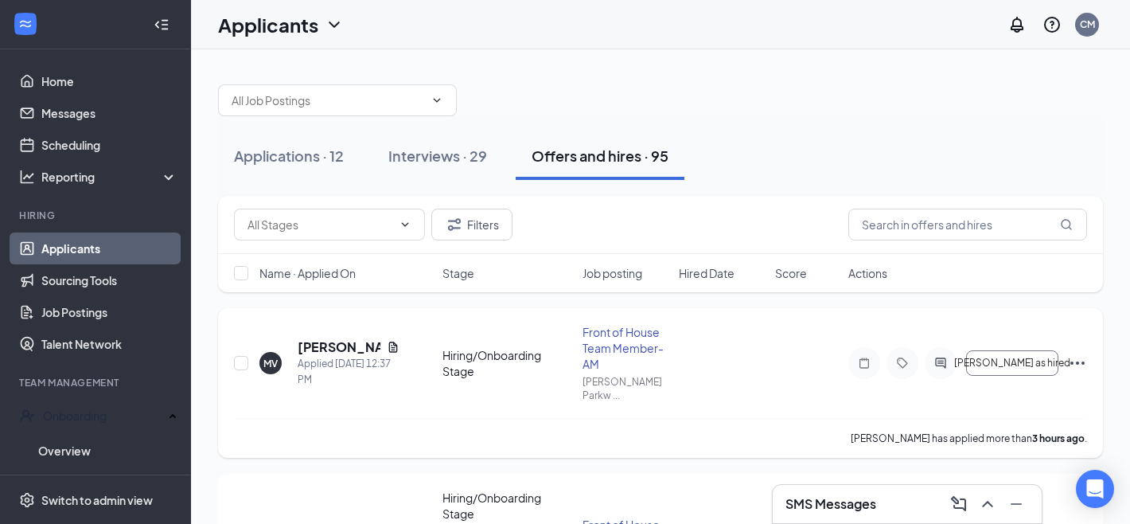
click at [1074, 369] on icon "Ellipses" at bounding box center [1077, 362] width 19 height 19
click at [998, 371] on button "[PERSON_NAME] as hired" at bounding box center [1012, 362] width 92 height 25
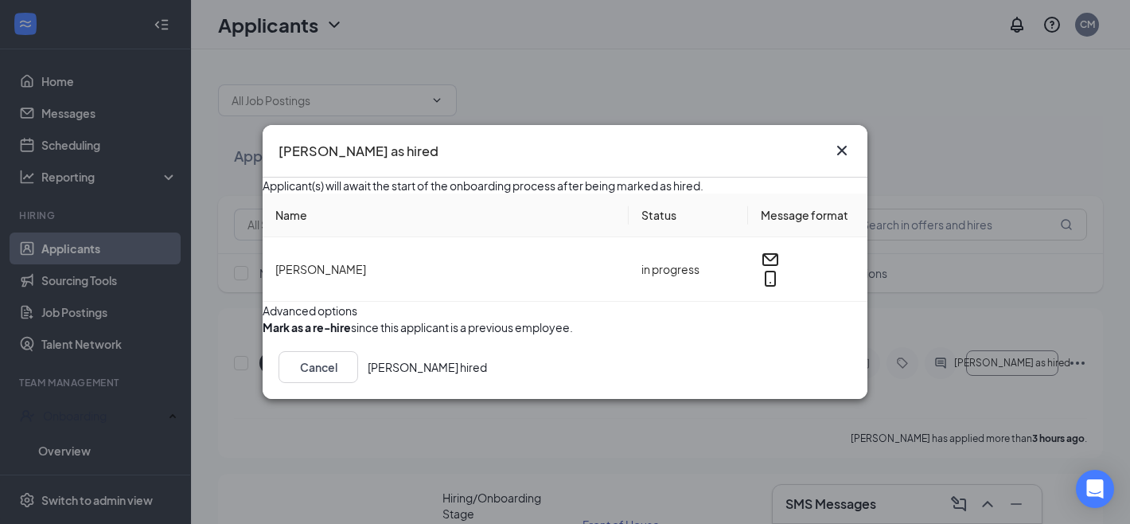
click at [263, 335] on button "button" at bounding box center [263, 327] width 0 height 16
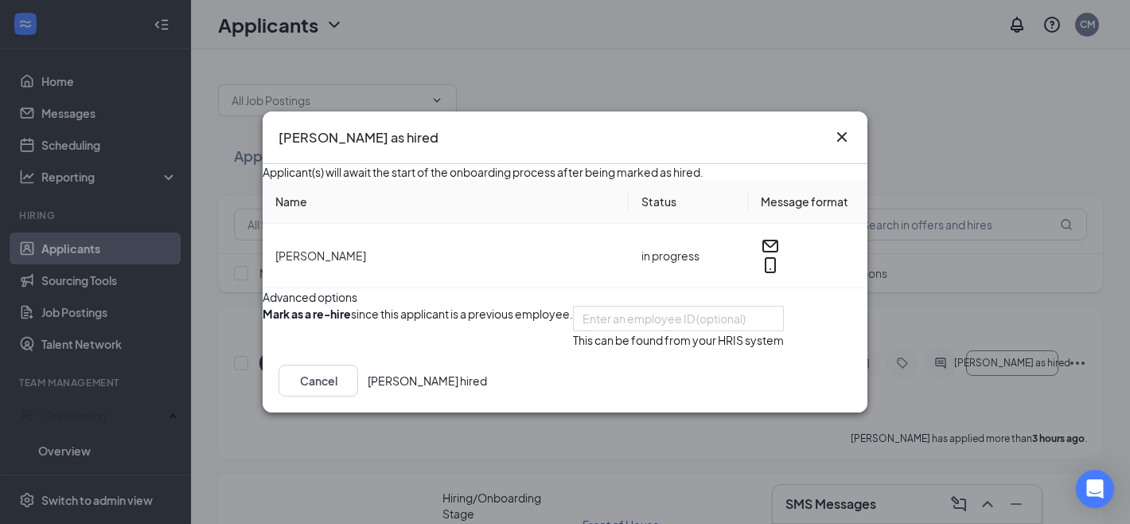
click at [487, 396] on button "[PERSON_NAME] hired" at bounding box center [427, 380] width 119 height 32
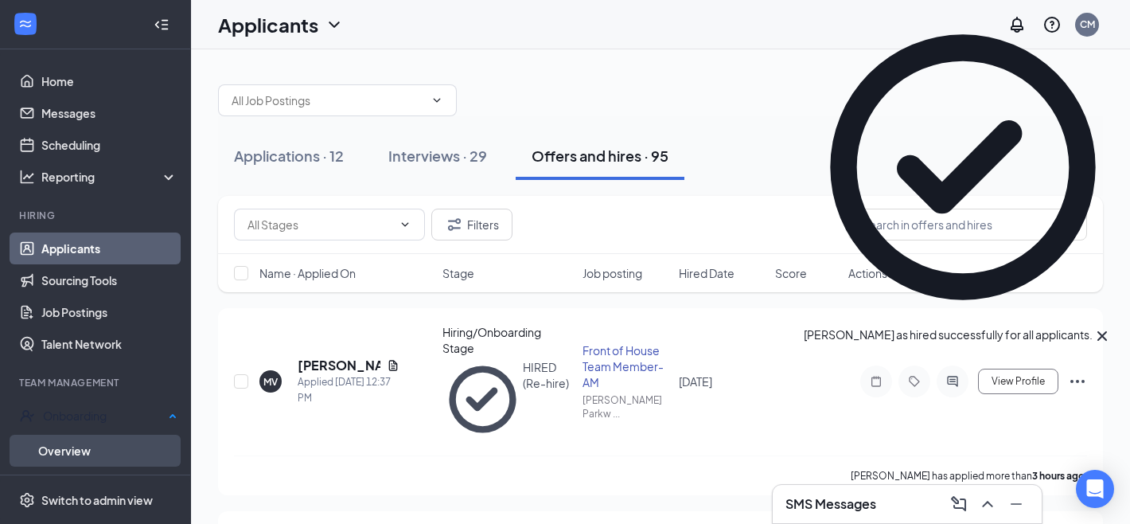
click at [84, 439] on link "Overview" at bounding box center [107, 451] width 139 height 32
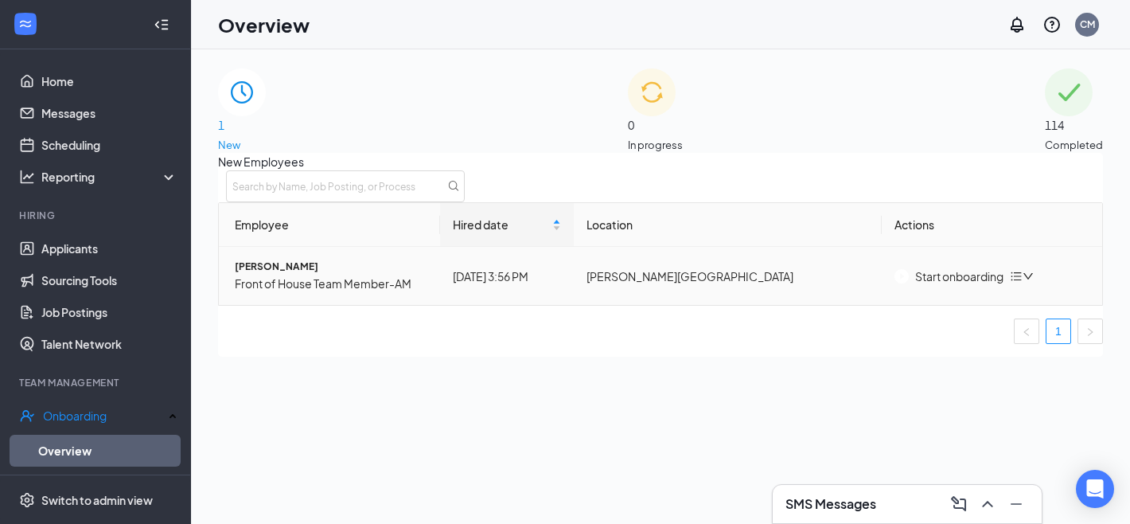
click at [933, 285] on div "Start onboarding" at bounding box center [948, 276] width 109 height 18
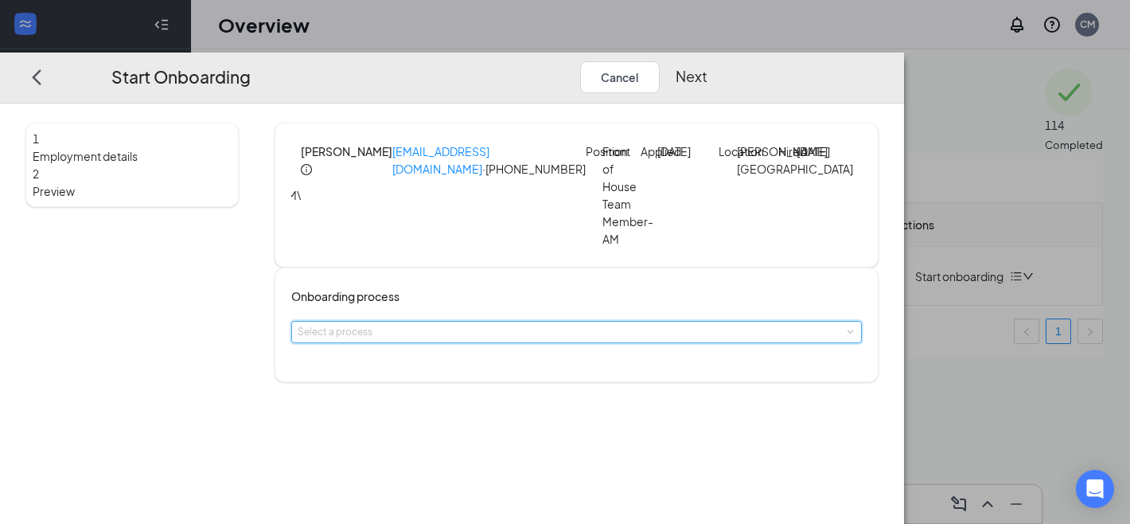
click at [563, 342] on div "Select a process" at bounding box center [577, 332] width 558 height 21
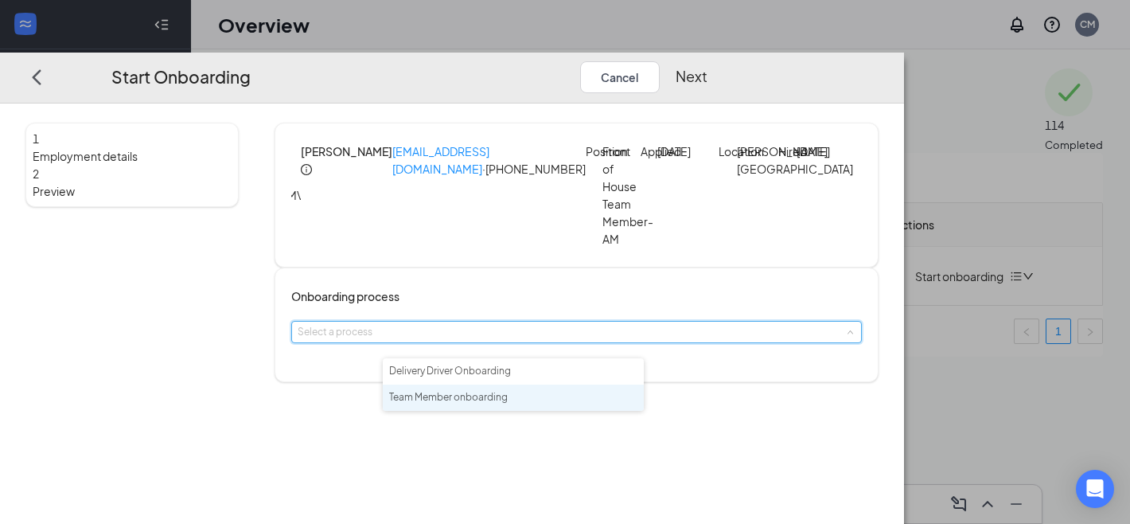
click at [508, 401] on span "Team Member onboarding" at bounding box center [448, 397] width 119 height 12
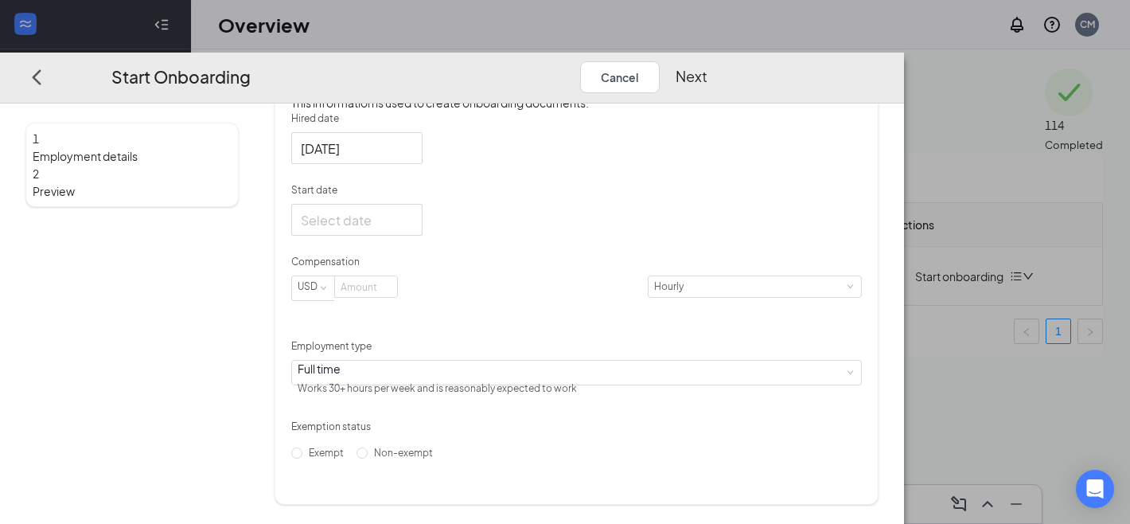
scroll to position [351, 0]
click at [420, 458] on span "Non-exempt" at bounding box center [404, 452] width 72 height 12
click at [368, 458] on input "Non-exempt" at bounding box center [362, 452] width 11 height 11
radio input "true"
click at [397, 297] on input at bounding box center [366, 286] width 62 height 21
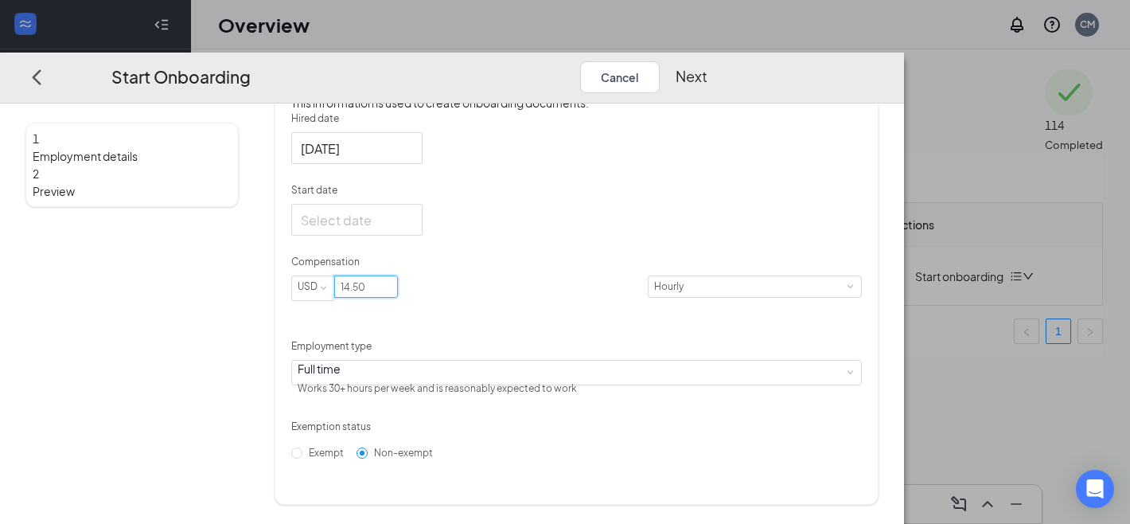
type input "14.5"
click at [532, 432] on div "Exemption status" at bounding box center [576, 429] width 571 height 21
click at [423, 236] on div at bounding box center [356, 220] width 131 height 32
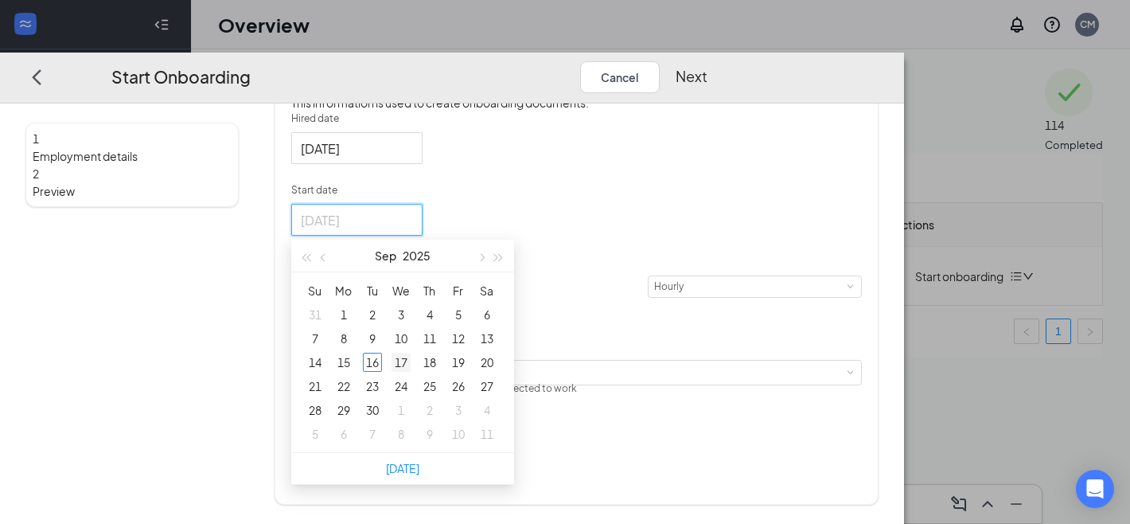
type input "[DATE]"
click at [411, 372] on div "17" at bounding box center [401, 362] width 19 height 19
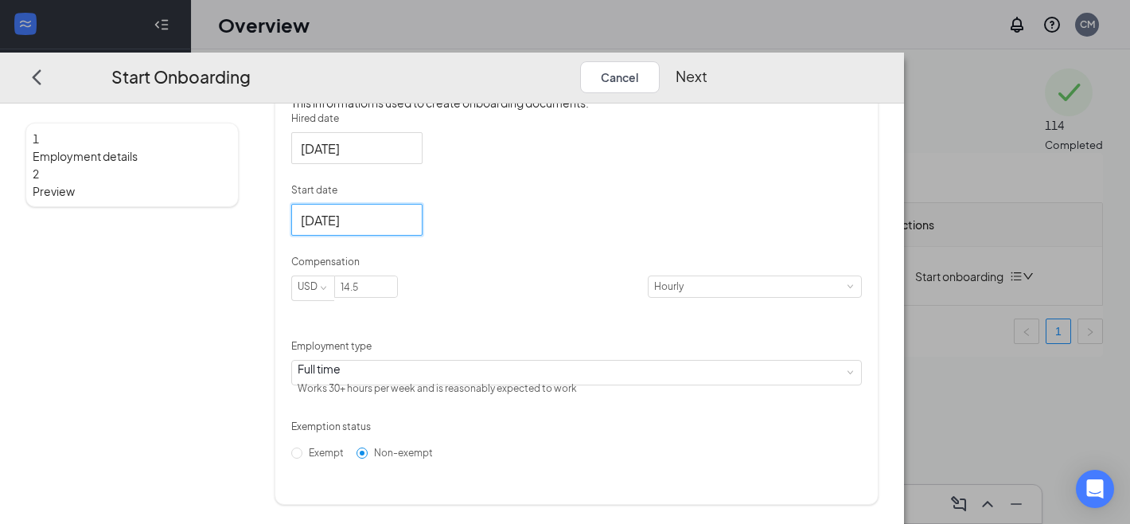
click at [571, 197] on p "Start date" at bounding box center [576, 190] width 571 height 14
click at [410, 209] on input "[DATE]" at bounding box center [355, 219] width 109 height 20
click at [786, 247] on div "Hired date [DATE] Start date [DATE] [DATE] Su Mo Tu We Th Fr Sa 31 1 2 3 4 5 6 …" at bounding box center [576, 288] width 571 height 354
click at [707, 60] on button "Next" at bounding box center [692, 76] width 32 height 32
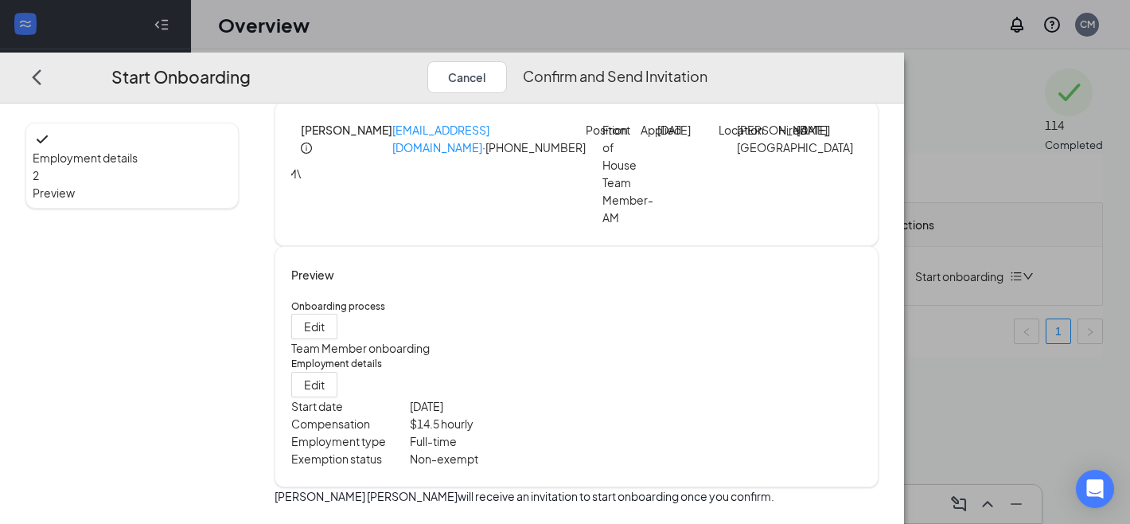
click at [707, 60] on button "Confirm and Send Invitation" at bounding box center [615, 76] width 185 height 32
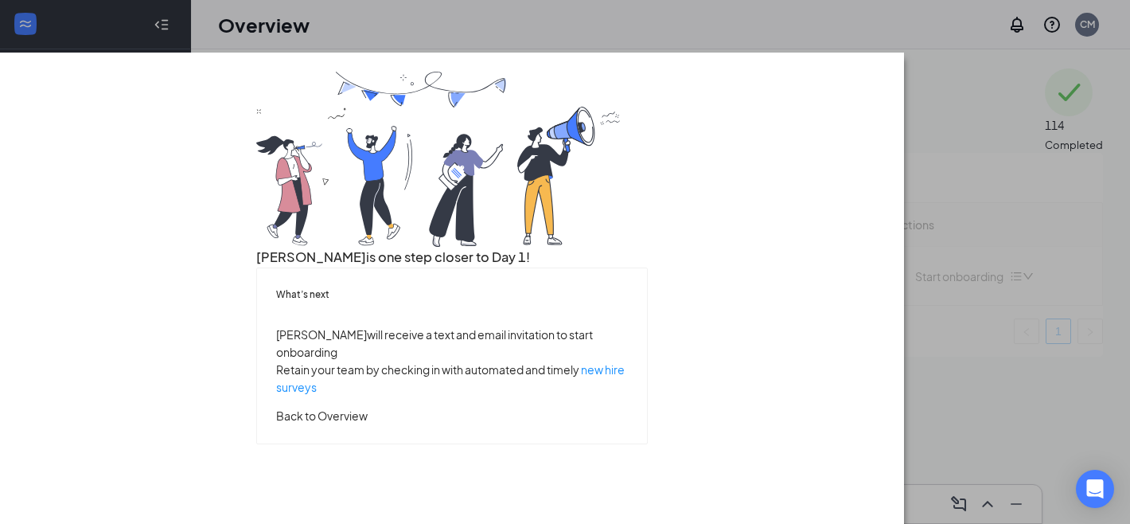
scroll to position [108, 0]
click at [368, 424] on button "Back to Overview" at bounding box center [322, 416] width 92 height 18
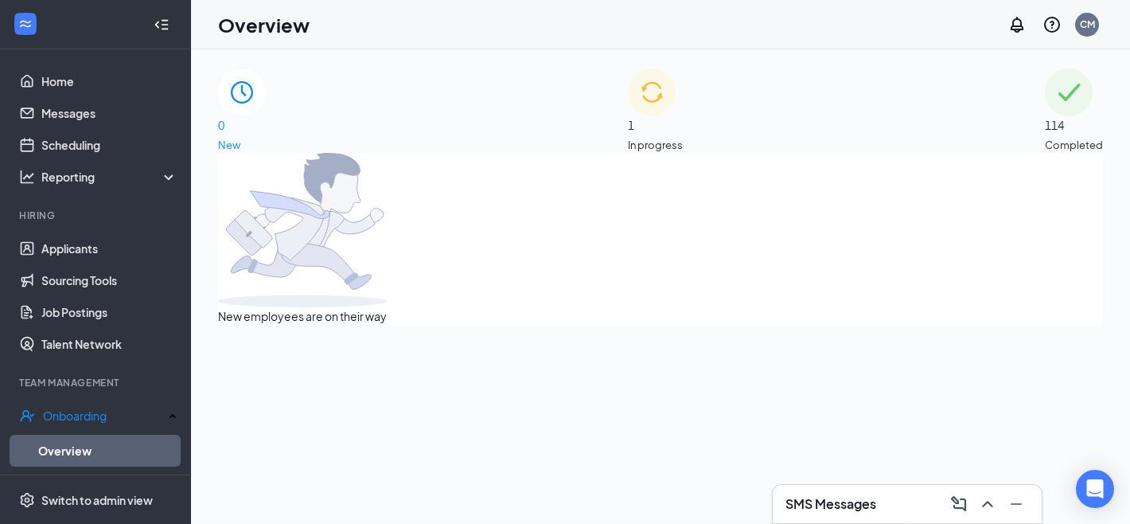
scroll to position [0, 0]
click at [991, 504] on icon "ChevronUp" at bounding box center [987, 503] width 19 height 19
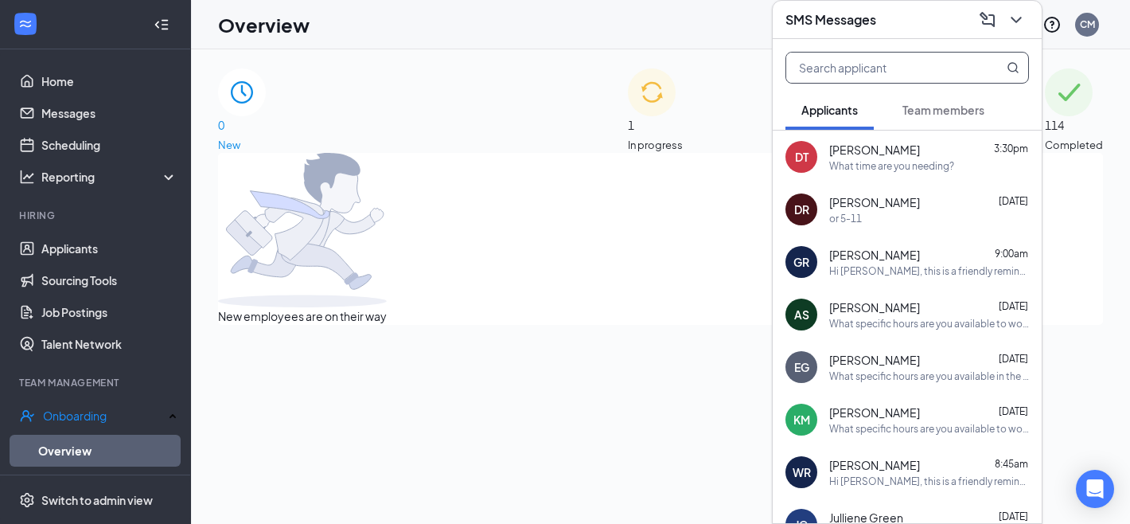
click at [898, 71] on input "text" at bounding box center [880, 68] width 189 height 30
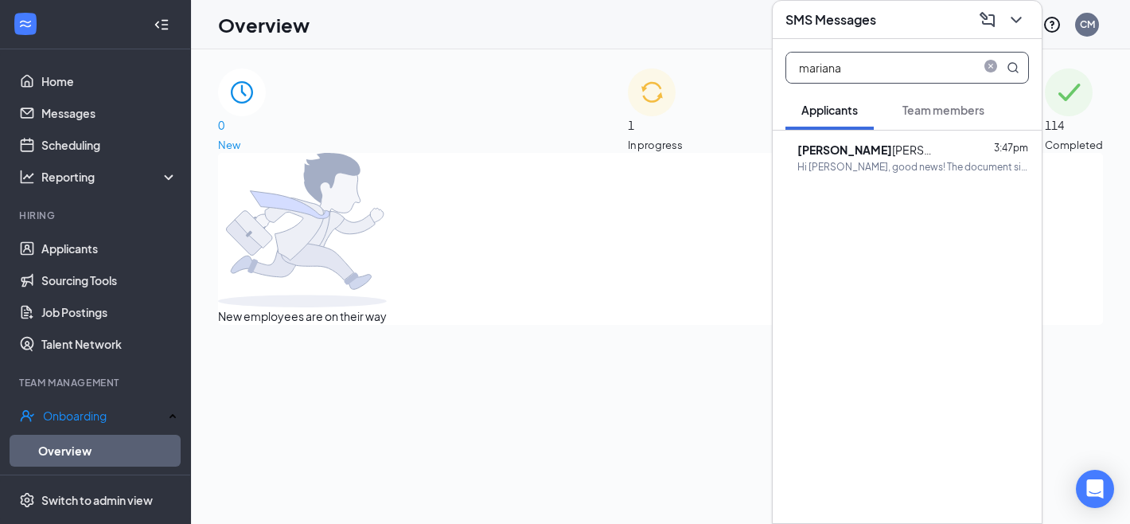
type input "mariana"
click at [889, 150] on div "[PERSON_NAME]" at bounding box center [868, 150] width 143 height 18
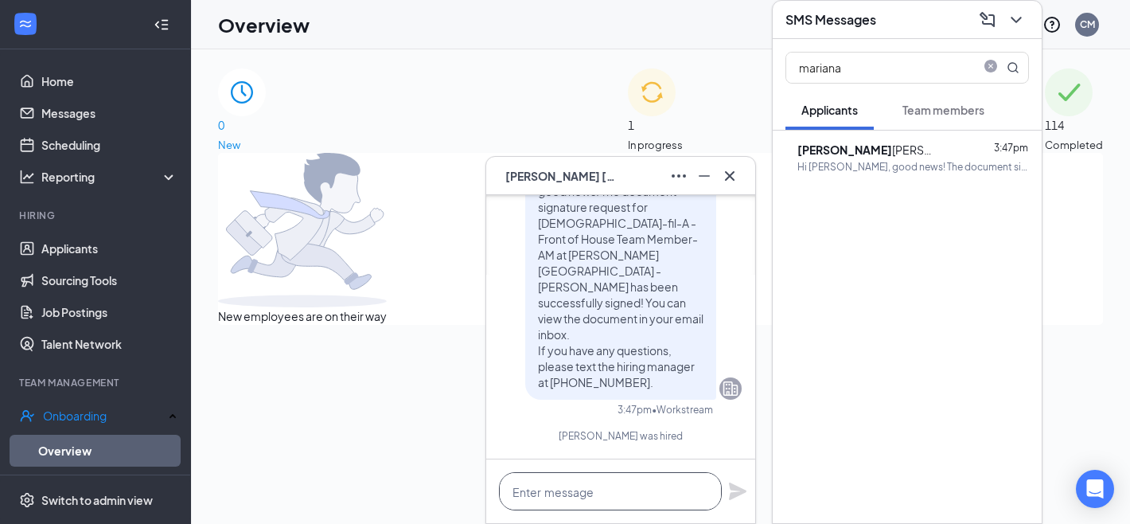
click at [584, 495] on textarea at bounding box center [610, 491] width 223 height 38
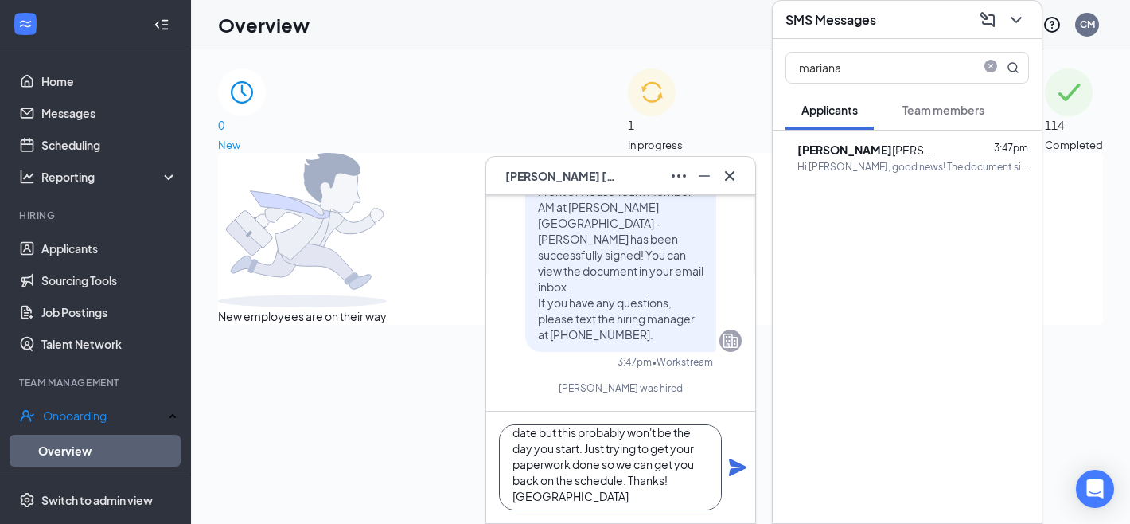
scroll to position [26, 0]
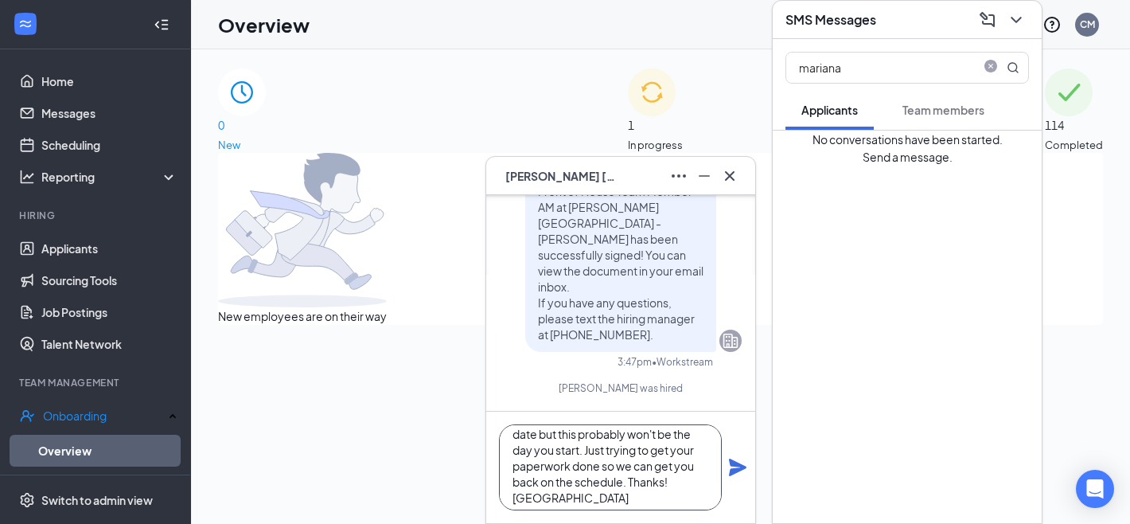
click at [563, 434] on textarea "Hi ma'am, I put [DATE] as your start date but this probably won't be the day yo…" at bounding box center [610, 467] width 223 height 86
type textarea "Hi ma'am, I put [DATE] as your start date, but this probably won't be the day y…"
click at [733, 467] on icon "Plane" at bounding box center [737, 467] width 19 height 19
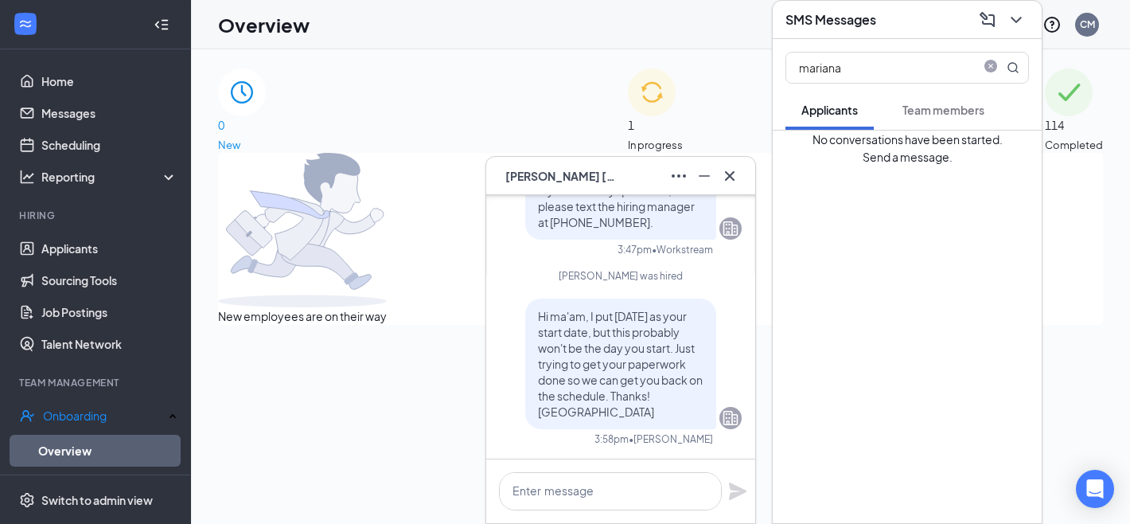
scroll to position [0, 0]
click at [735, 172] on icon "Cross" at bounding box center [729, 175] width 19 height 19
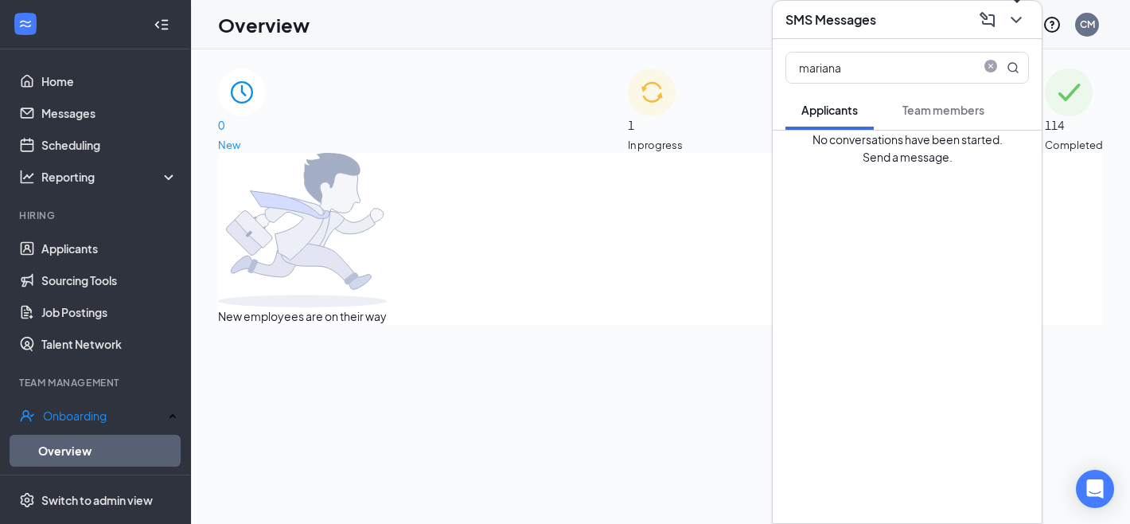
click at [1018, 14] on icon "ChevronDown" at bounding box center [1016, 19] width 19 height 19
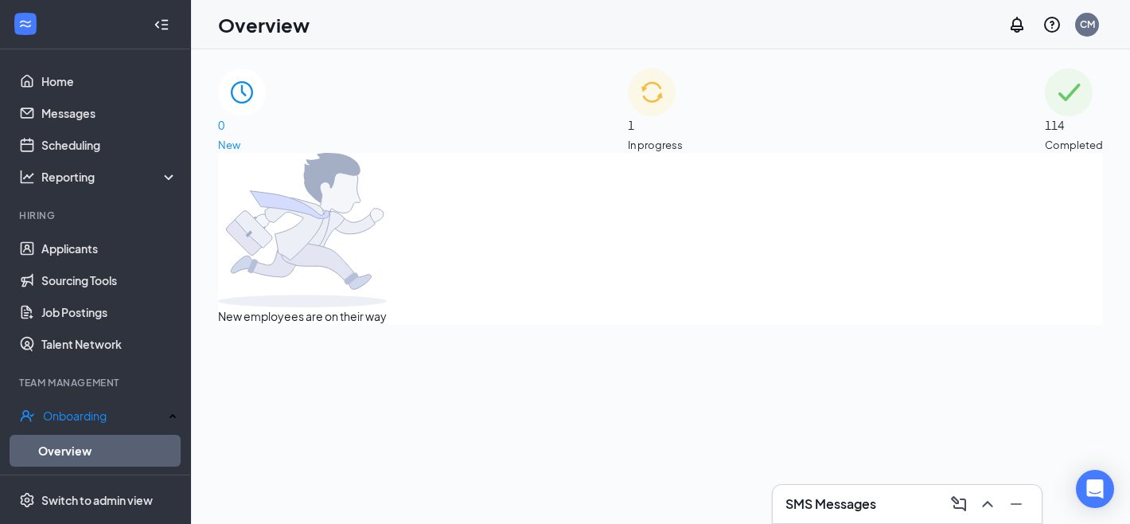
click at [666, 116] on span "1" at bounding box center [655, 125] width 55 height 18
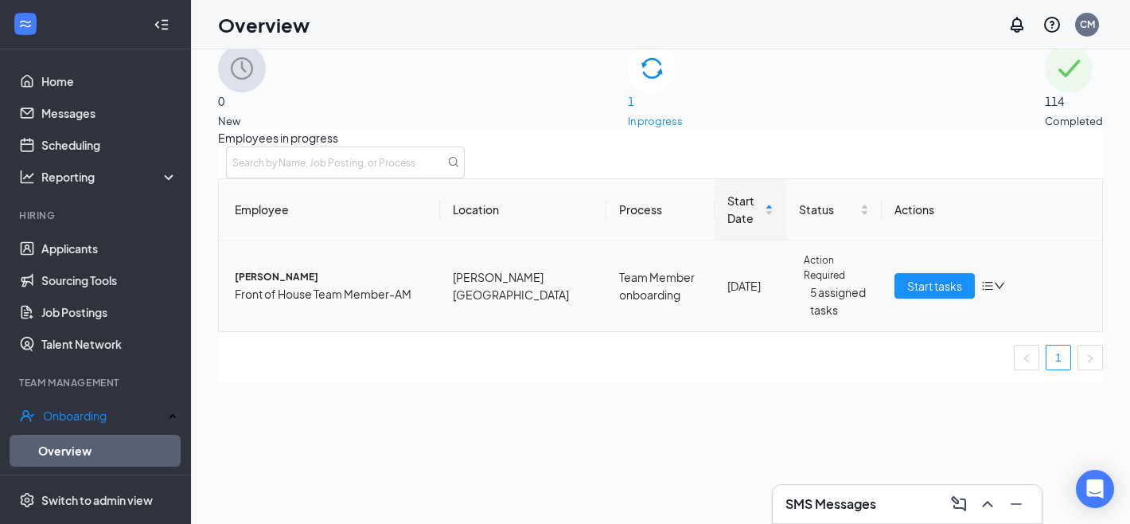
scroll to position [33, 0]
